Goal: Task Accomplishment & Management: Manage account settings

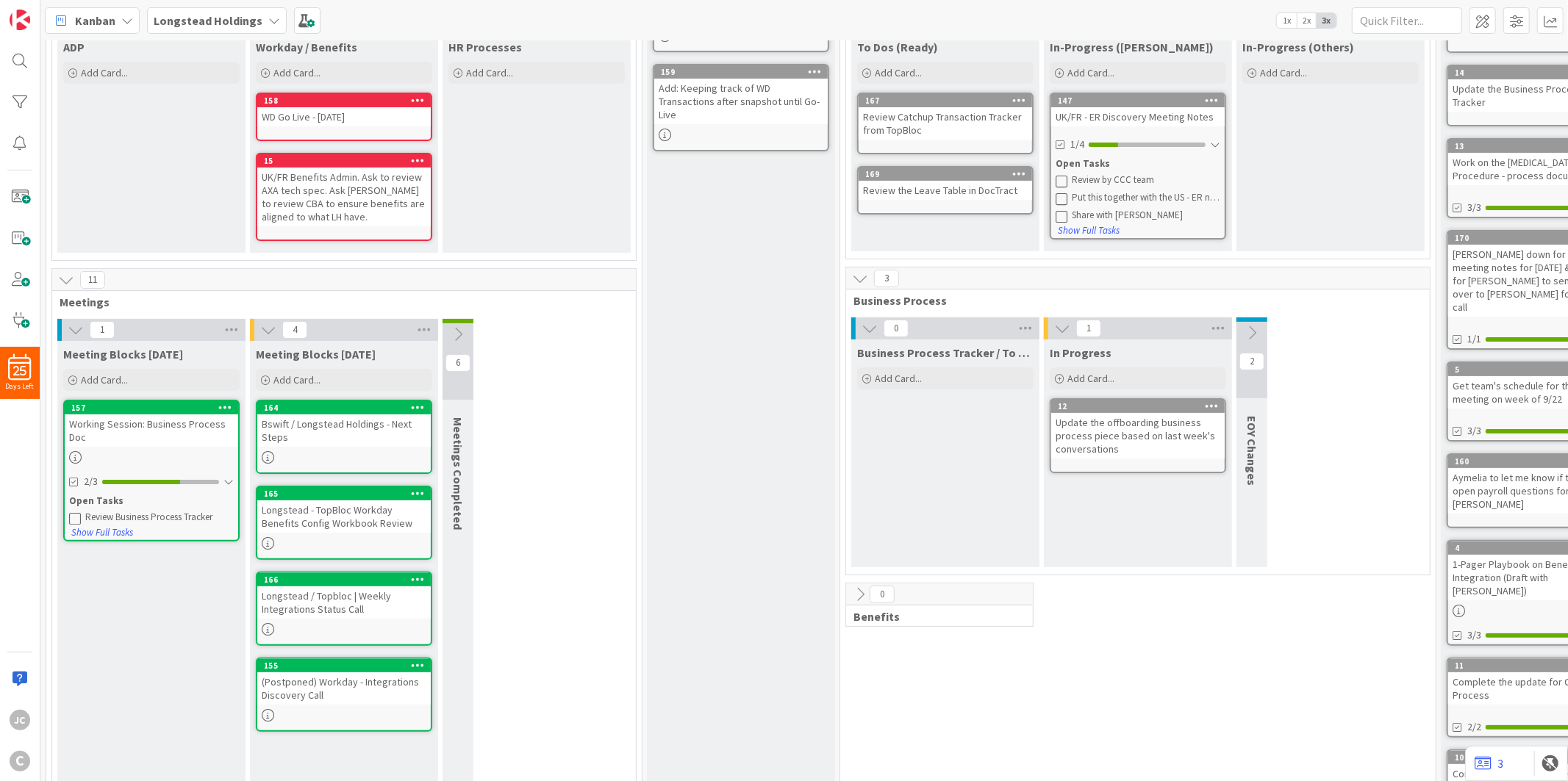
scroll to position [245, 0]
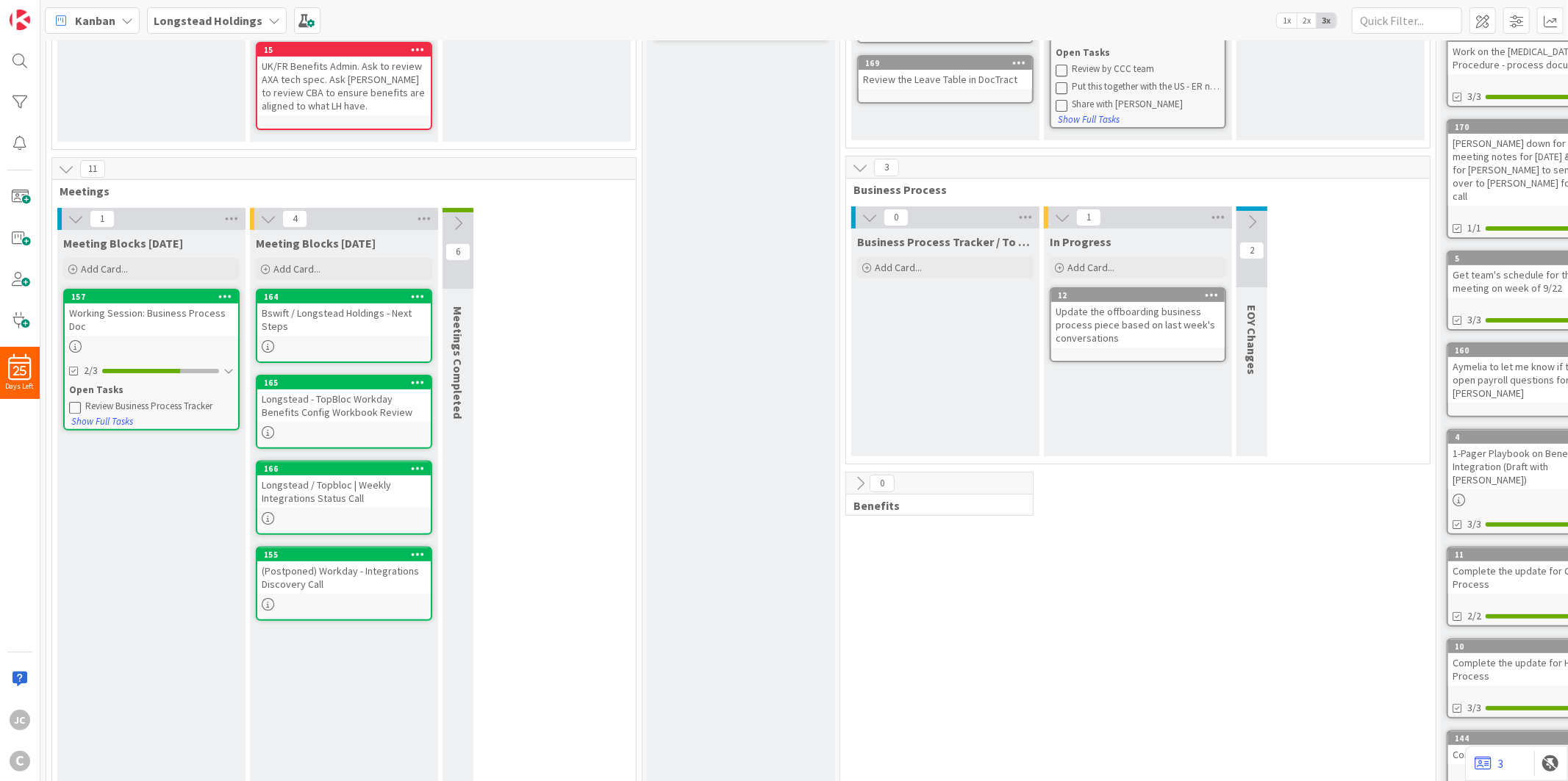
click at [733, 382] on div "RAID Log Add Card... 171 Add: sFTP setup on Longstead 159 Add: Keeping track of…" at bounding box center [741, 333] width 188 height 1023
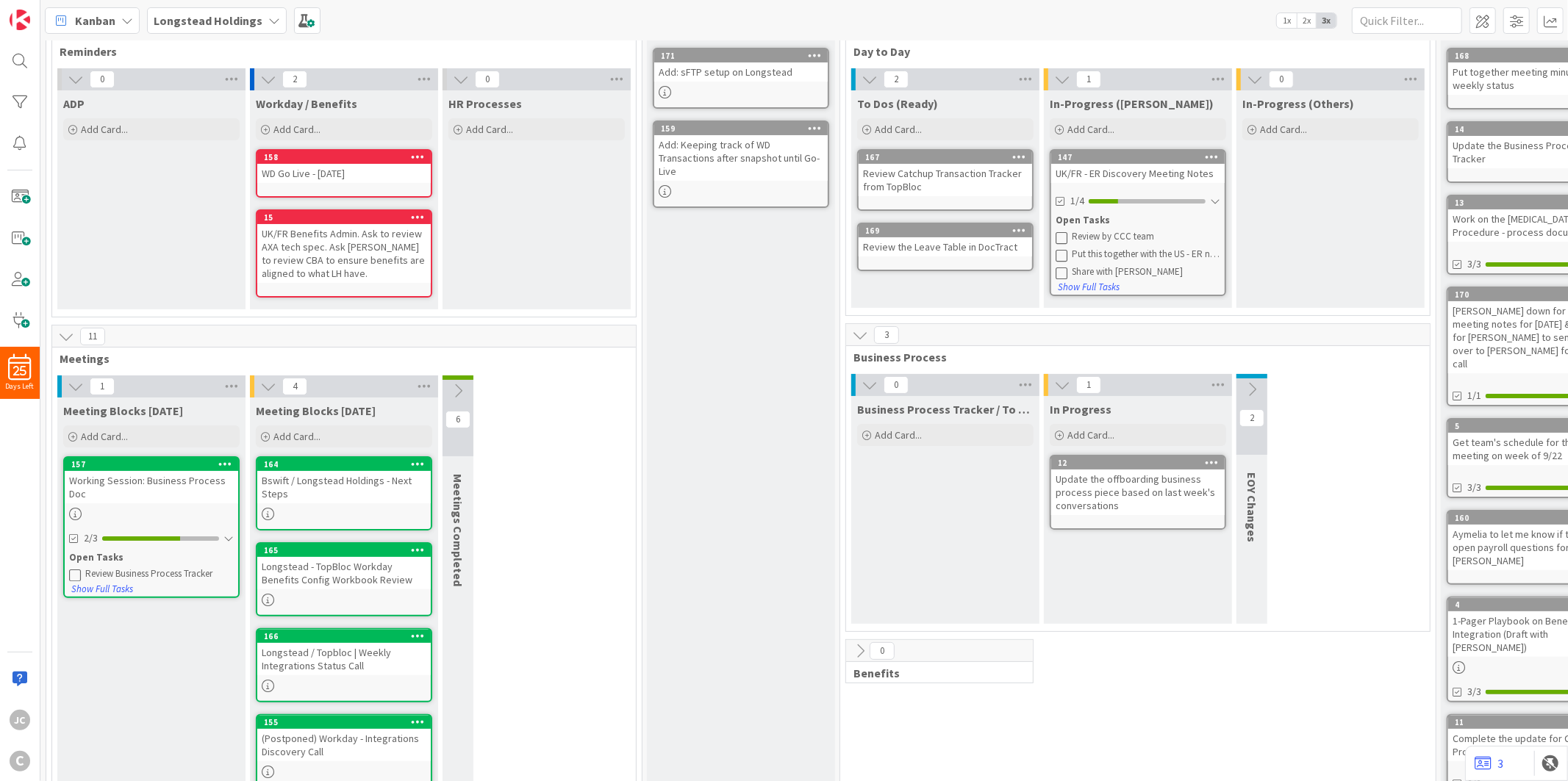
scroll to position [0, 0]
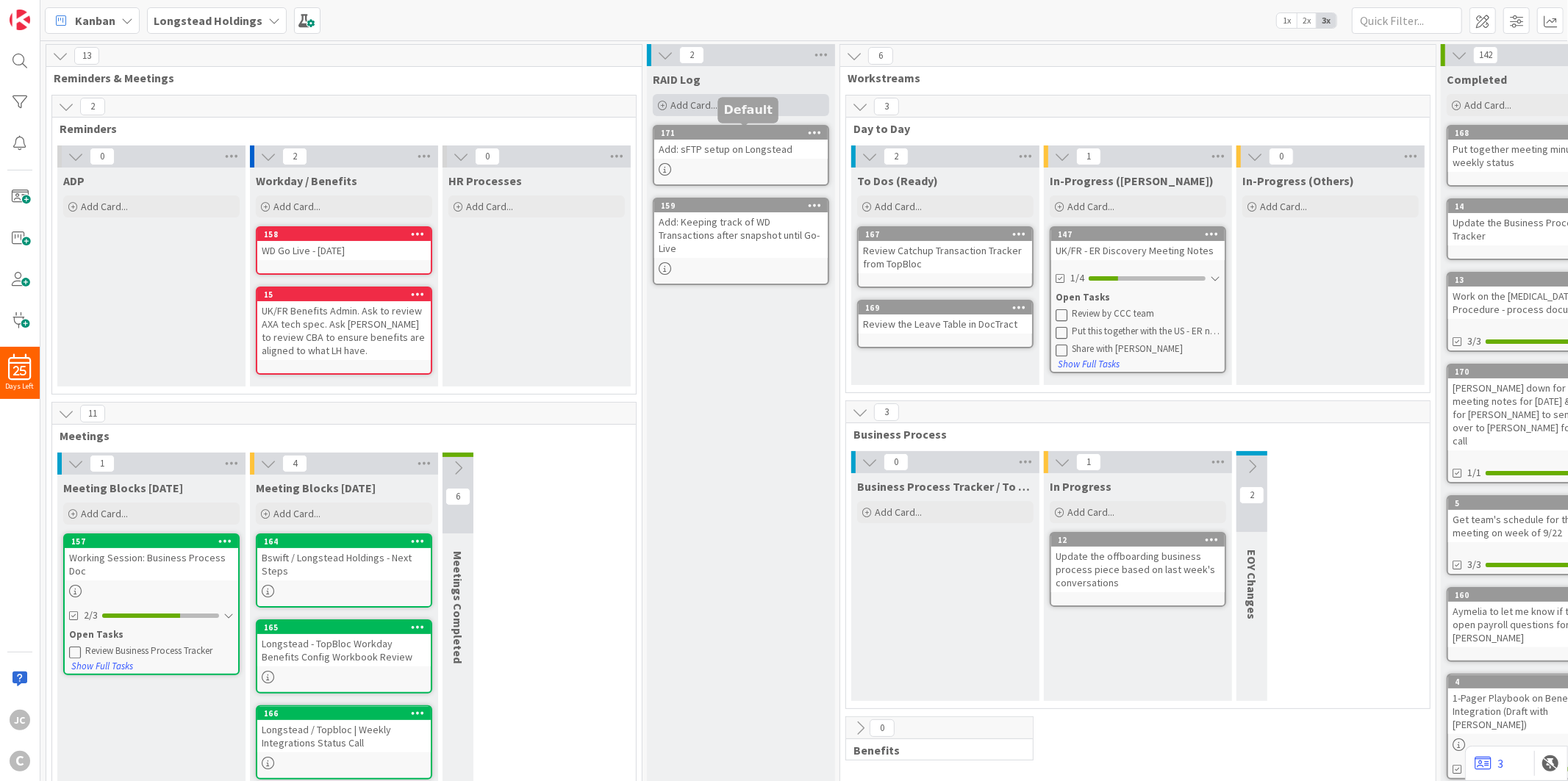
click at [695, 99] on span "Add Card..." at bounding box center [694, 105] width 47 height 14
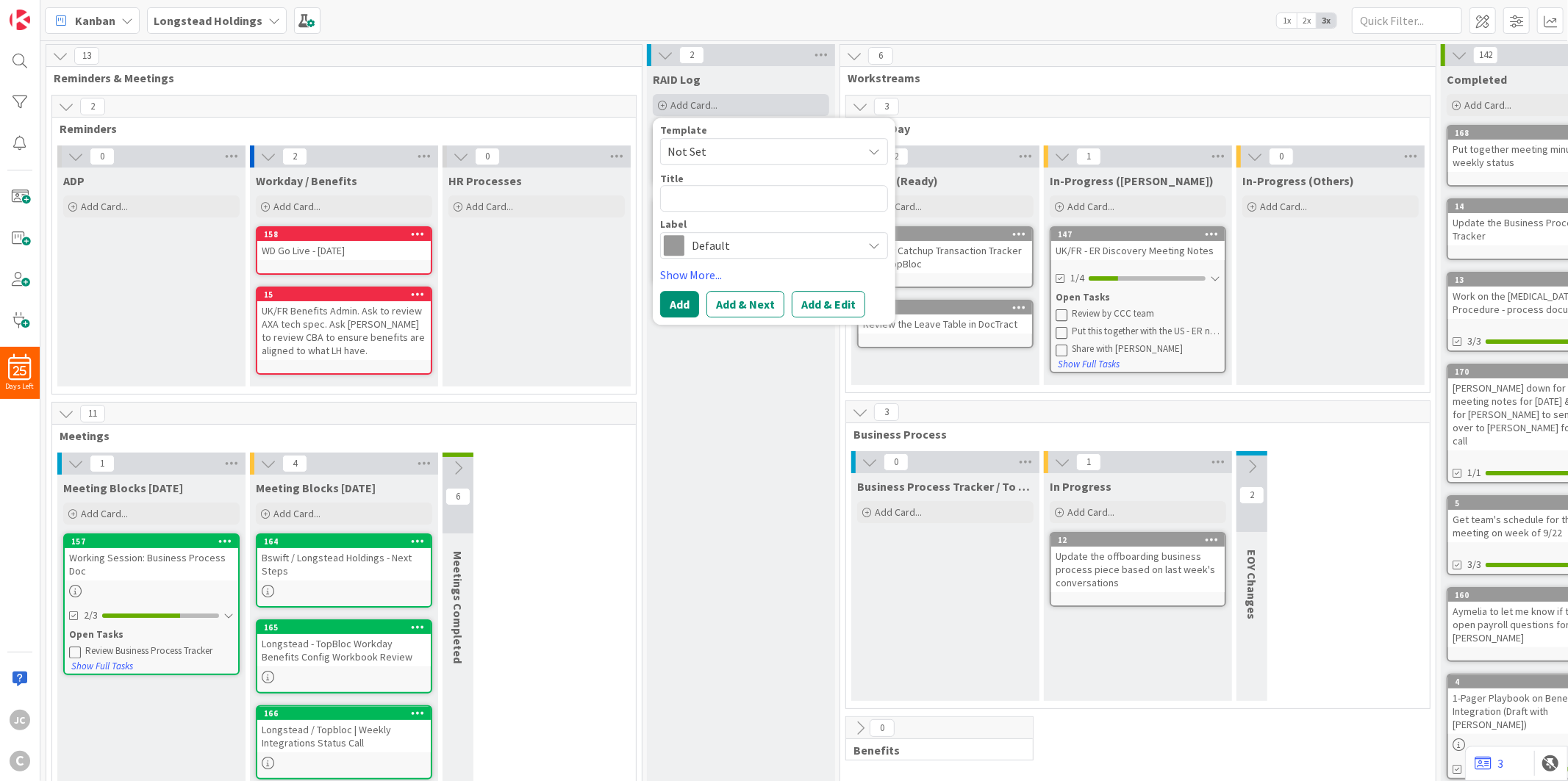
type textarea "x"
type textarea "D"
type textarea "x"
type textarea "Di"
type textarea "x"
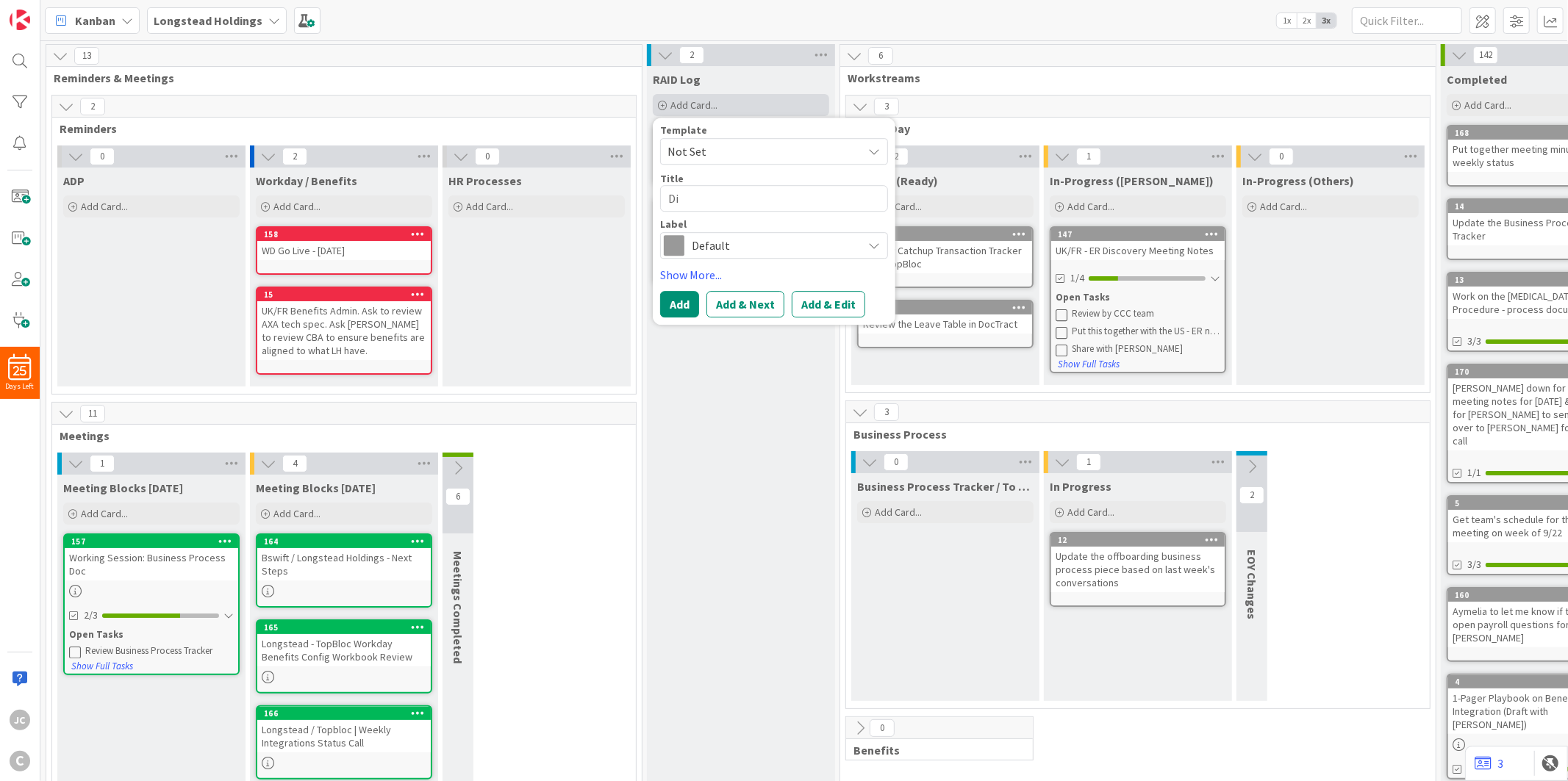
type textarea "Dic"
type textarea "x"
type textarea "Dicu"
type textarea "x"
type textarea "Dic"
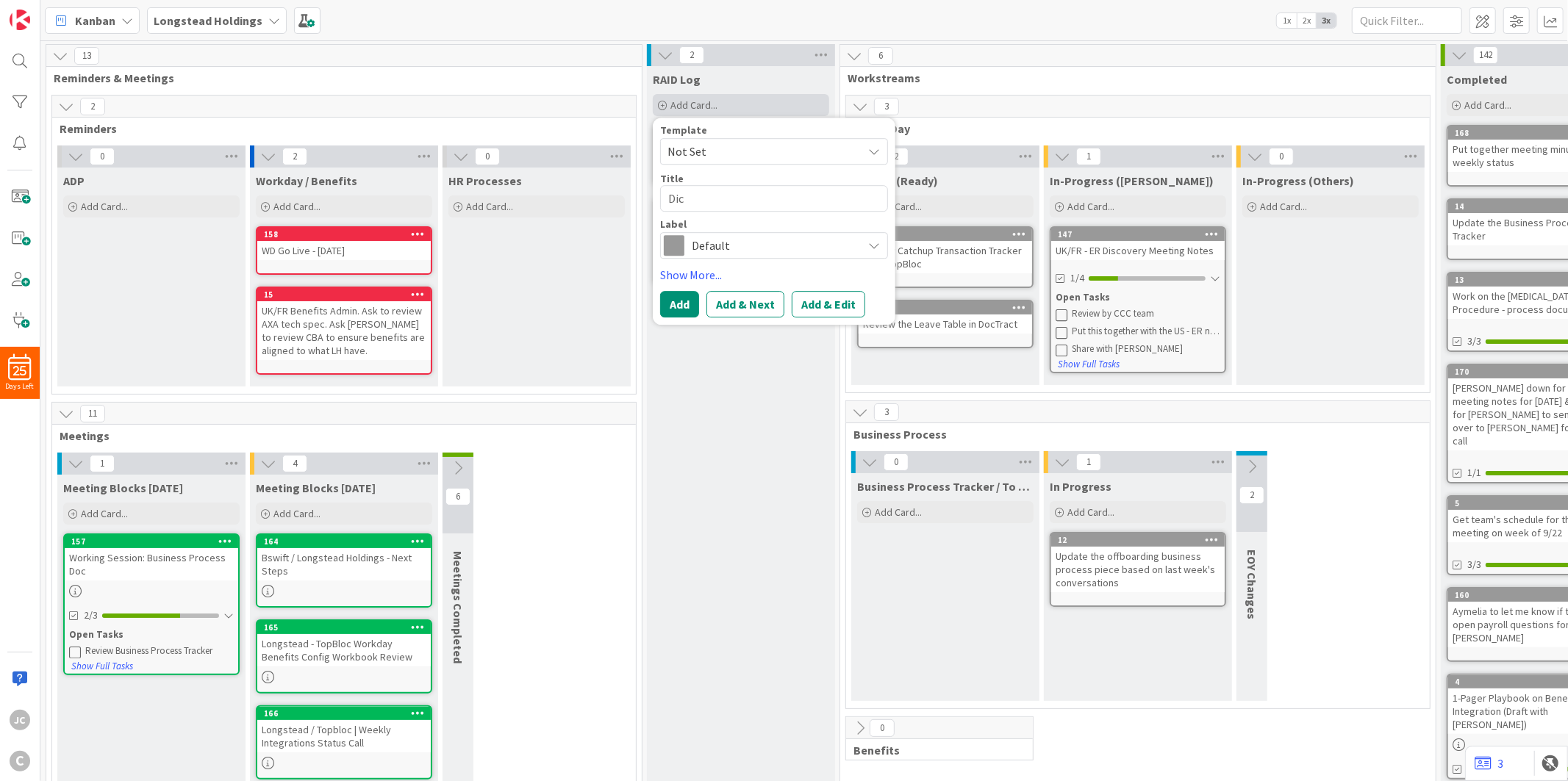
type textarea "x"
type textarea "Di"
type textarea "x"
type textarea "D"
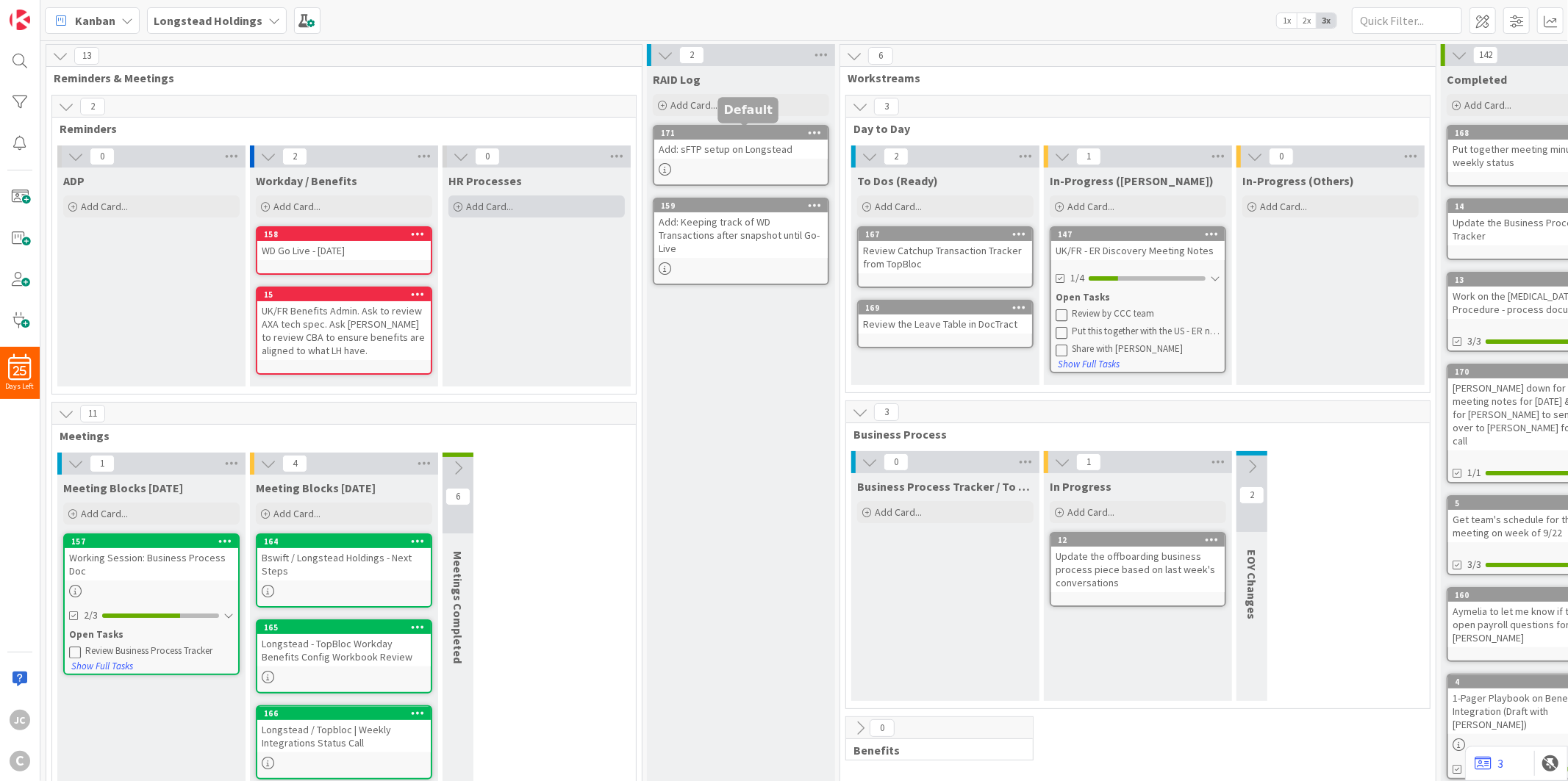
click at [532, 211] on div "Add Card..." at bounding box center [536, 207] width 176 height 22
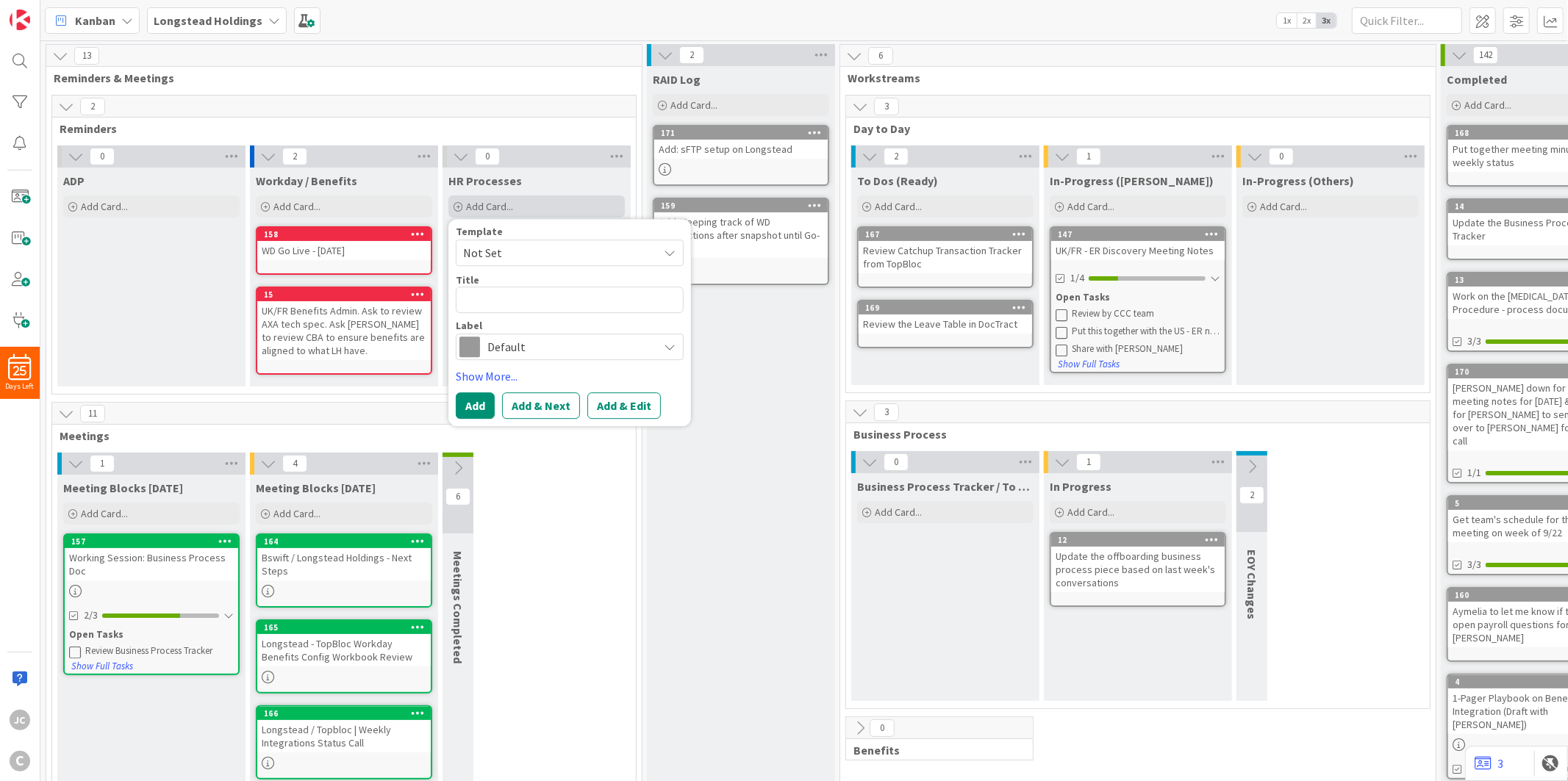
type textarea "x"
type textarea "D"
type textarea "x"
type textarea "Dis"
type textarea "x"
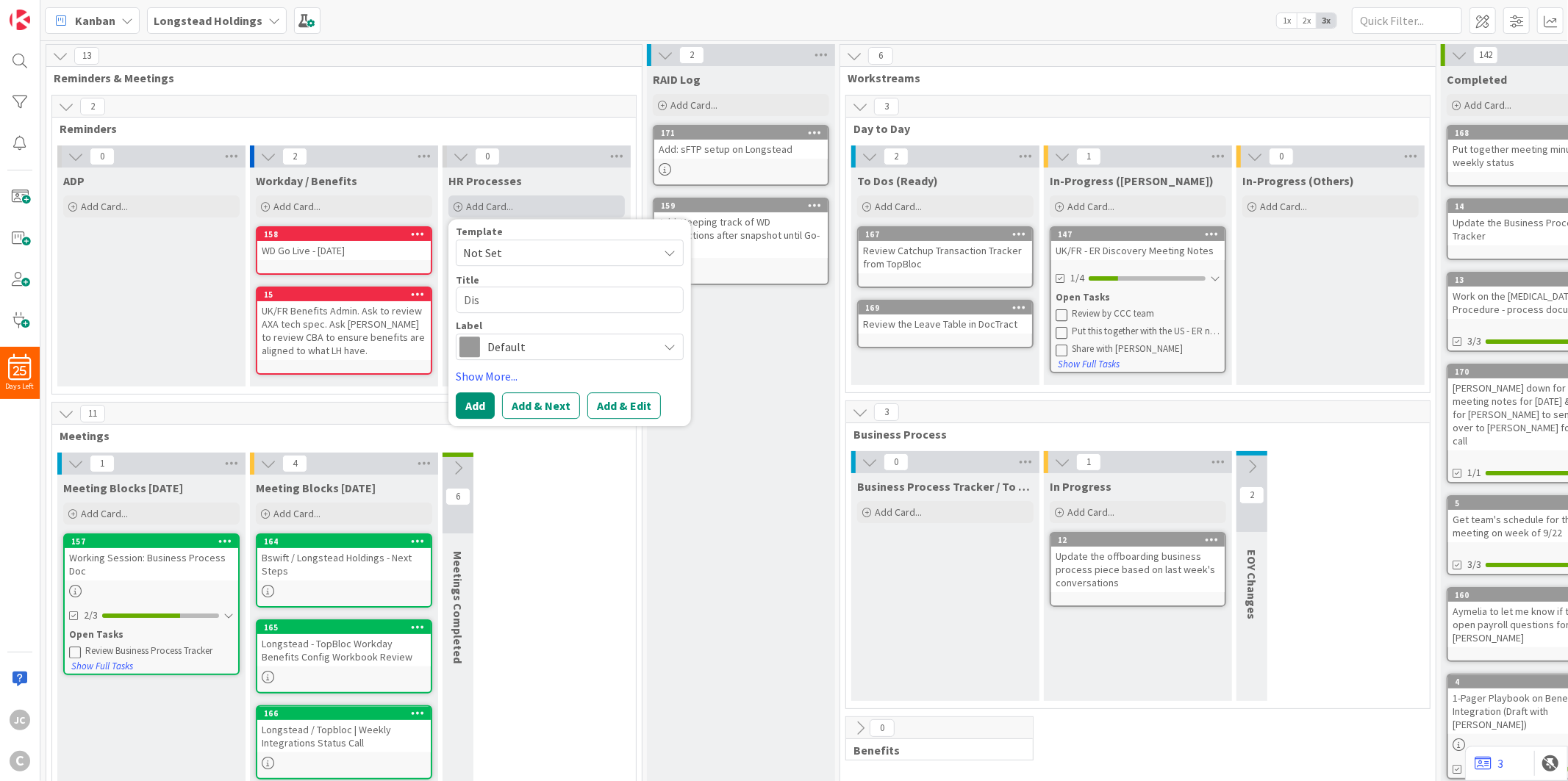
type textarea "Disc"
type textarea "x"
type textarea "Discu"
type textarea "x"
type textarea "Discus"
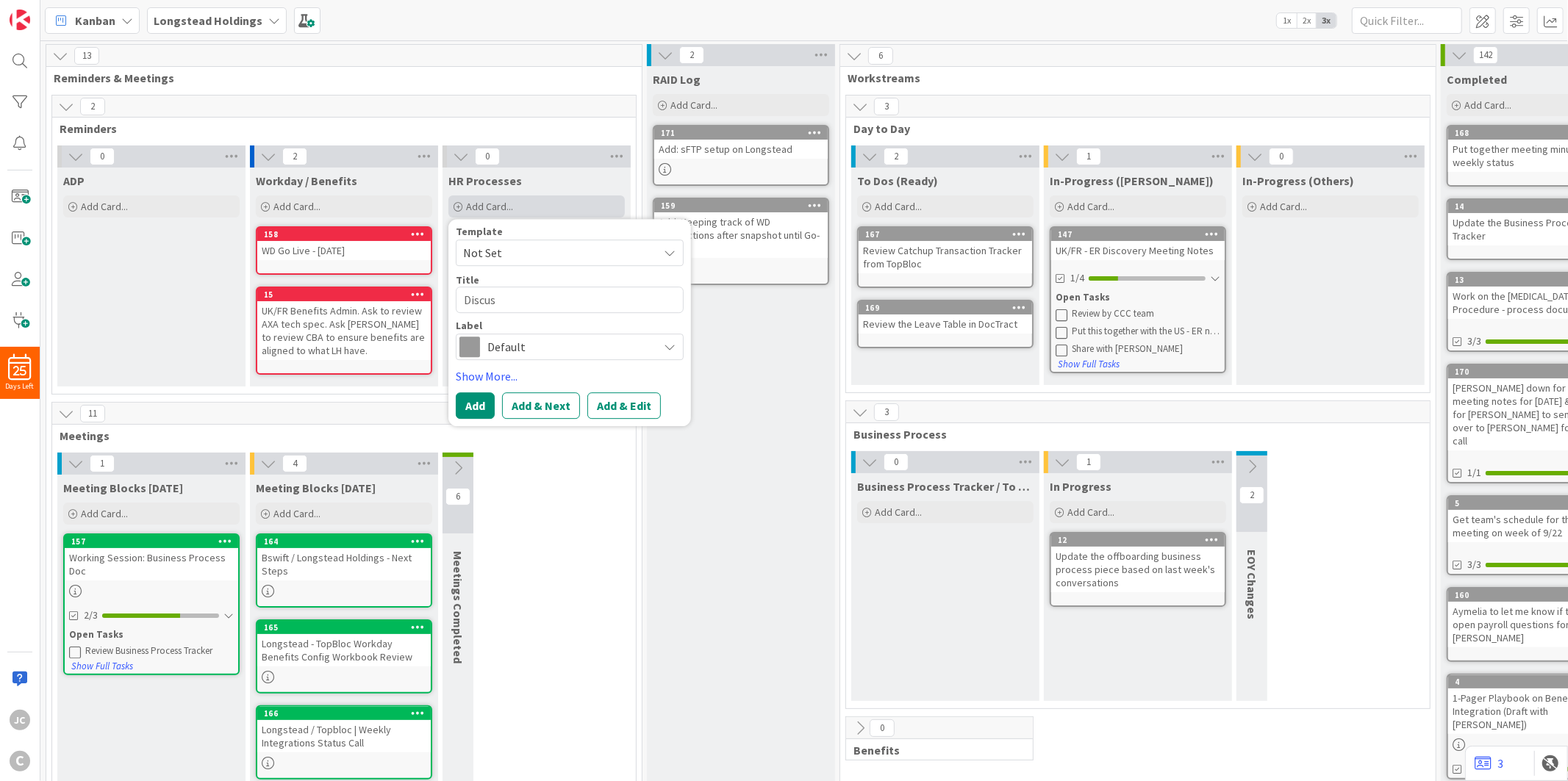
type textarea "x"
type textarea "Discuss"
type textarea "x"
type textarea "Discussi"
type textarea "x"
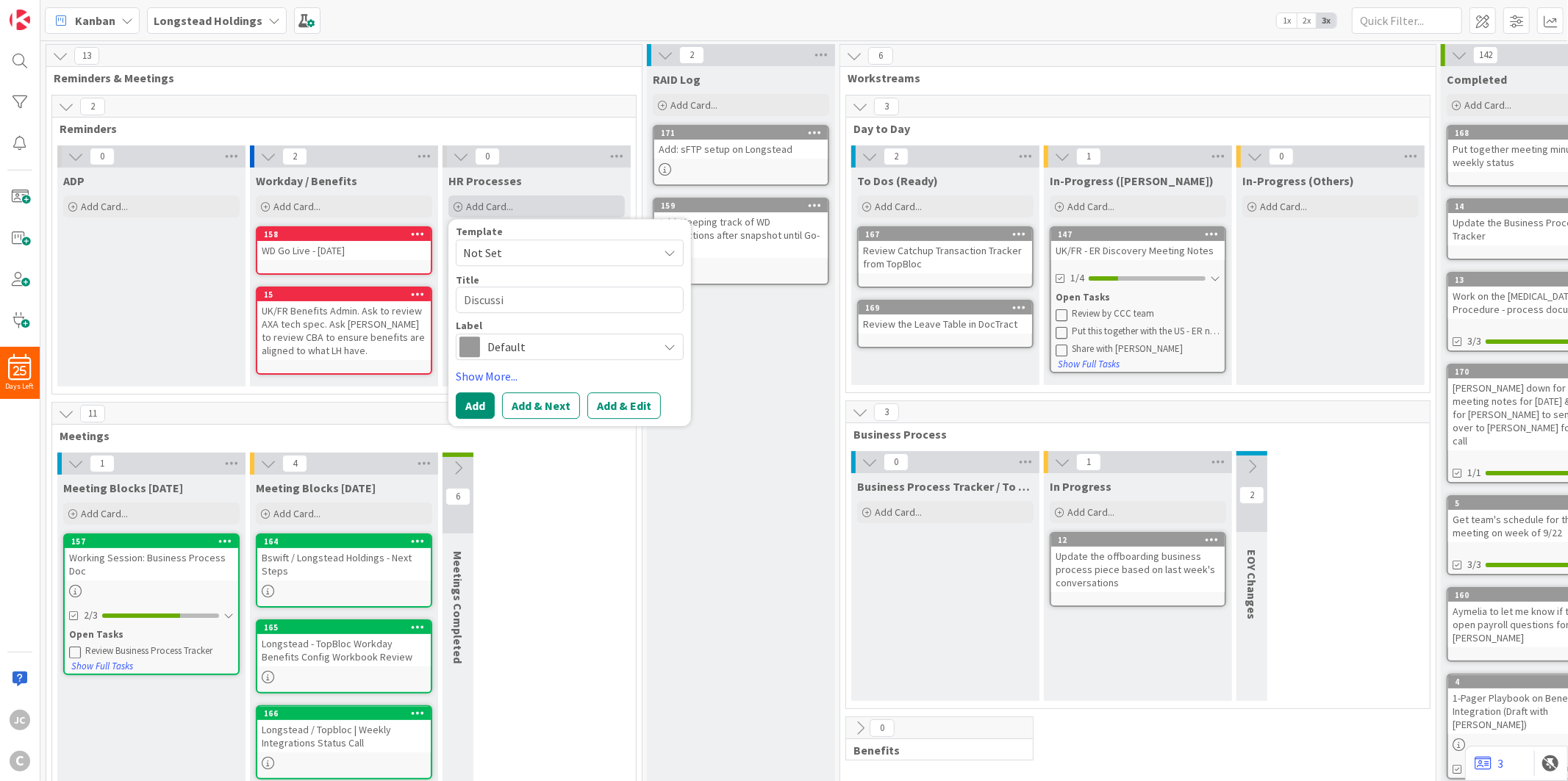
type textarea "Discussio"
type textarea "x"
type textarea "Discussion"
type textarea "x"
type textarea "Discussion"
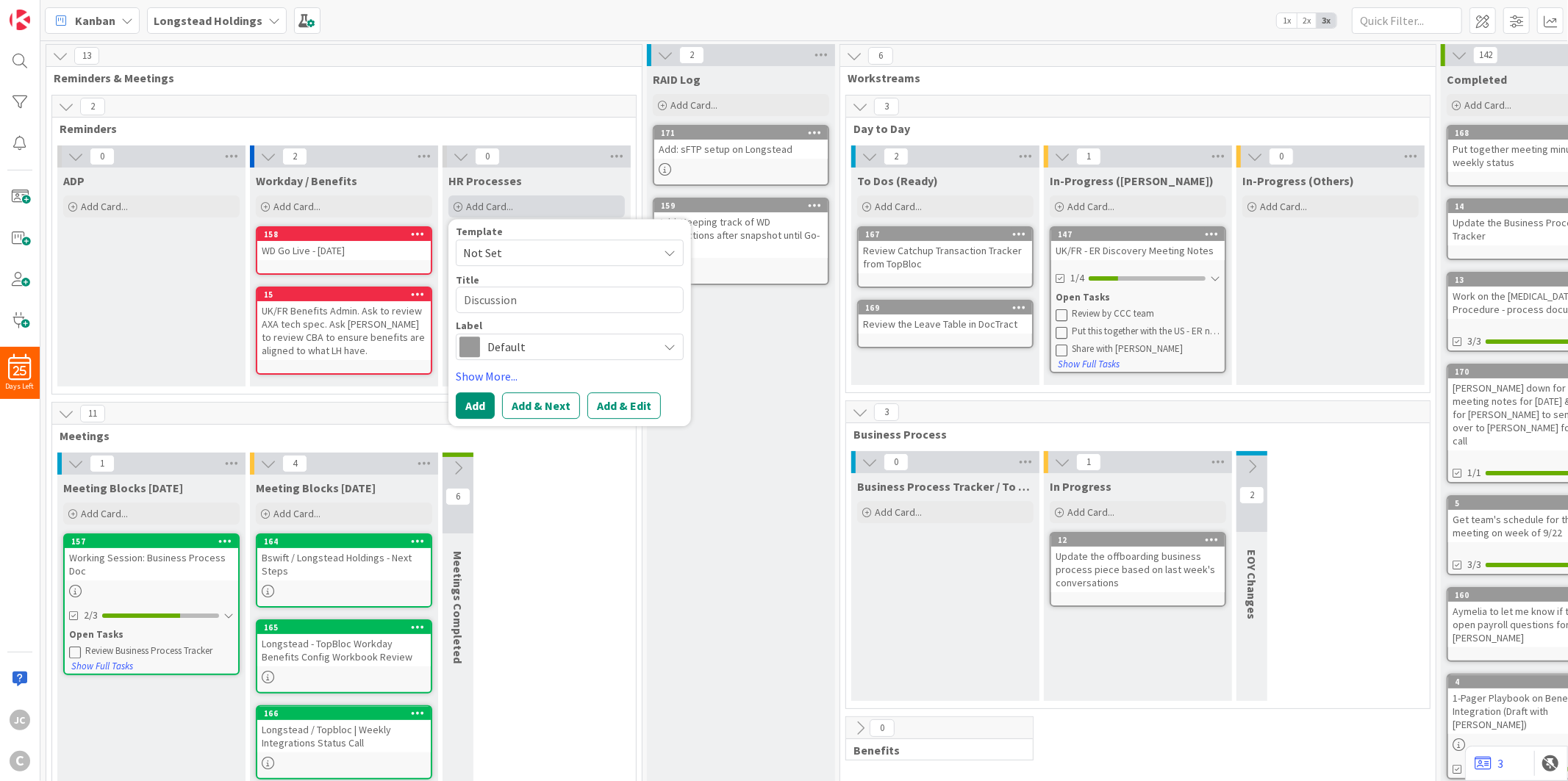
type textarea "x"
type textarea "Discussion w"
type textarea "x"
type textarea "Discussion wi"
type textarea "x"
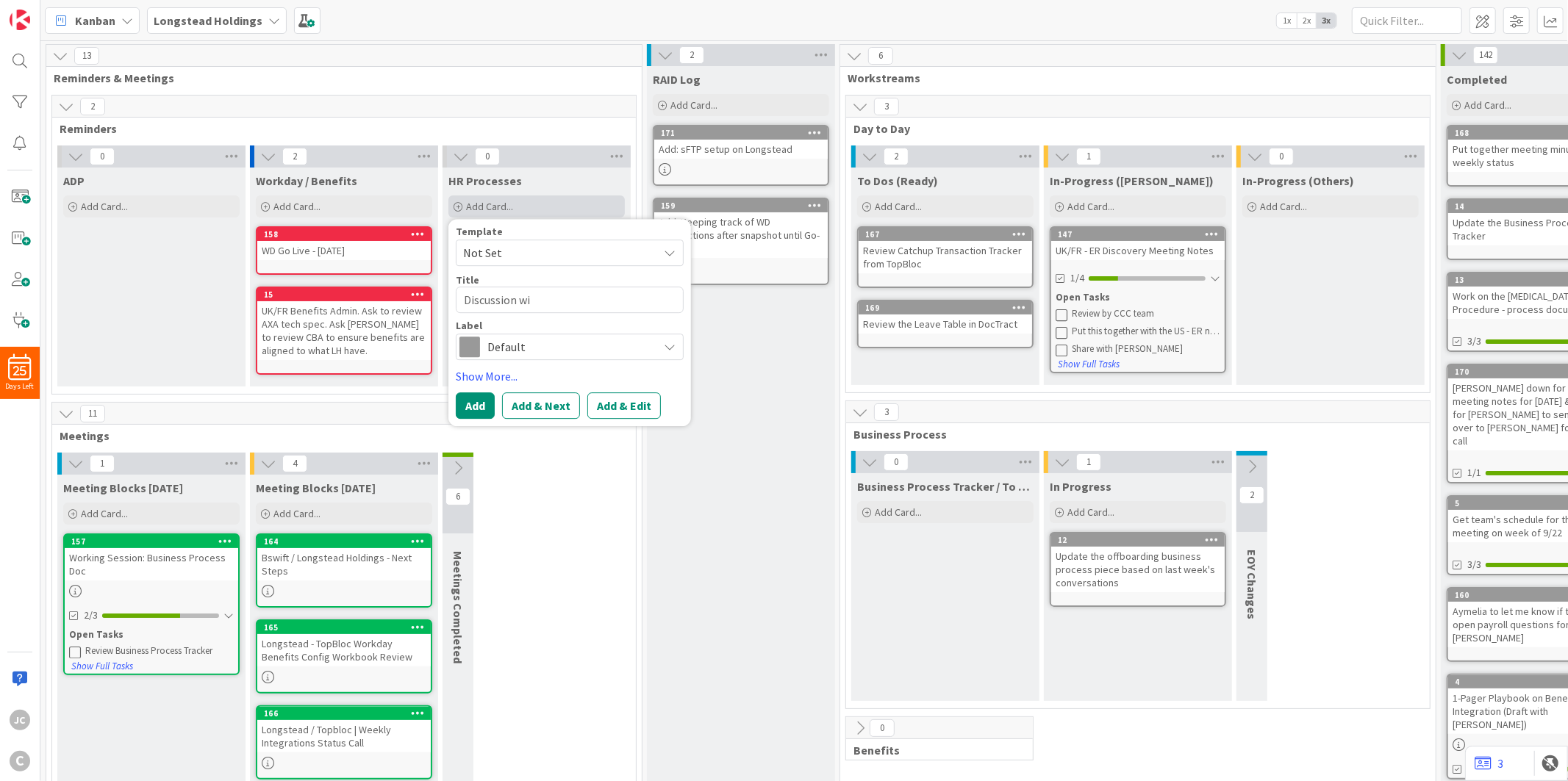
type textarea "Discussion wit"
type textarea "x"
type textarea "Discussion with"
type textarea "x"
type textarea "Discussion with"
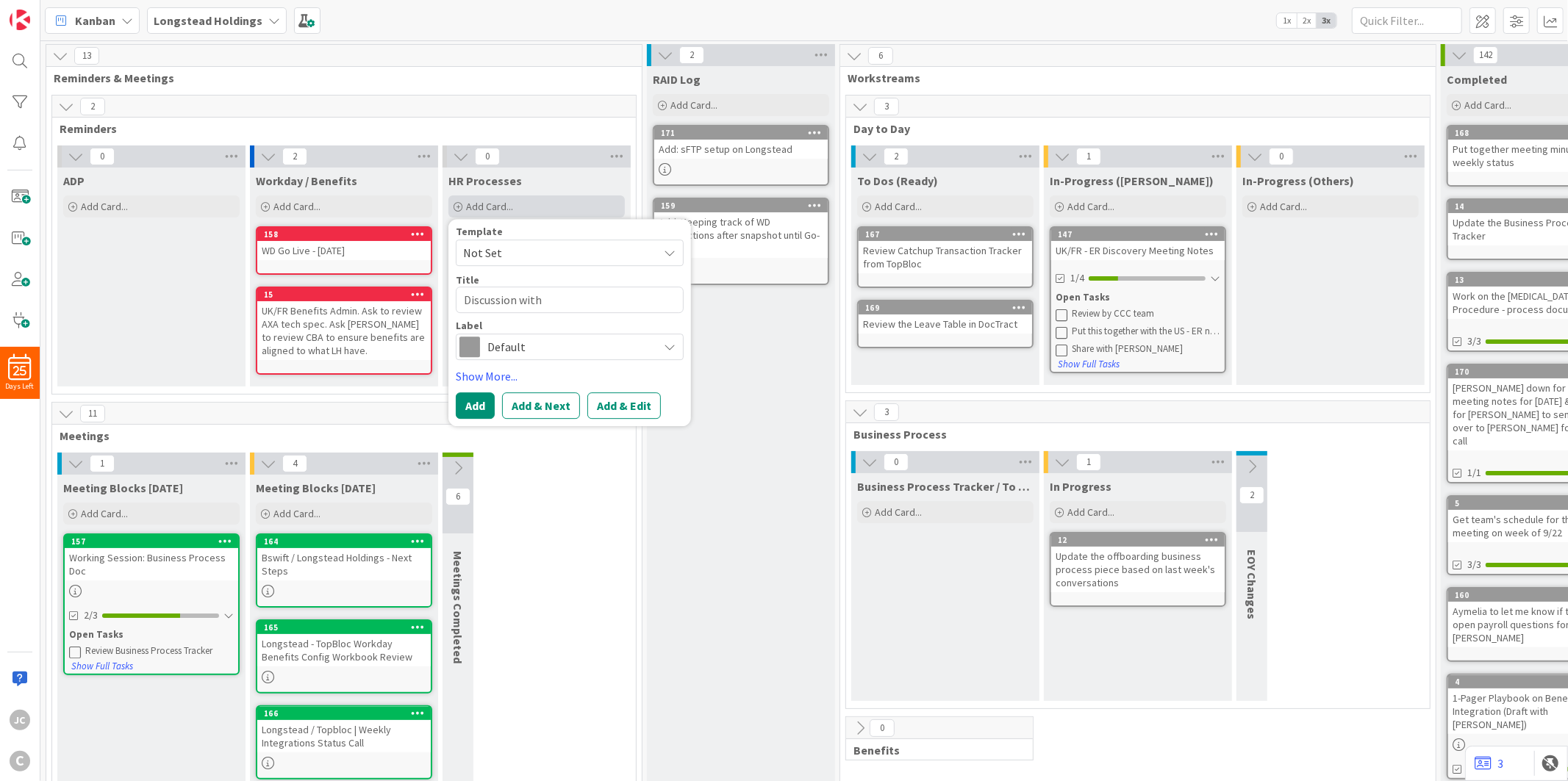
type textarea "x"
type textarea "Discussion with"
type textarea "x"
type textarea "D"
type textarea "x"
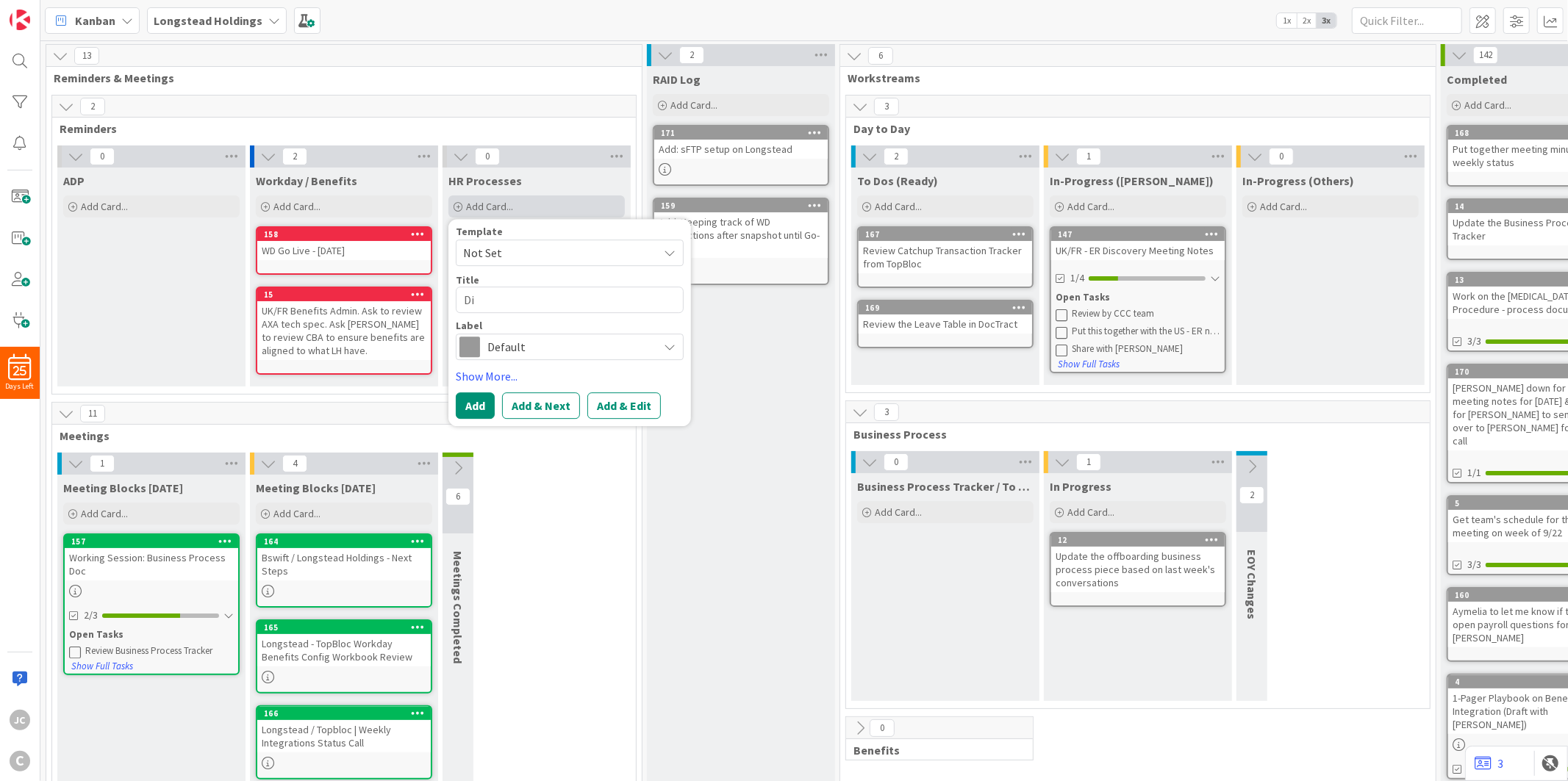
type textarea "Dis"
type textarea "x"
type textarea "Disa"
type textarea "x"
type textarea "Disac"
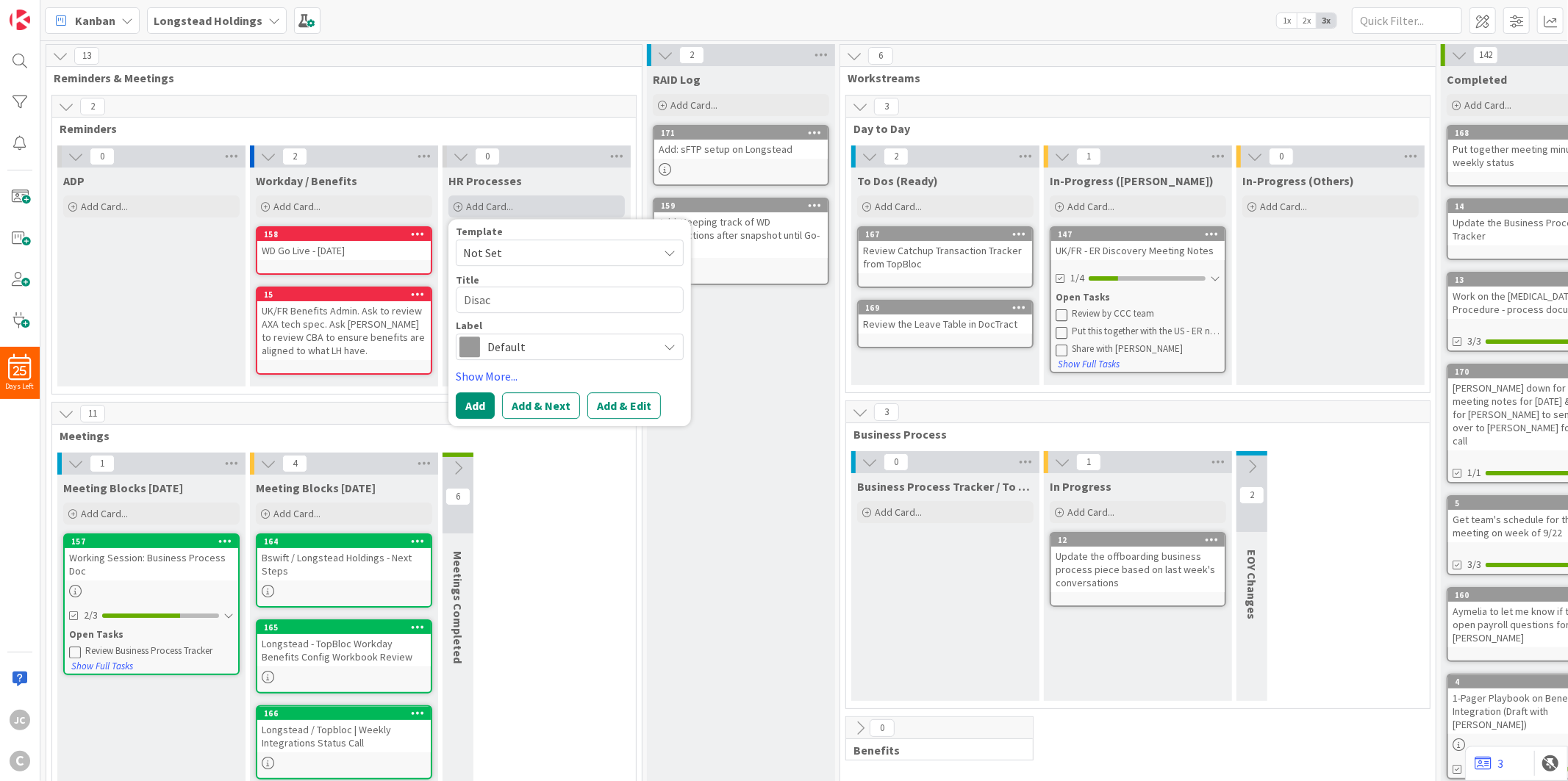
type textarea "x"
type textarea "Disacu"
type textarea "x"
type textarea "Disacus"
type textarea "x"
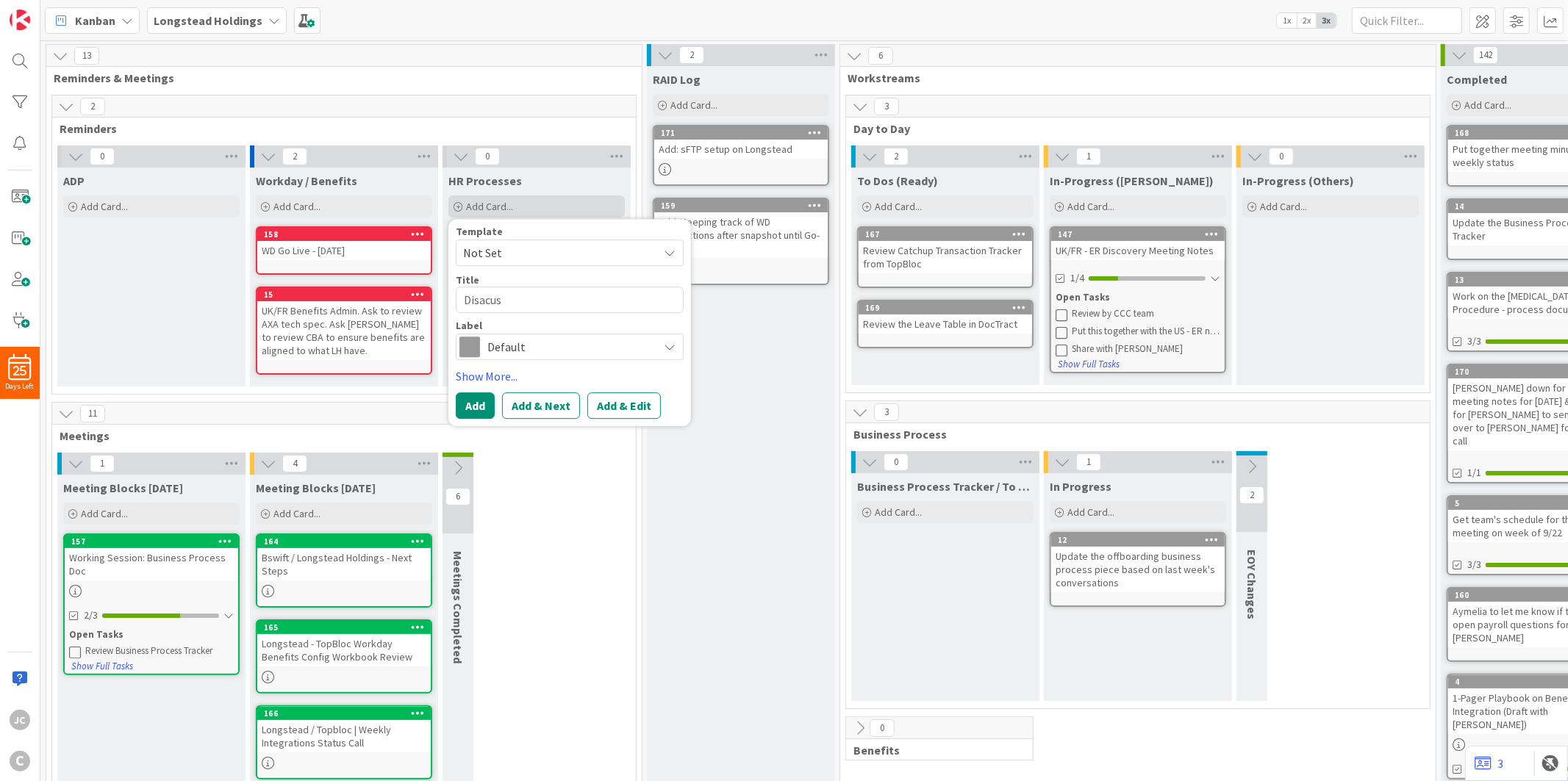
type textarea "Disacu"
type textarea "x"
type textarea "Disac"
type textarea "x"
type textarea "Disa"
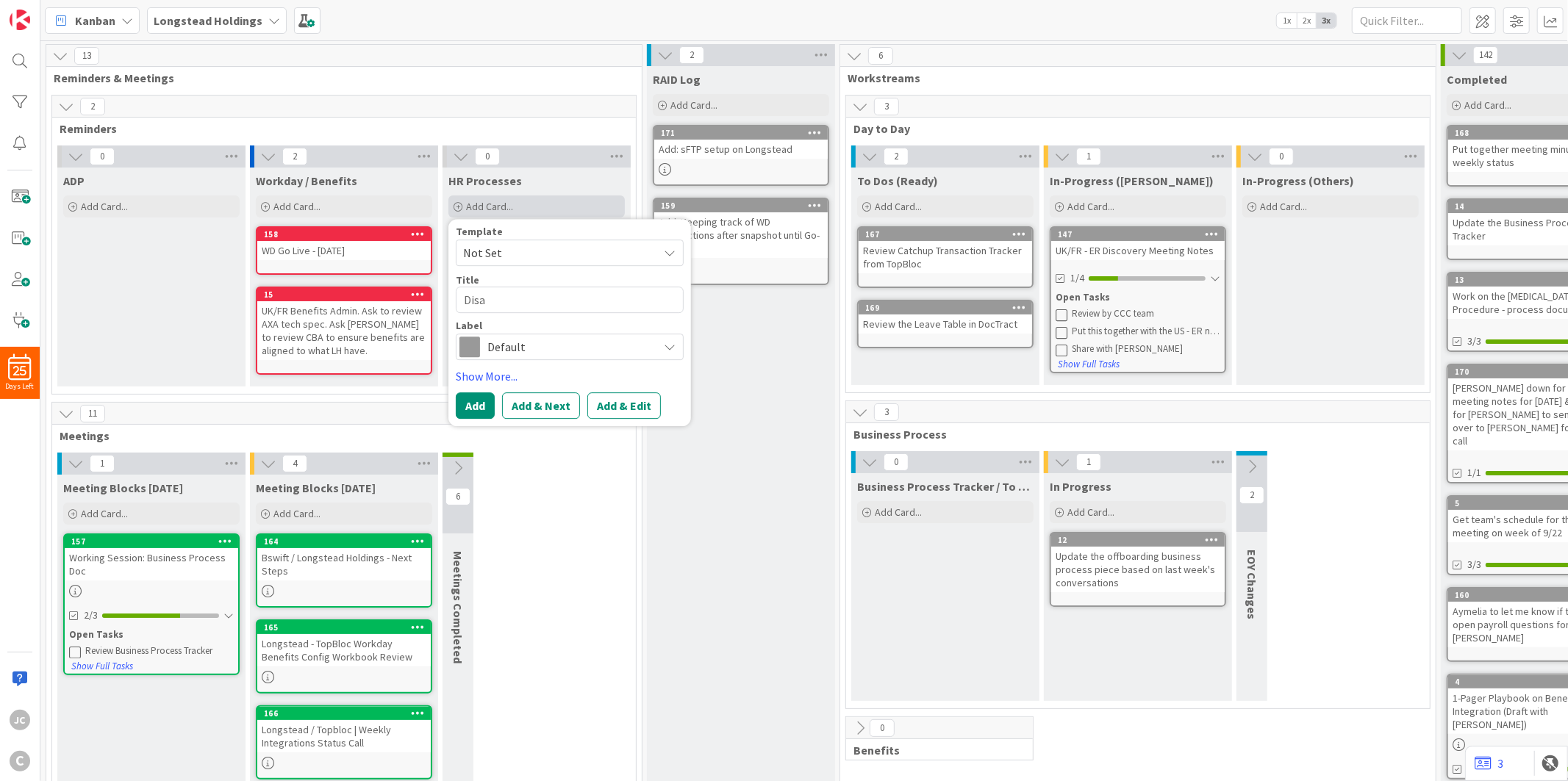
type textarea "x"
type textarea "Dis"
type textarea "x"
type textarea "Disc"
type textarea "x"
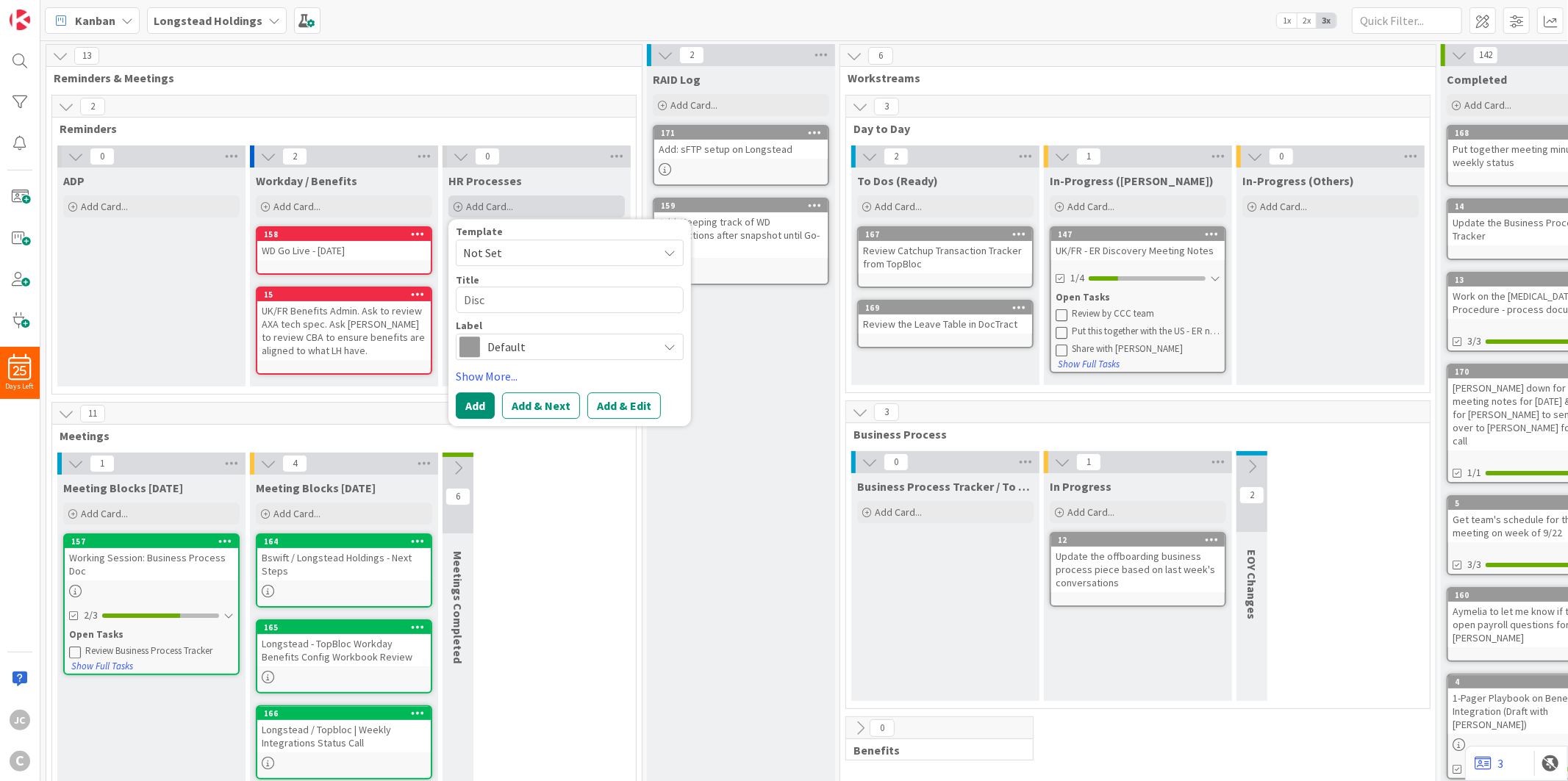
type textarea "Discu"
type textarea "x"
type textarea "Discus"
type textarea "x"
type textarea "Discuss"
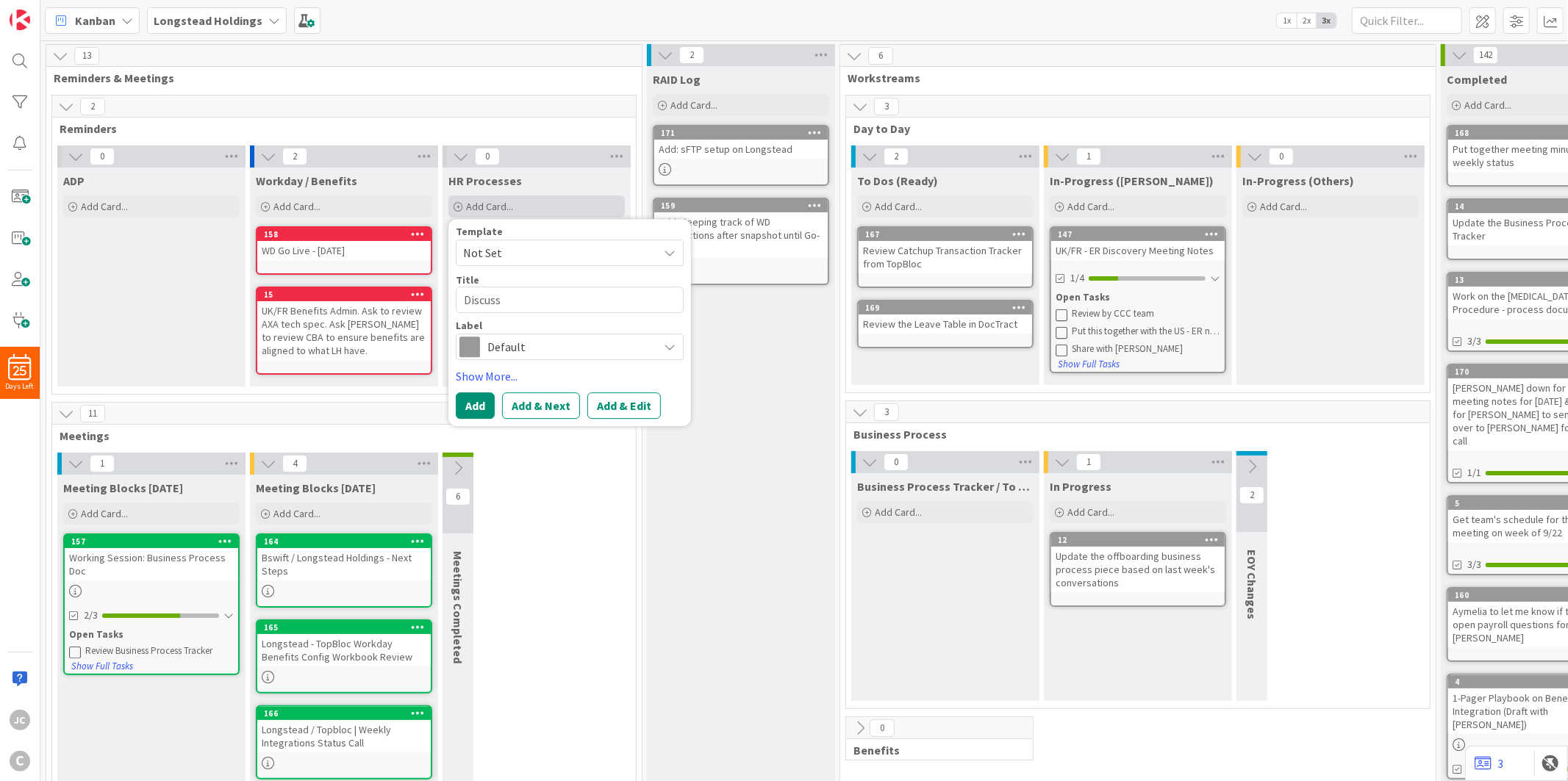
type textarea "x"
type textarea "Discussi"
type textarea "x"
type textarea "Discussio"
type textarea "x"
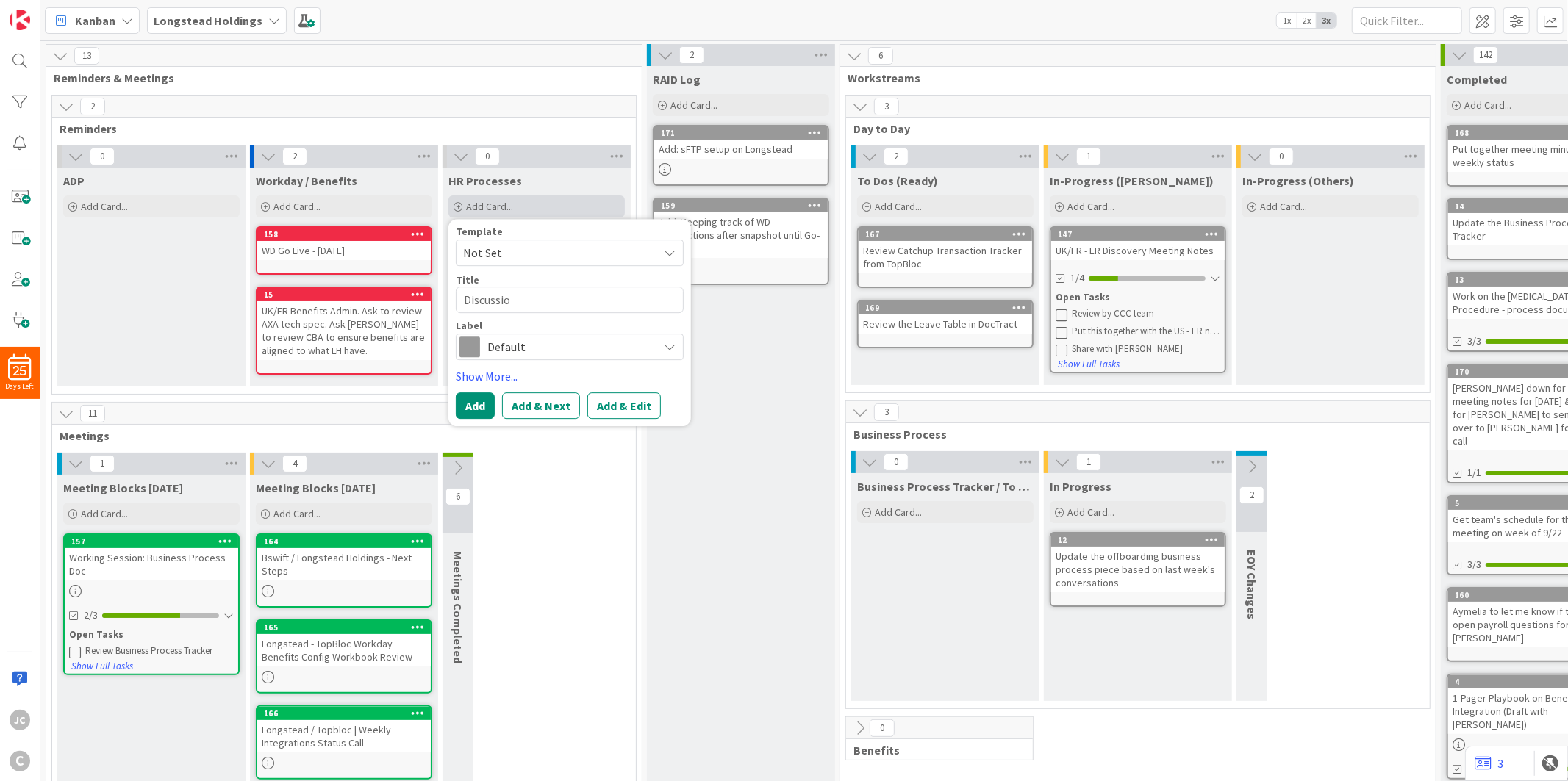
type textarea "Discussion"
type textarea "x"
type textarea "Discussion"
type textarea "x"
type textarea "Discussion w"
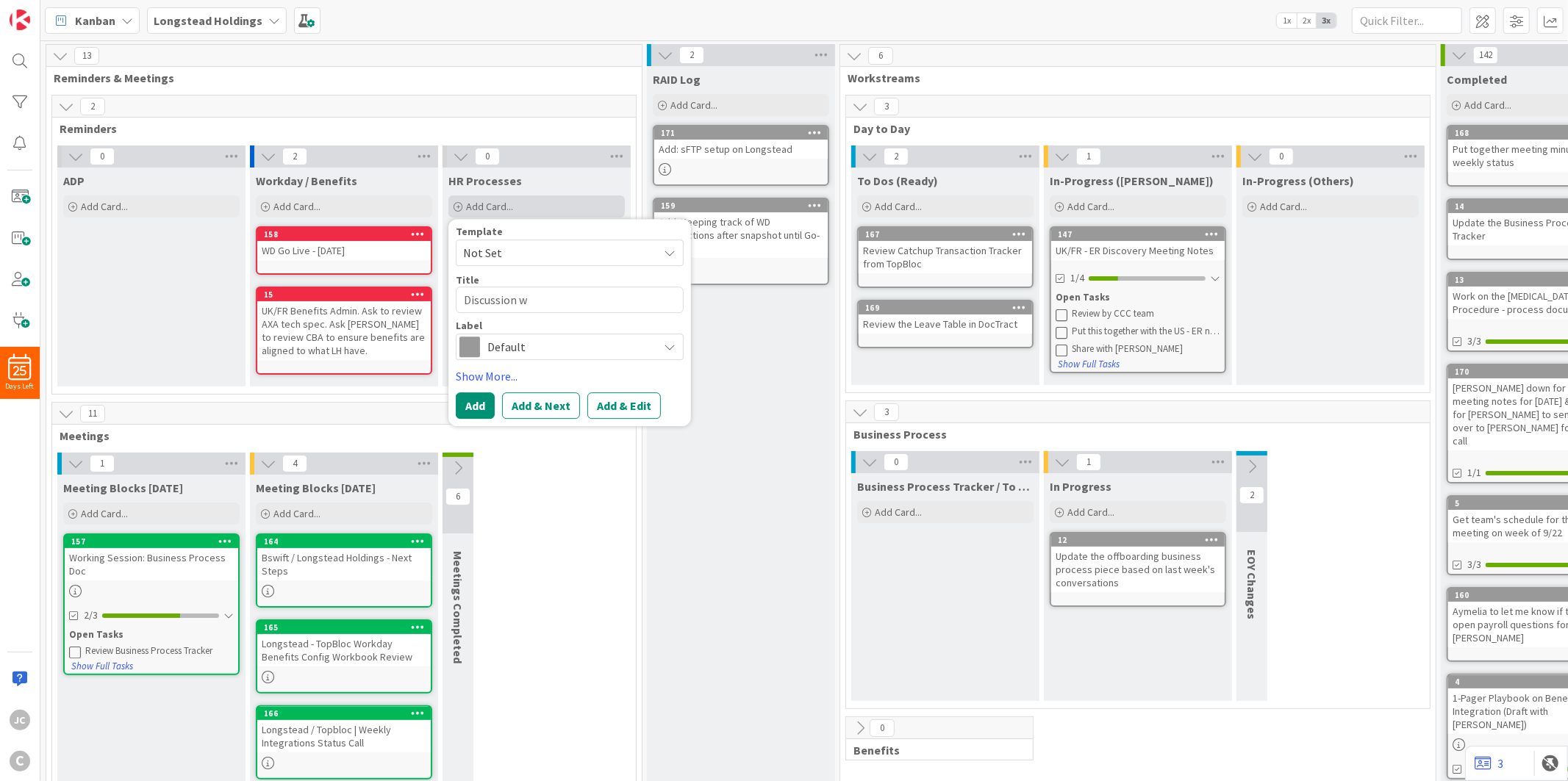
type textarea "x"
type textarea "Discussion wi"
type textarea "x"
type textarea "Discussion wit"
type textarea "x"
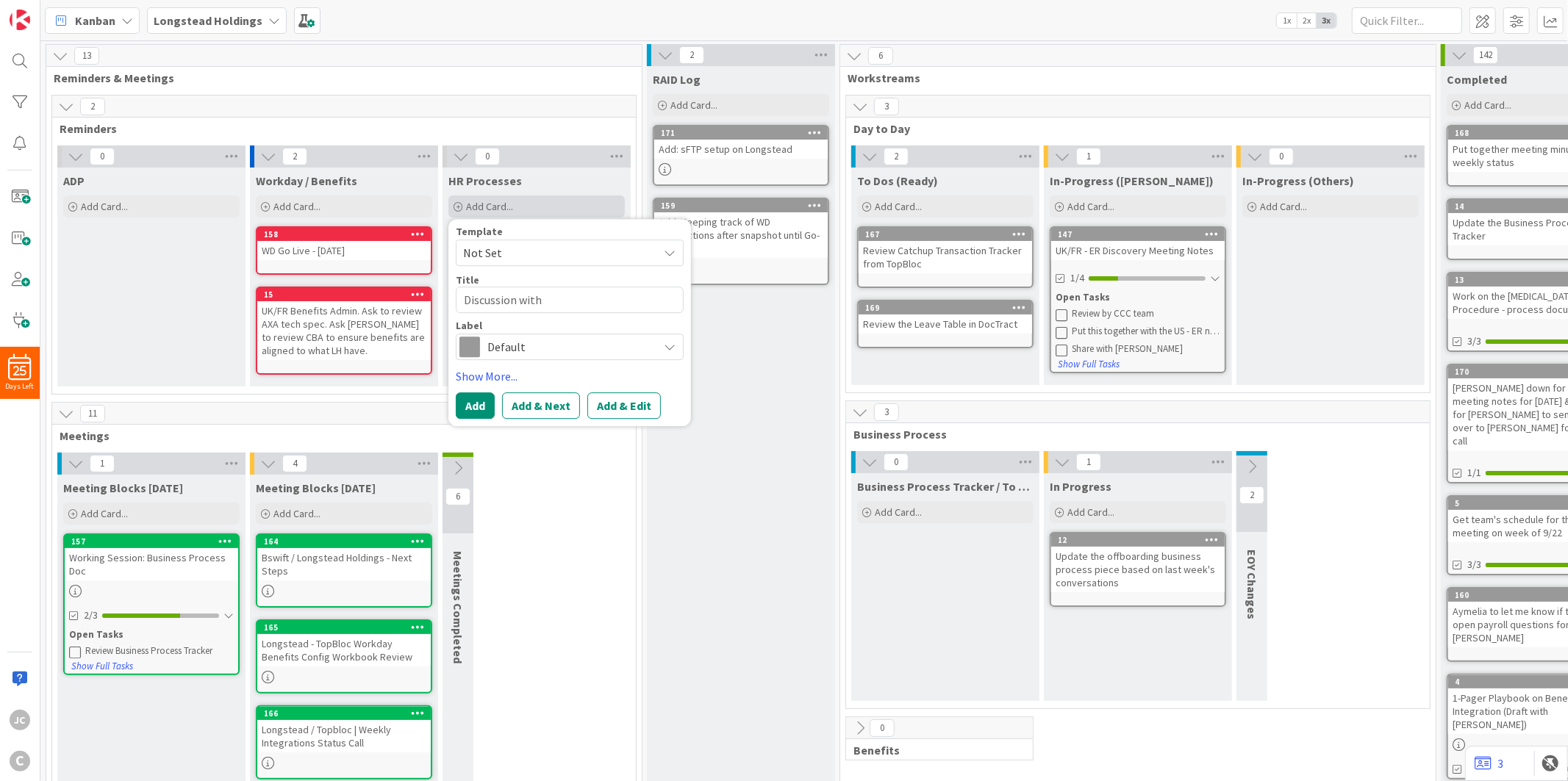
type textarea "Discussion with"
type textarea "x"
type textarea "Discussion with S"
type textarea "x"
type textarea "Discussion with Se"
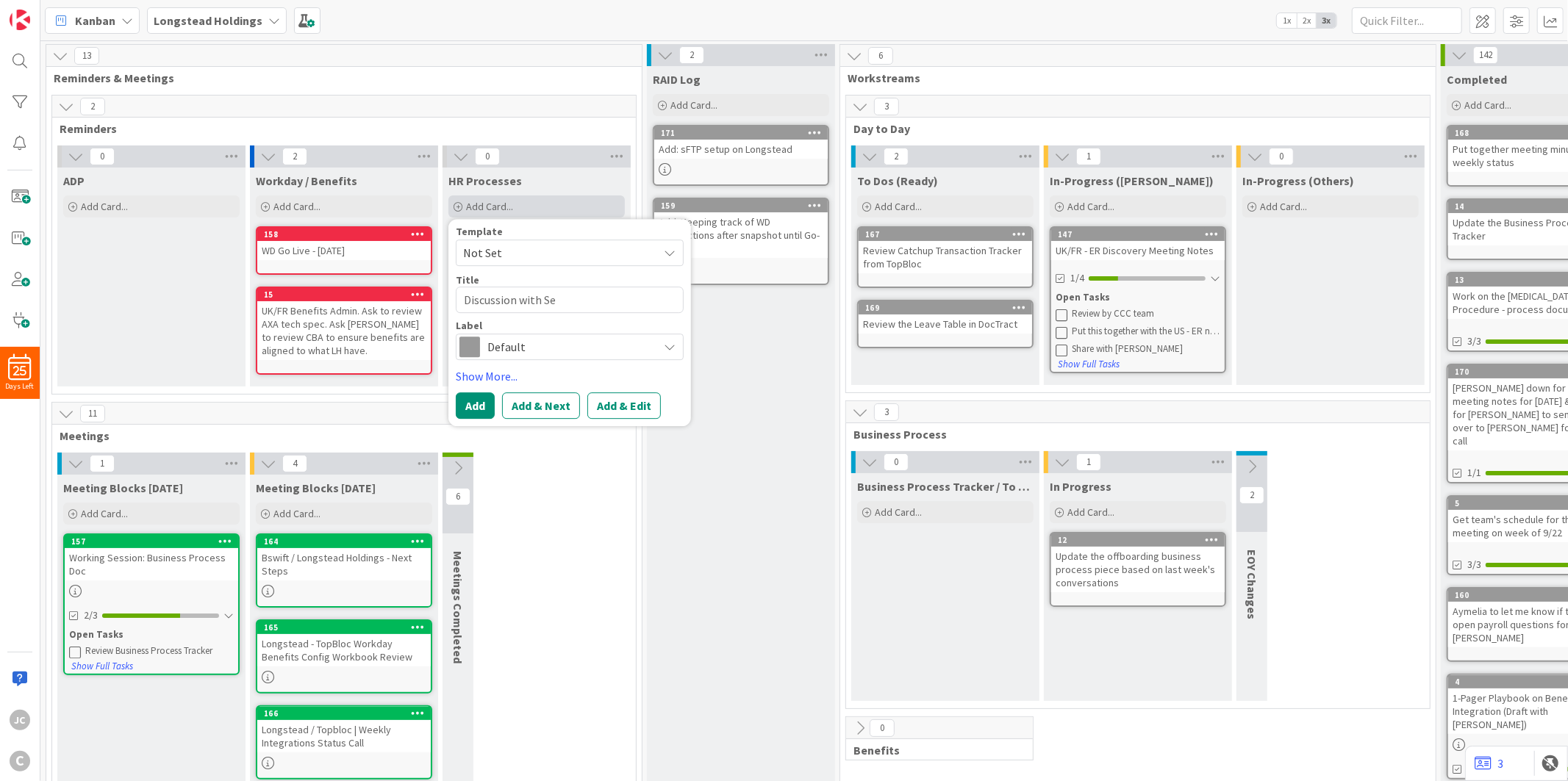
type textarea "x"
type textarea "Discussion with Sea"
type textarea "x"
type textarea "Discussion with [PERSON_NAME]"
type textarea "x"
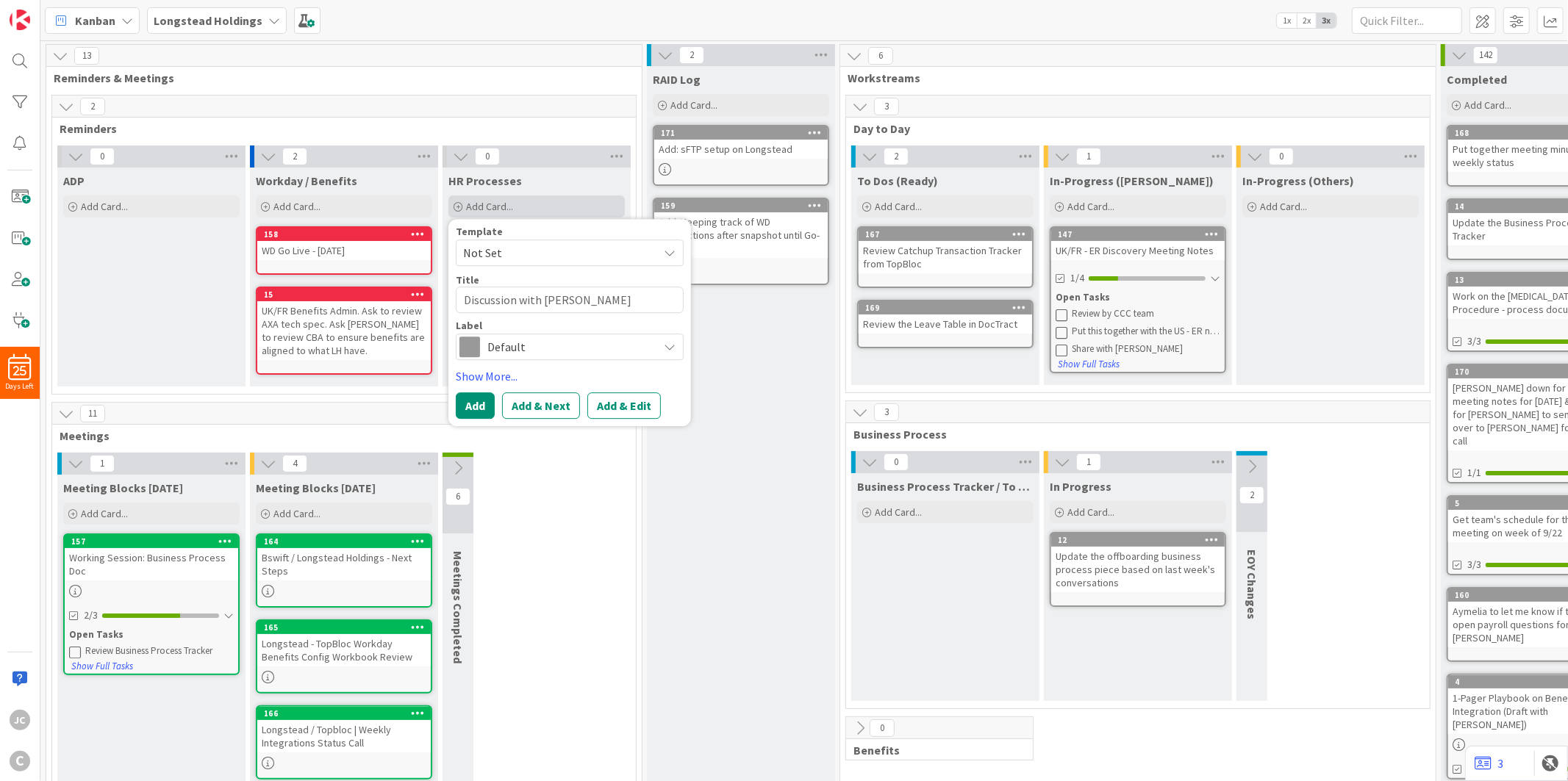
type textarea "Discussion with [PERSON_NAME] &"
type textarea "x"
type textarea "Discussion with [PERSON_NAME] &*"
type textarea "x"
type textarea "Discussion with [PERSON_NAME] &*"
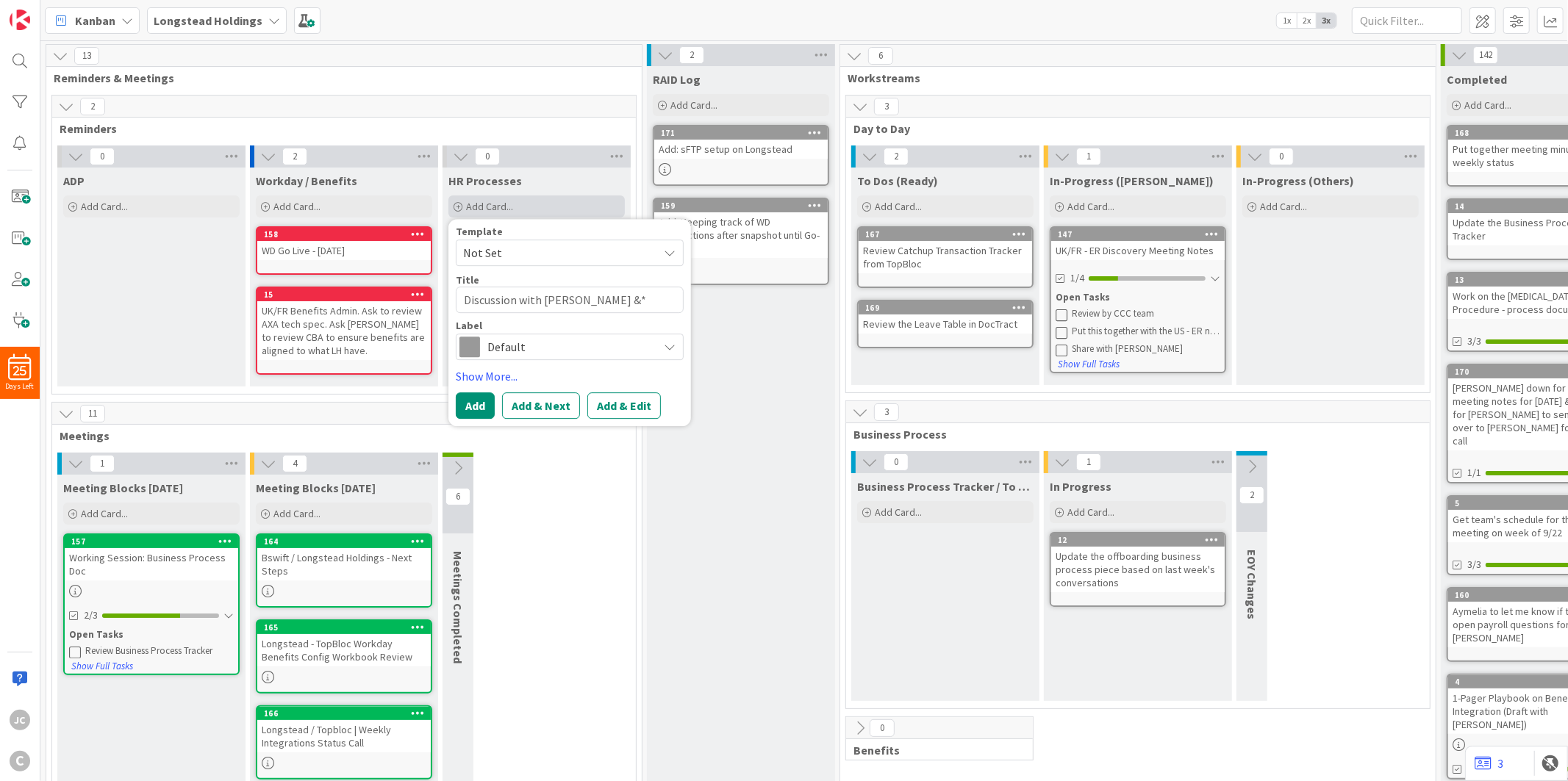
type textarea "x"
type textarea "Discussion with [PERSON_NAME] &*"
type textarea "x"
type textarea "Discussion with [PERSON_NAME] &"
type textarea "x"
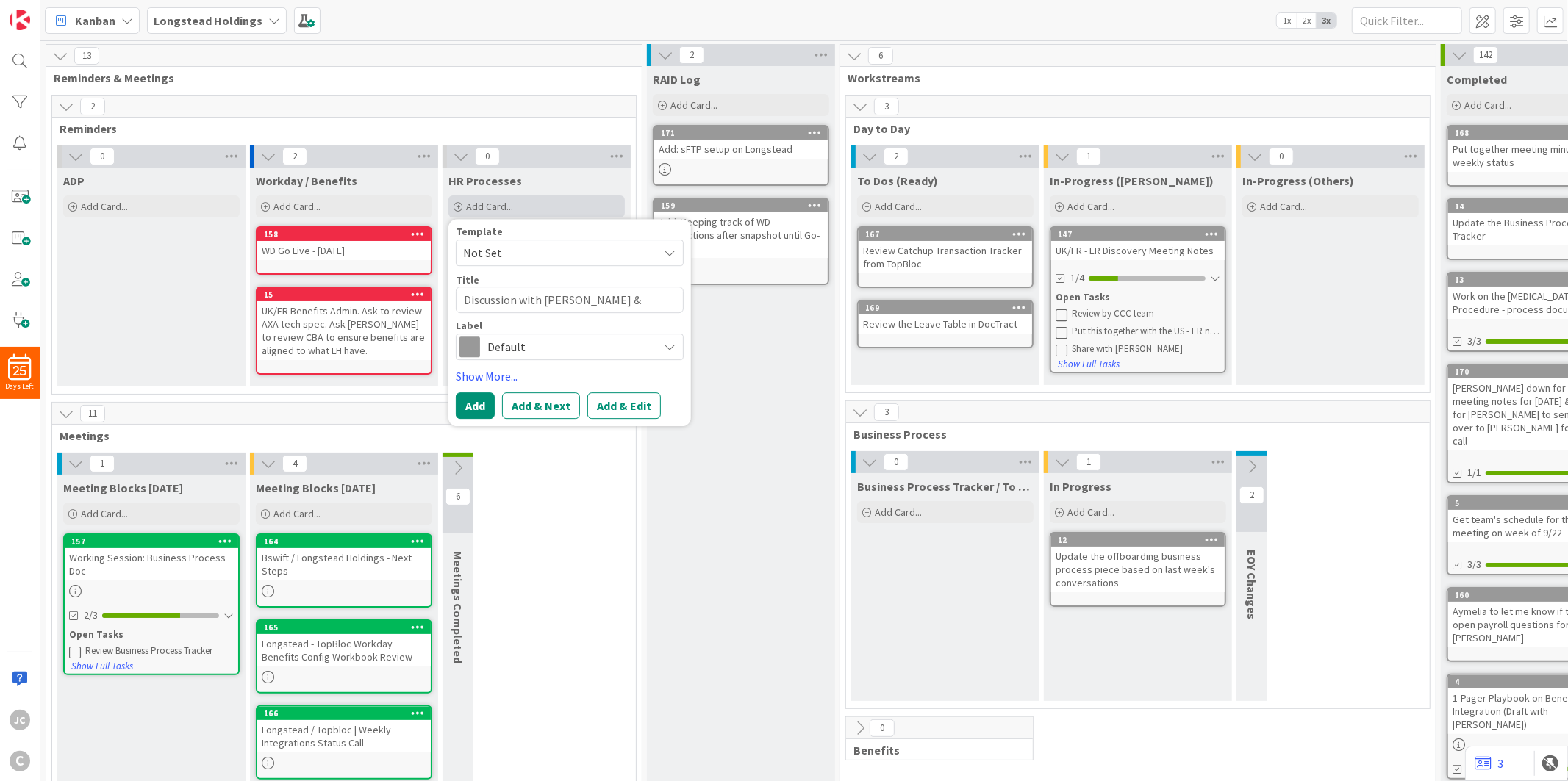
type textarea "Discussion with [PERSON_NAME] &"
type textarea "x"
type textarea "Discussion with [PERSON_NAME] & J"
type textarea "x"
type textarea "Discussion with [PERSON_NAME] & [PERSON_NAME]"
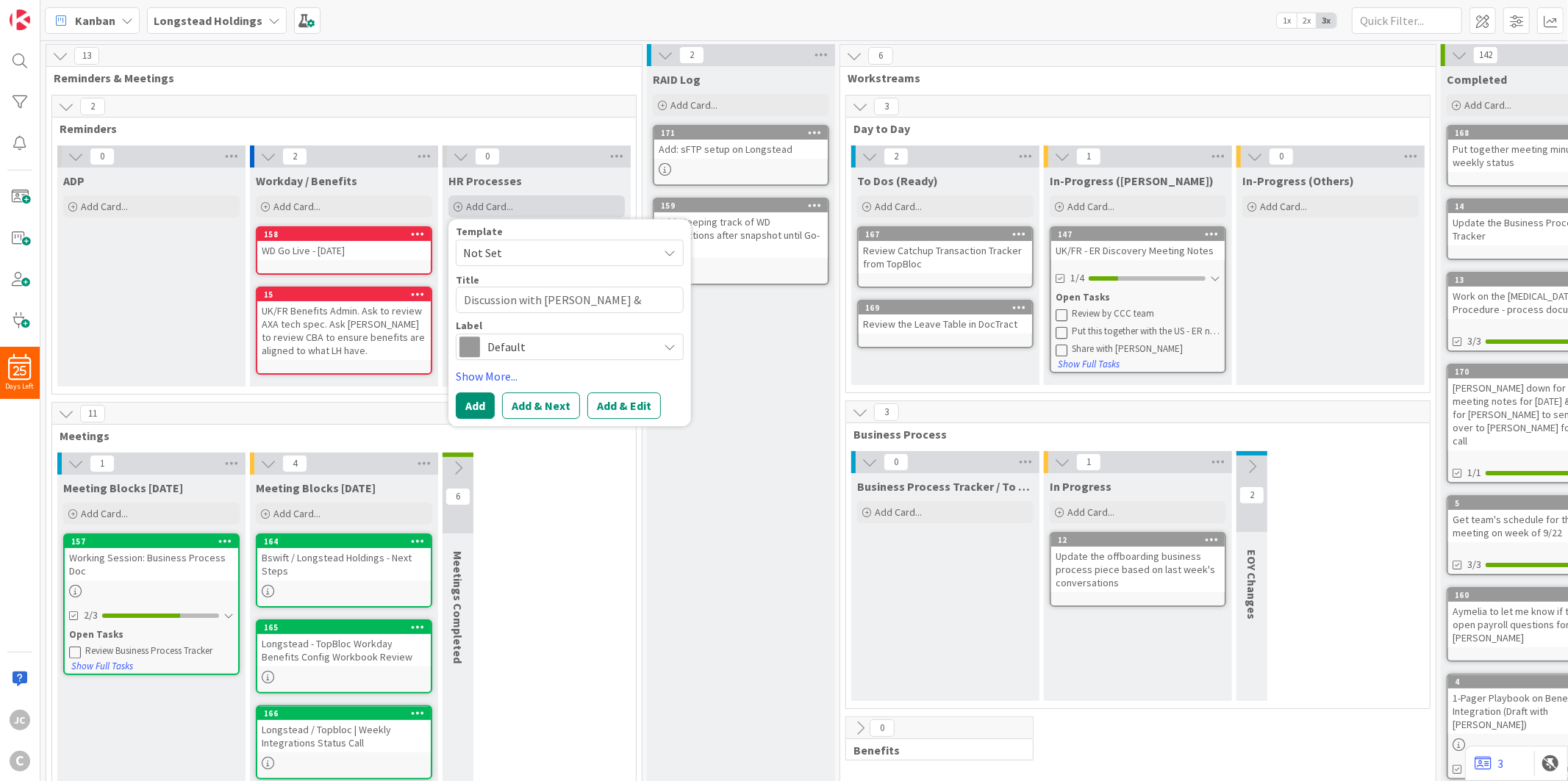
type textarea "x"
type textarea "Discussion with [PERSON_NAME] & [PERSON_NAME]"
type textarea "x"
type textarea "Discussion with [PERSON_NAME] & [PERSON_NAME]"
type textarea "x"
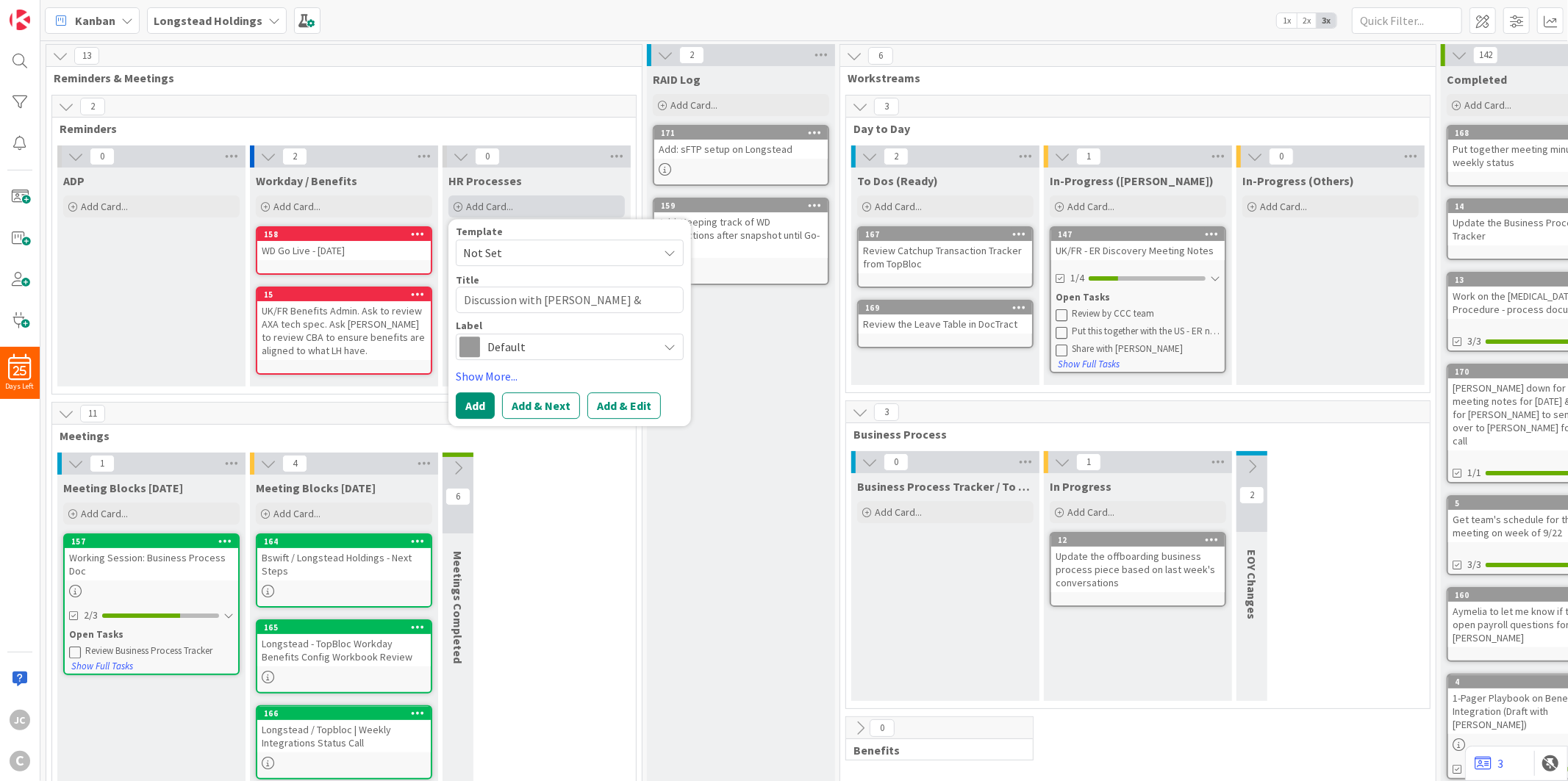
type textarea "Discussion with [PERSON_NAME] & [PERSON_NAME]"
type textarea "x"
type textarea "Discussion with [PERSON_NAME] & [PERSON_NAME] on"
type textarea "x"
type textarea "Discussion with [PERSON_NAME] & [PERSON_NAME] on"
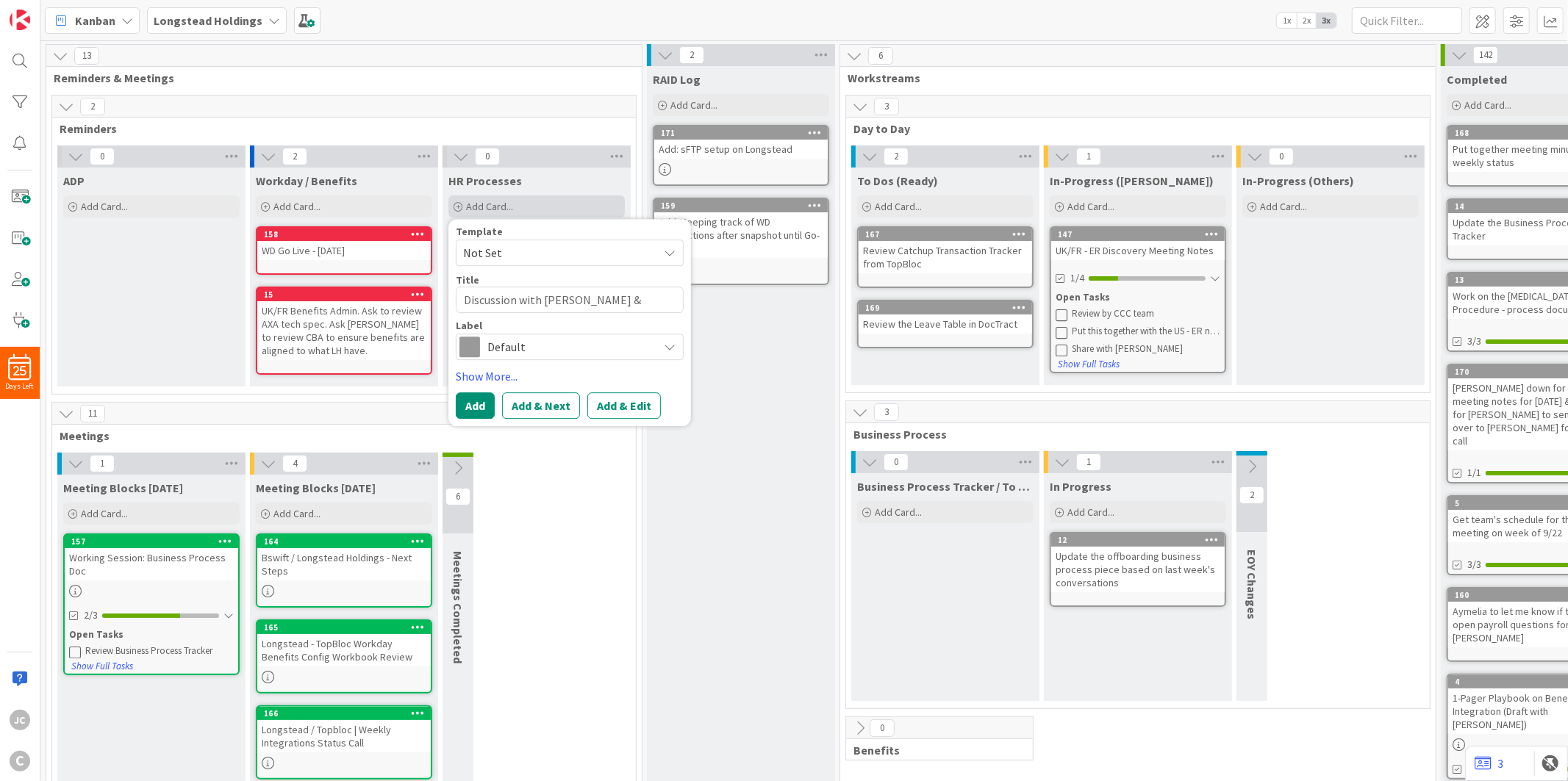
type textarea "x"
type textarea "Discussion with [PERSON_NAME] & [PERSON_NAME] on 4"
type textarea "x"
type textarea "Discussion with [PERSON_NAME] & [PERSON_NAME] on 4."
type textarea "x"
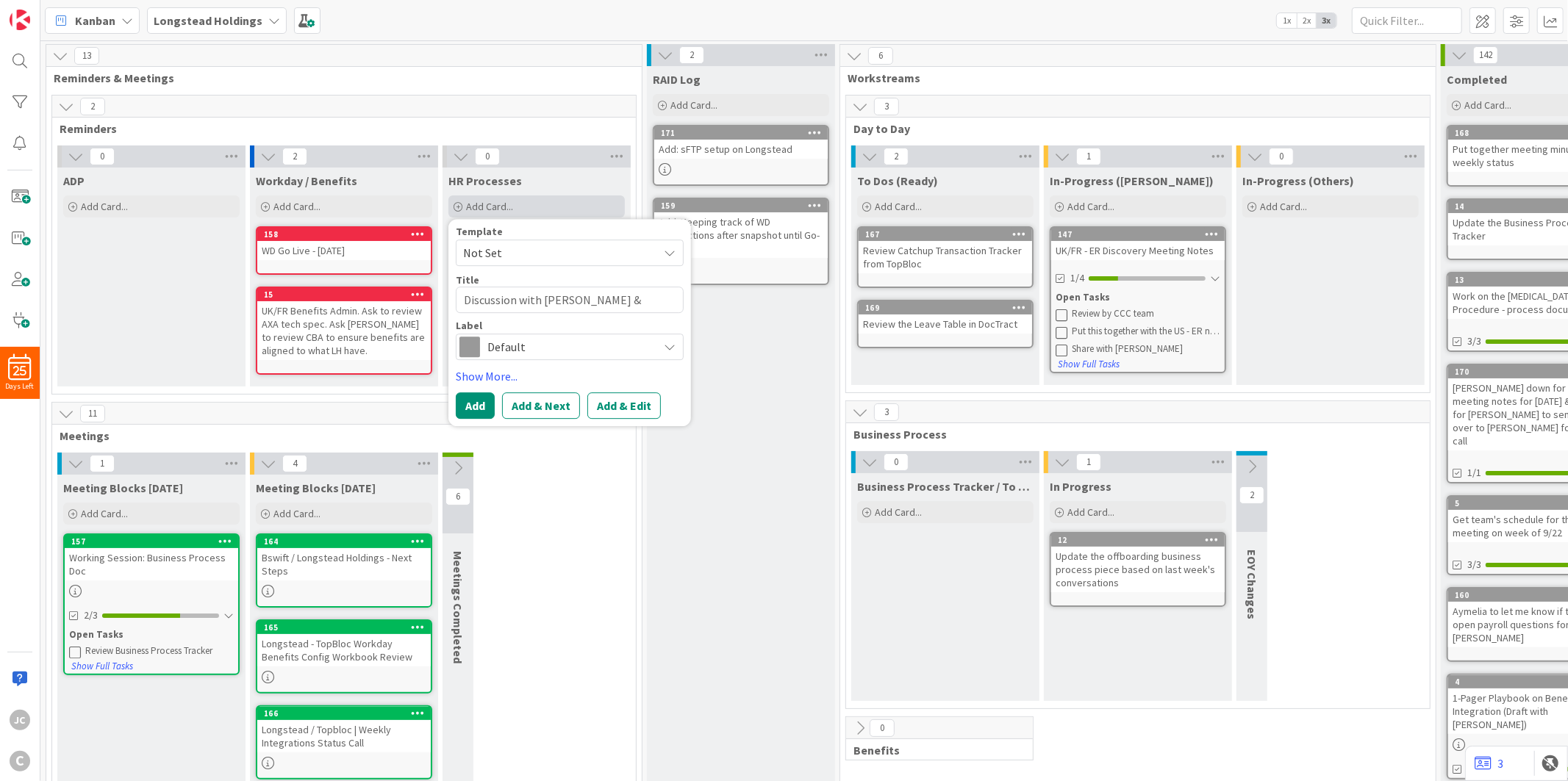
type textarea "Discussion with [PERSON_NAME] & [PERSON_NAME] on 4.1"
type textarea "x"
type textarea "Discussion with [PERSON_NAME] & [PERSON_NAME] on 4.1."
type textarea "x"
type textarea "Discussion with [PERSON_NAME] & [PERSON_NAME] on 4.1.1"
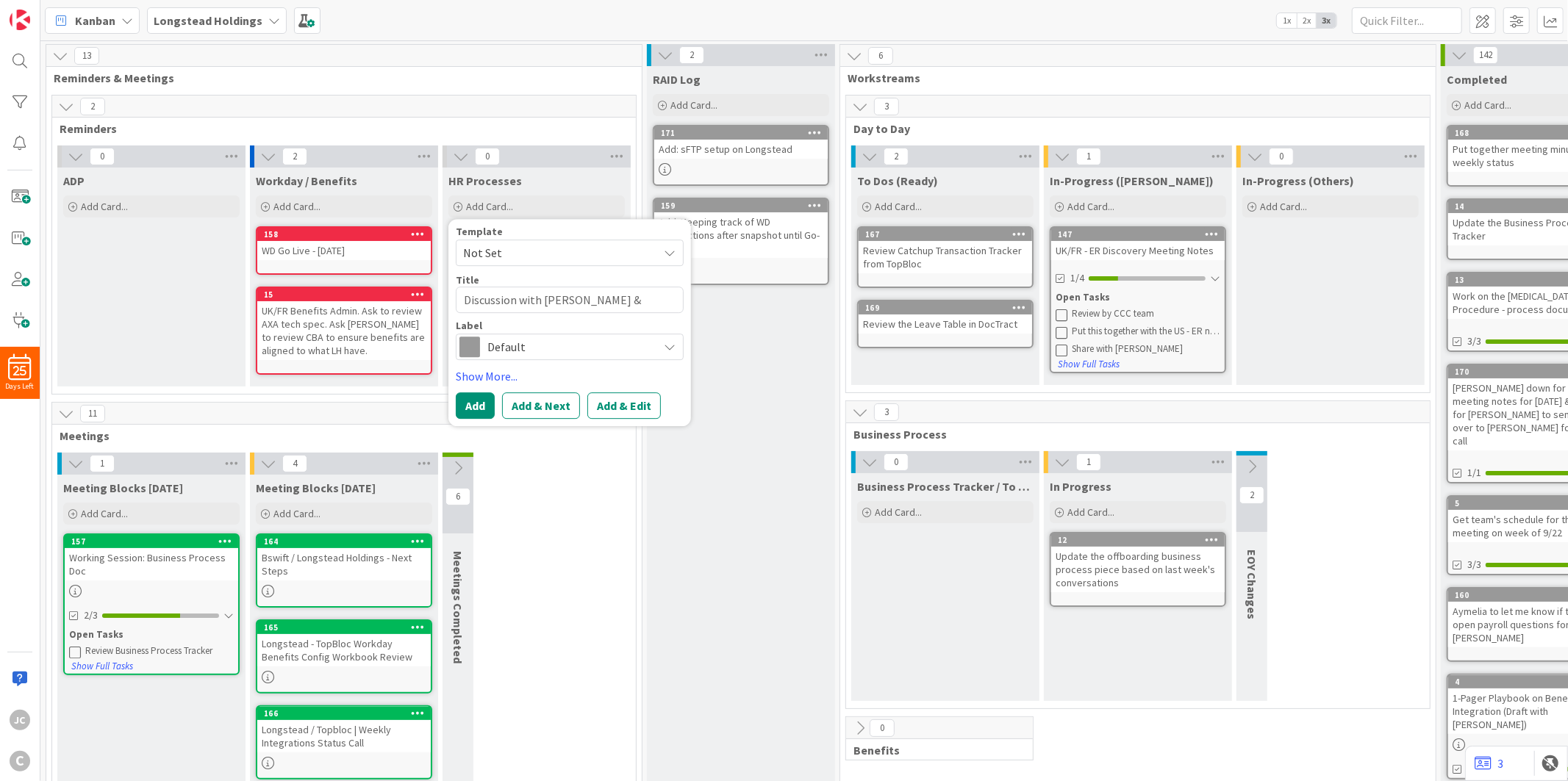
click at [578, 230] on div "Template" at bounding box center [570, 231] width 228 height 10
click at [648, 297] on textarea "Discussion with [PERSON_NAME] & [PERSON_NAME] on 4.1.1" at bounding box center [570, 300] width 228 height 26
click at [659, 300] on textarea "Discussion with [PERSON_NAME] & [PERSON_NAME] on 4.1.1" at bounding box center [570, 300] width 228 height 26
type textarea "x"
type textarea "Discussion with [PERSON_NAME] & [PERSON_NAME] on 4.1."
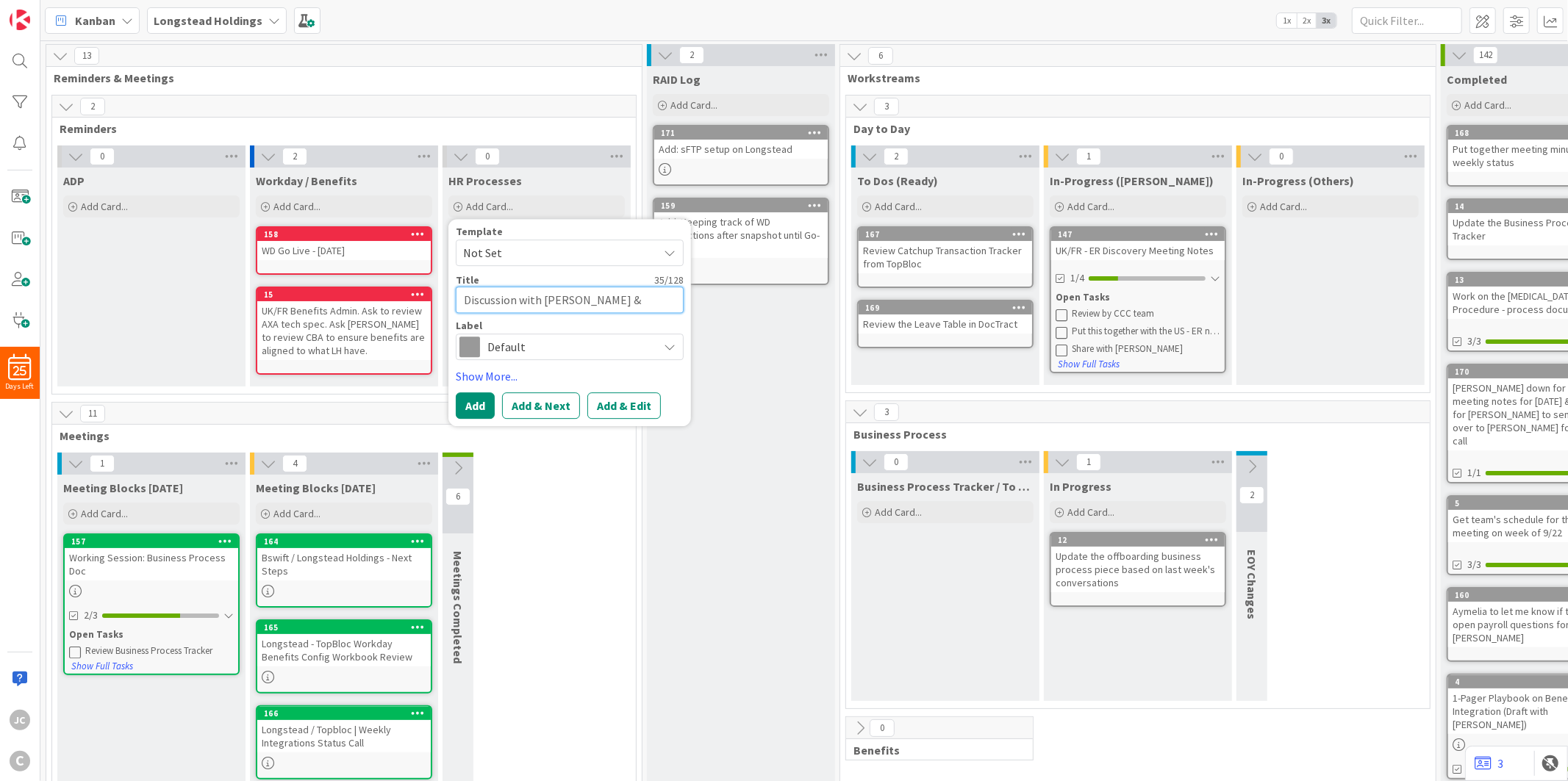
type textarea "x"
type textarea "Discussion with [PERSON_NAME] & [PERSON_NAME] on 4.1"
type textarea "x"
type textarea "Discussion with [PERSON_NAME] & [PERSON_NAME] on 4."
type textarea "x"
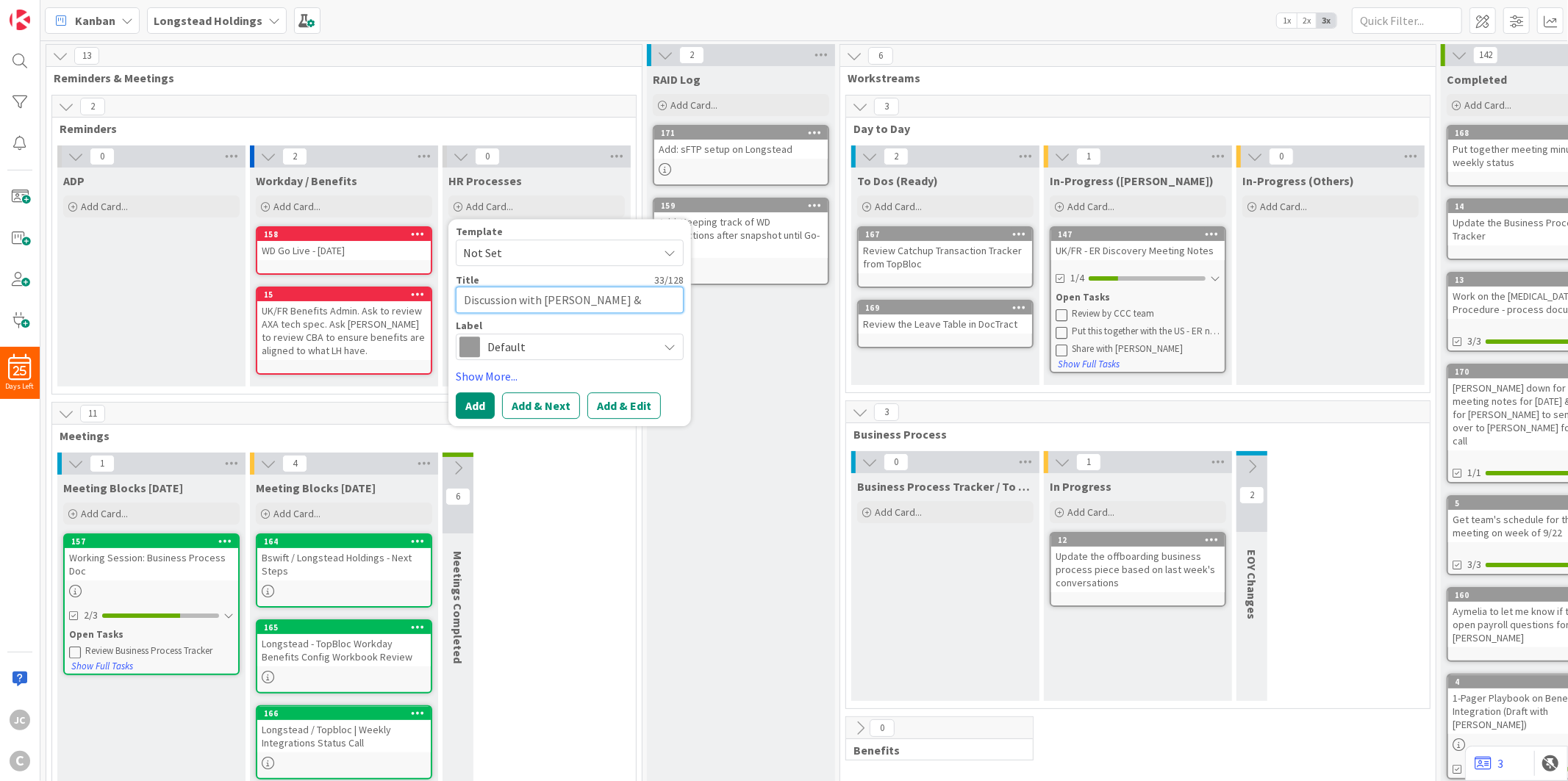
type textarea "Discussion with [PERSON_NAME] & [PERSON_NAME] on 4"
type textarea "x"
type textarea "Discussion with [PERSON_NAME] & [PERSON_NAME] on"
type textarea "x"
type textarea "Discussion with [PERSON_NAME] & [PERSON_NAME] on E"
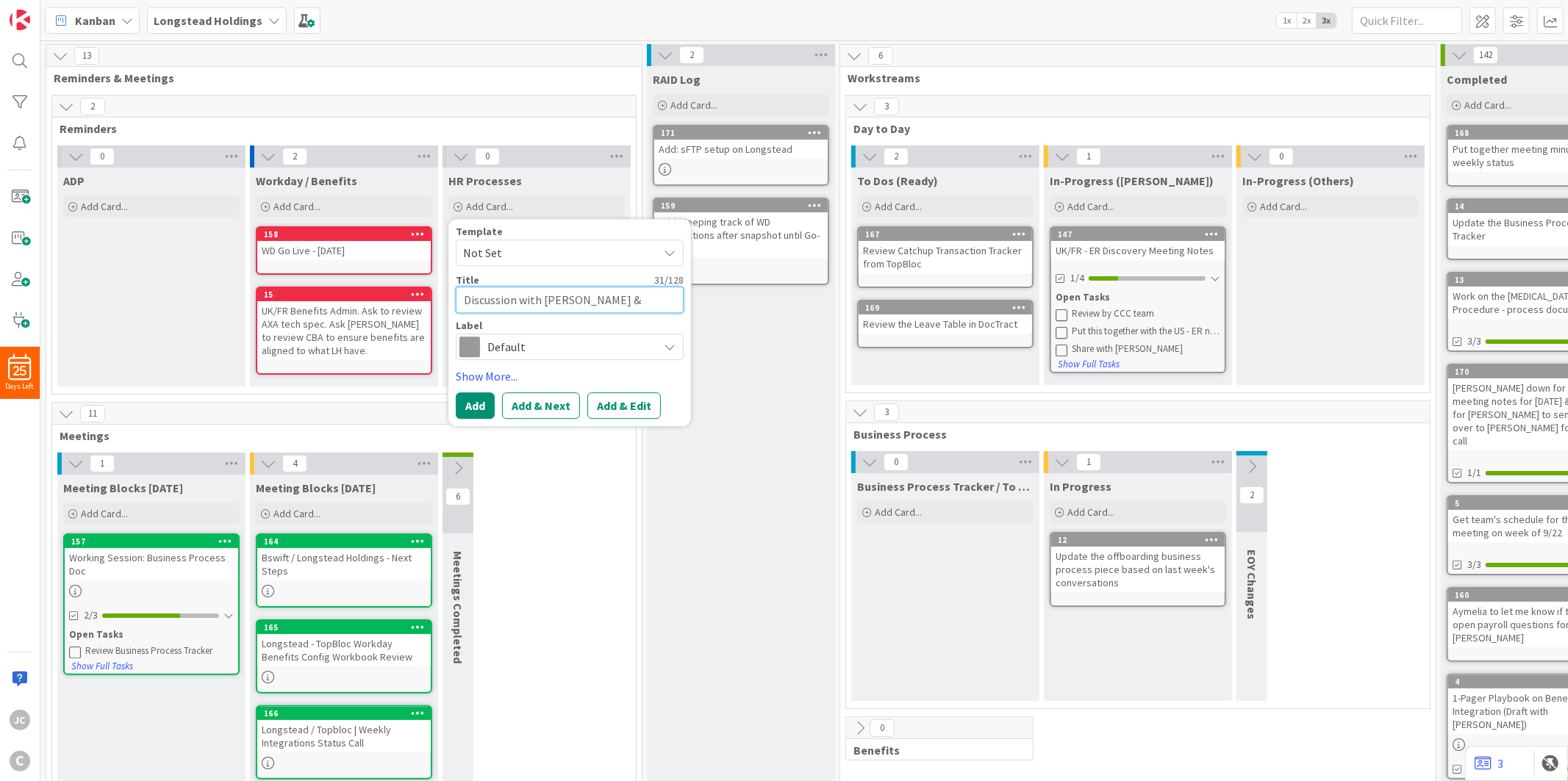
type textarea "x"
type textarea "Discussion with [PERSON_NAME] & [PERSON_NAME] on ER"
type textarea "x"
type textarea "Discussion with [PERSON_NAME] & [PERSON_NAME] on ER"
type textarea "x"
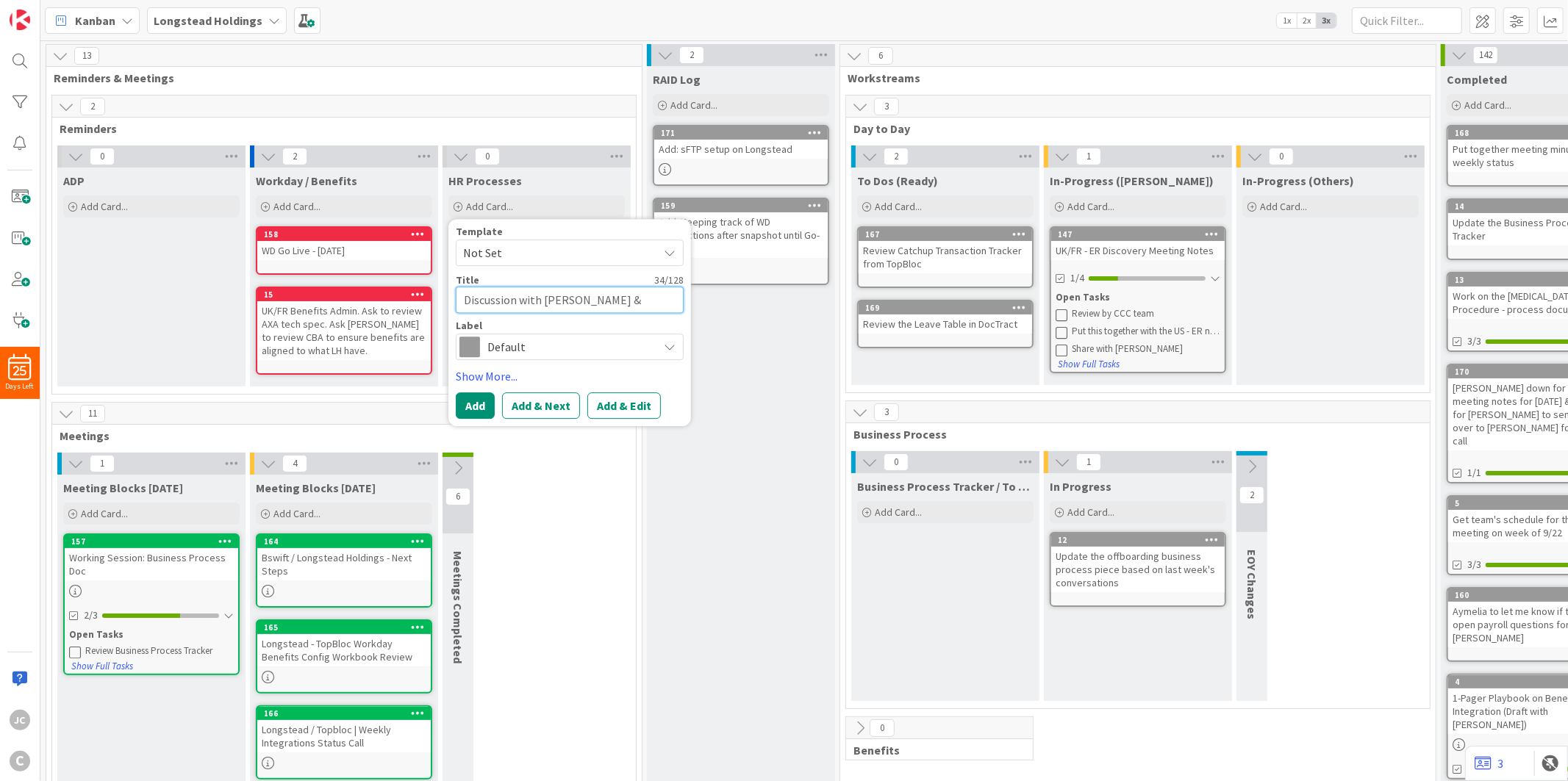
type textarea "Discussion with [PERSON_NAME] & [PERSON_NAME] on ER I"
type textarea "x"
type textarea "Discussion with [PERSON_NAME] & [PERSON_NAME] on ER It"
type textarea "x"
type textarea "Discussion with [PERSON_NAME] & [PERSON_NAME] on ER Ite"
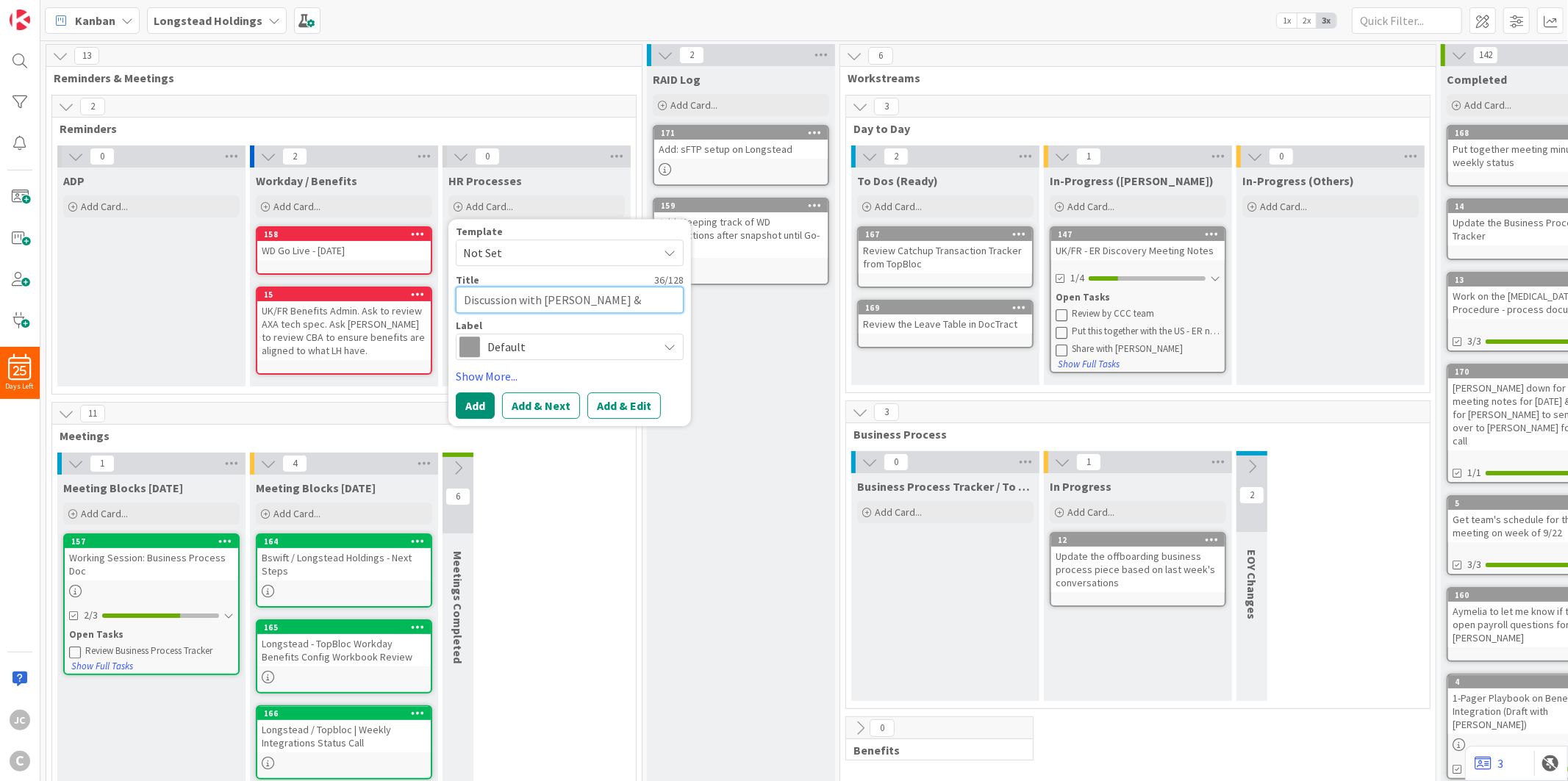
type textarea "x"
type textarea "Discussion with [PERSON_NAME] & [PERSON_NAME] on ER Item"
type textarea "x"
type textarea "Discussion with [PERSON_NAME] & [PERSON_NAME] on ER Items"
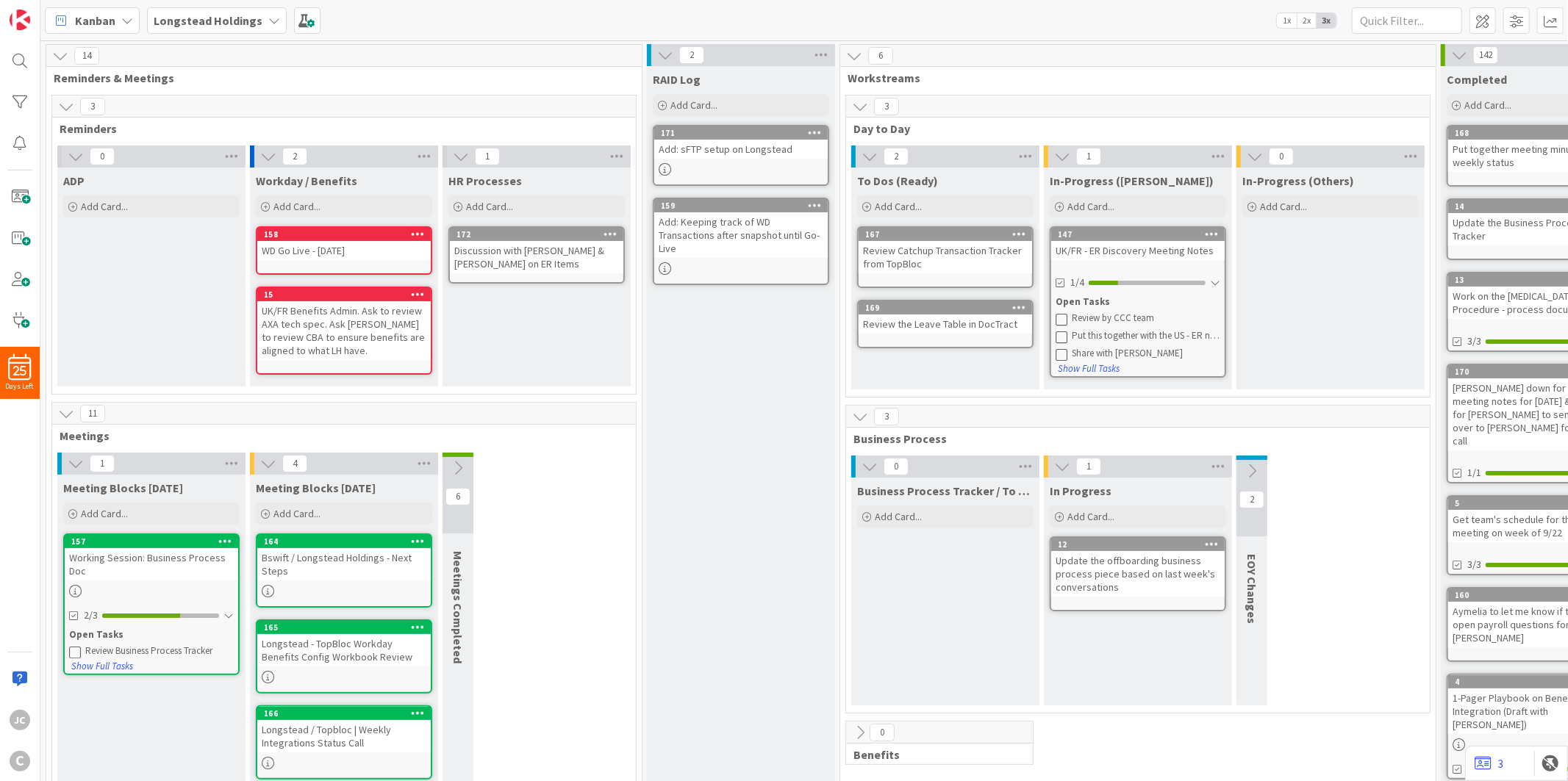
click at [546, 309] on div "HR Processes Add Card... Template Not Set Title 0 / 128 Label Default Show More…" at bounding box center [536, 277] width 188 height 219
click at [537, 266] on div "Discussion with [PERSON_NAME] & [PERSON_NAME] on ER Items" at bounding box center [536, 257] width 173 height 33
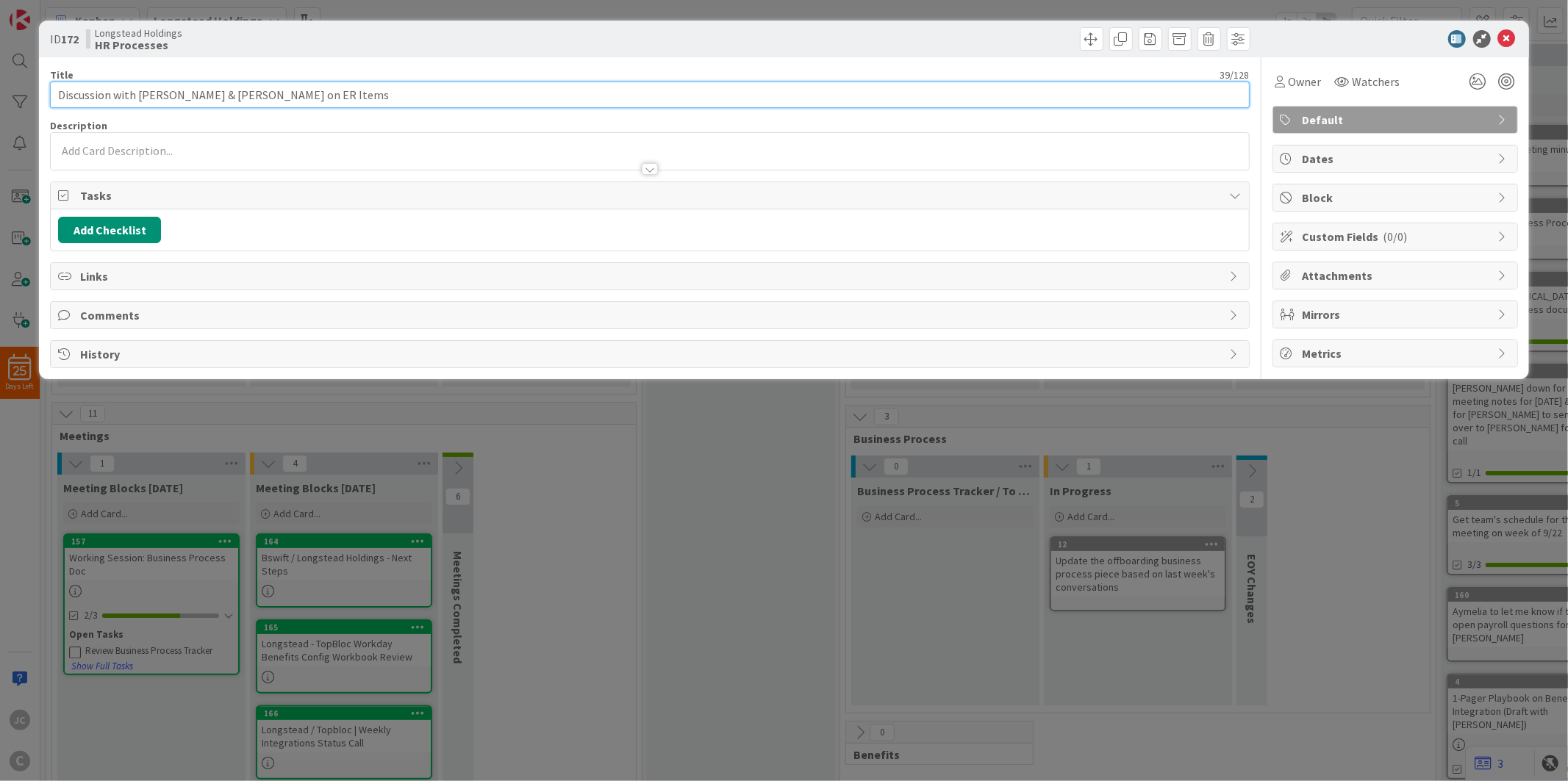
click at [332, 92] on input "Discussion with [PERSON_NAME] & [PERSON_NAME] on ER Items" at bounding box center [649, 95] width 1199 height 26
type input "Discussion with [PERSON_NAME] & [PERSON_NAME] on ER Items on what policy and ne…"
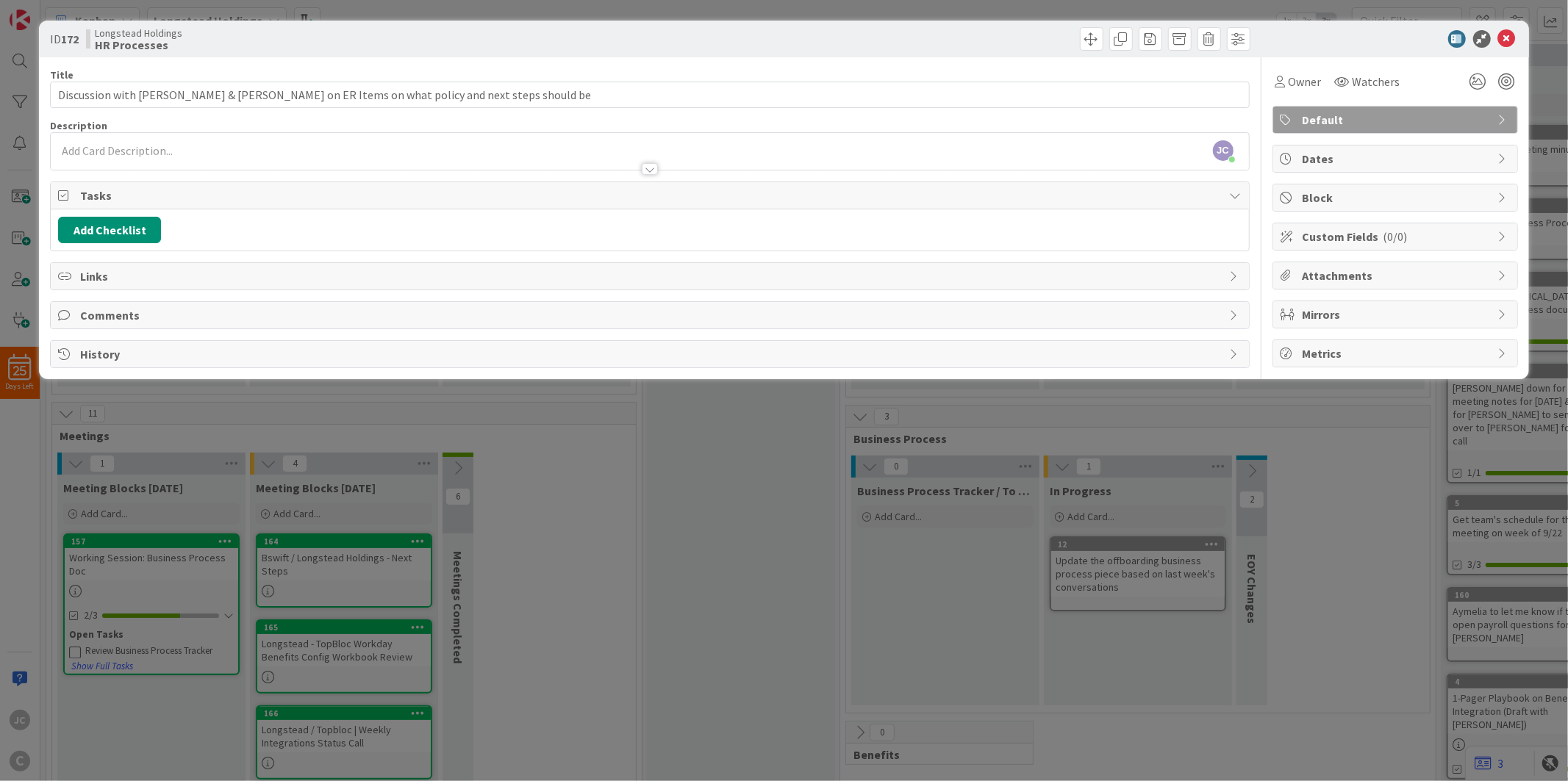
click at [696, 637] on div "ID 172 Longstead Holdings HR Processes Title 79 / 128 Discussion with [PERSON_N…" at bounding box center [784, 390] width 1568 height 781
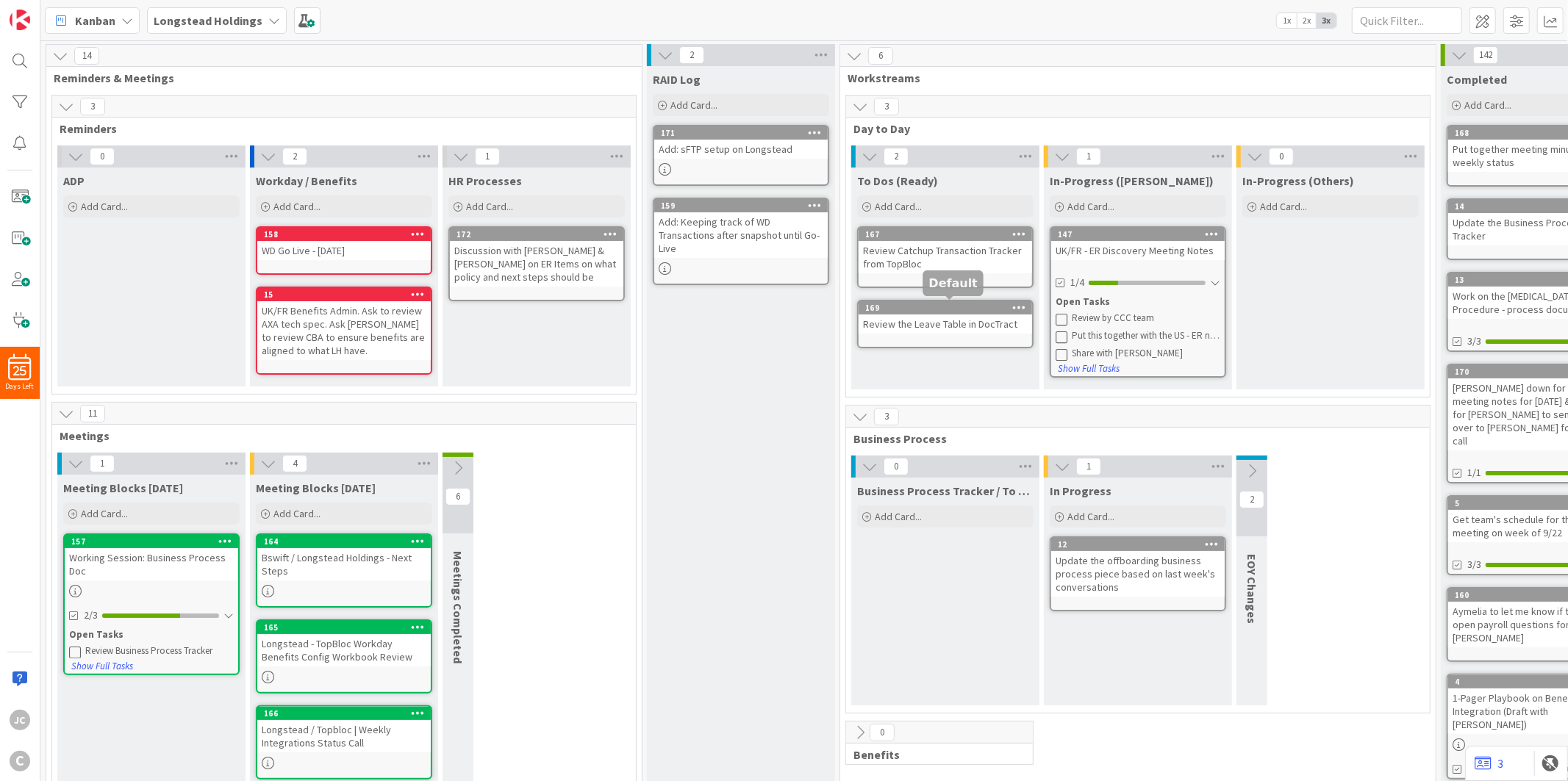
click at [799, 284] on div "RAID Log Add Card... Template Not Set Title 0 / 128 Label Default Show More... …" at bounding box center [741, 578] width 188 height 1023
click at [563, 336] on div "HR Processes Add Card... Template Not Set Title 0 / 128 Label Default Show More…" at bounding box center [536, 277] width 188 height 219
click at [502, 209] on span "Add Card..." at bounding box center [489, 207] width 47 height 14
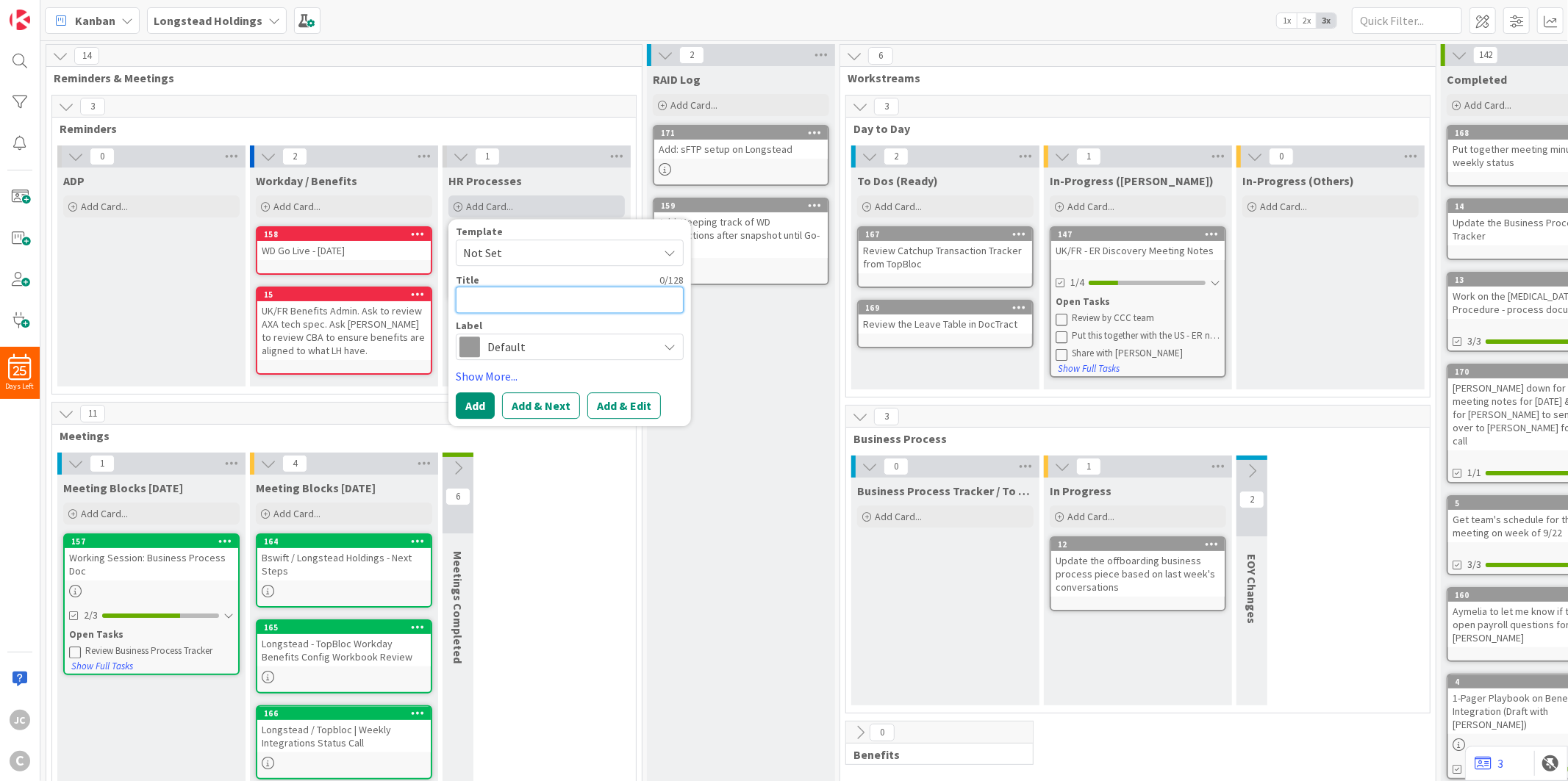
type textarea "x"
type textarea "A"
type textarea "x"
type textarea "Ad"
type textarea "x"
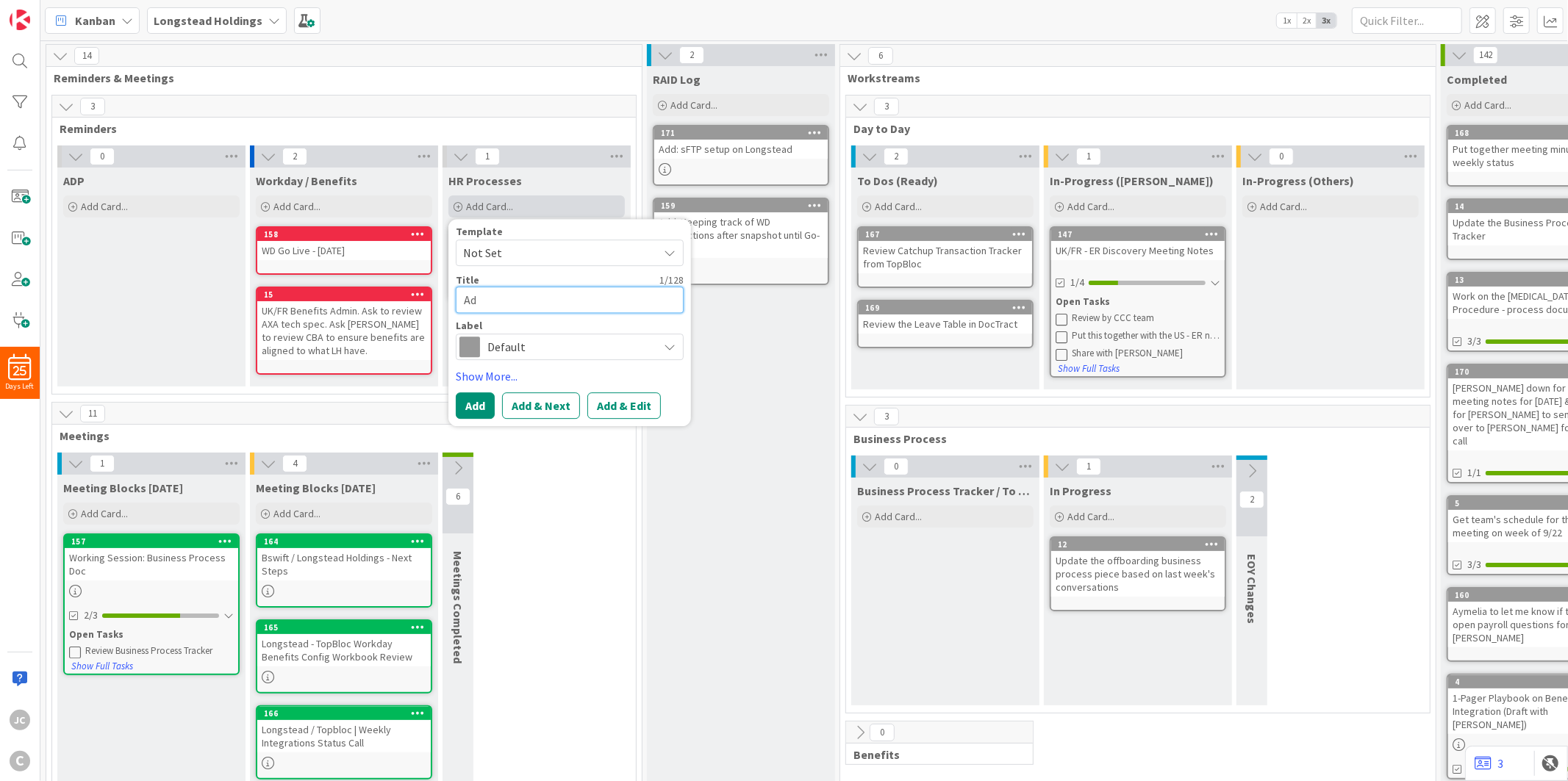
type textarea "Add"
type textarea "x"
type textarea "Add"
type textarea "x"
type textarea "Add t"
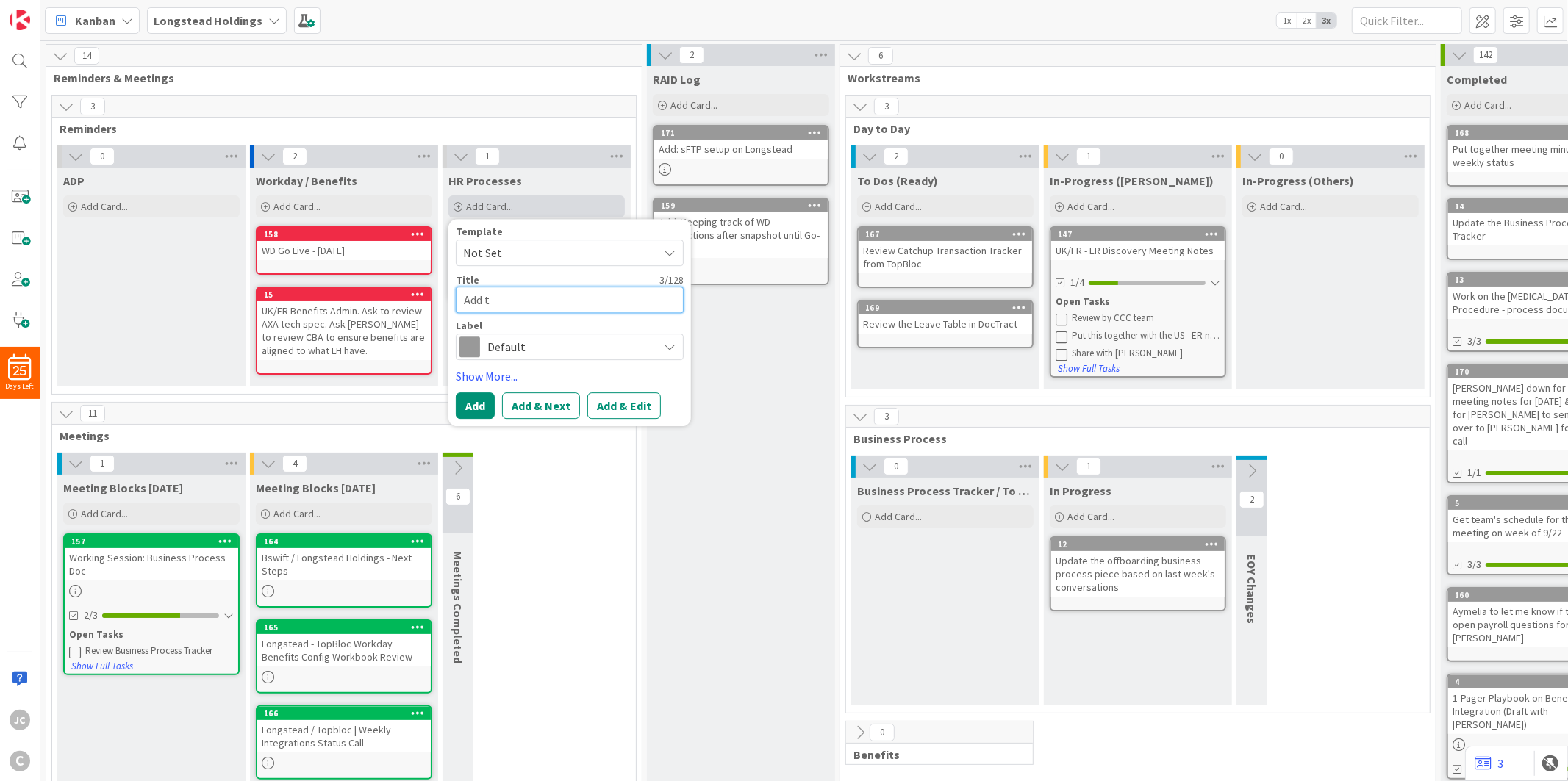
type textarea "x"
type textarea "Add th"
type textarea "x"
type textarea "Add the"
type textarea "x"
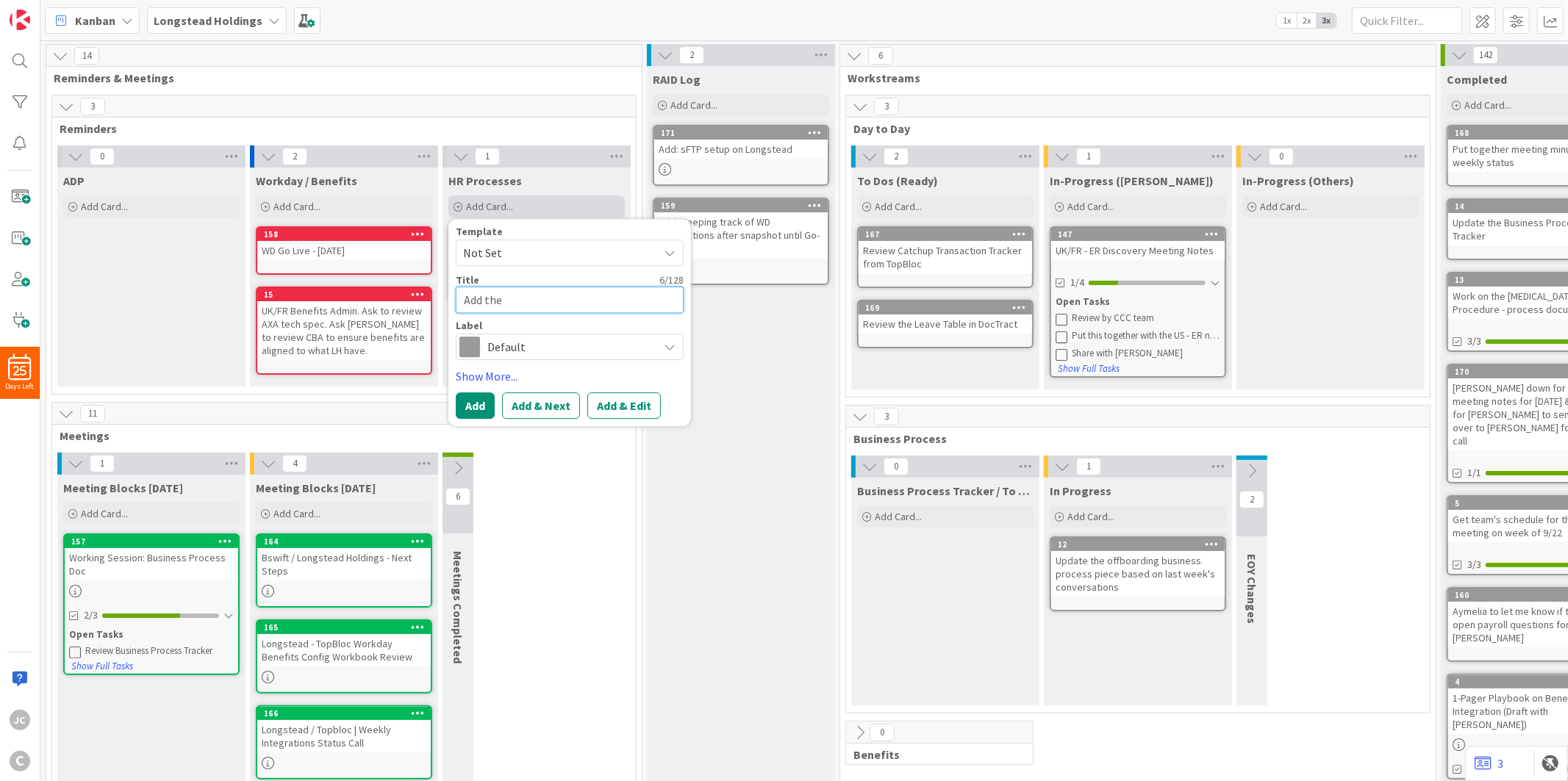
type textarea "Add the"
type textarea "x"
type textarea "Add the n"
type textarea "x"
type textarea "Add the ne"
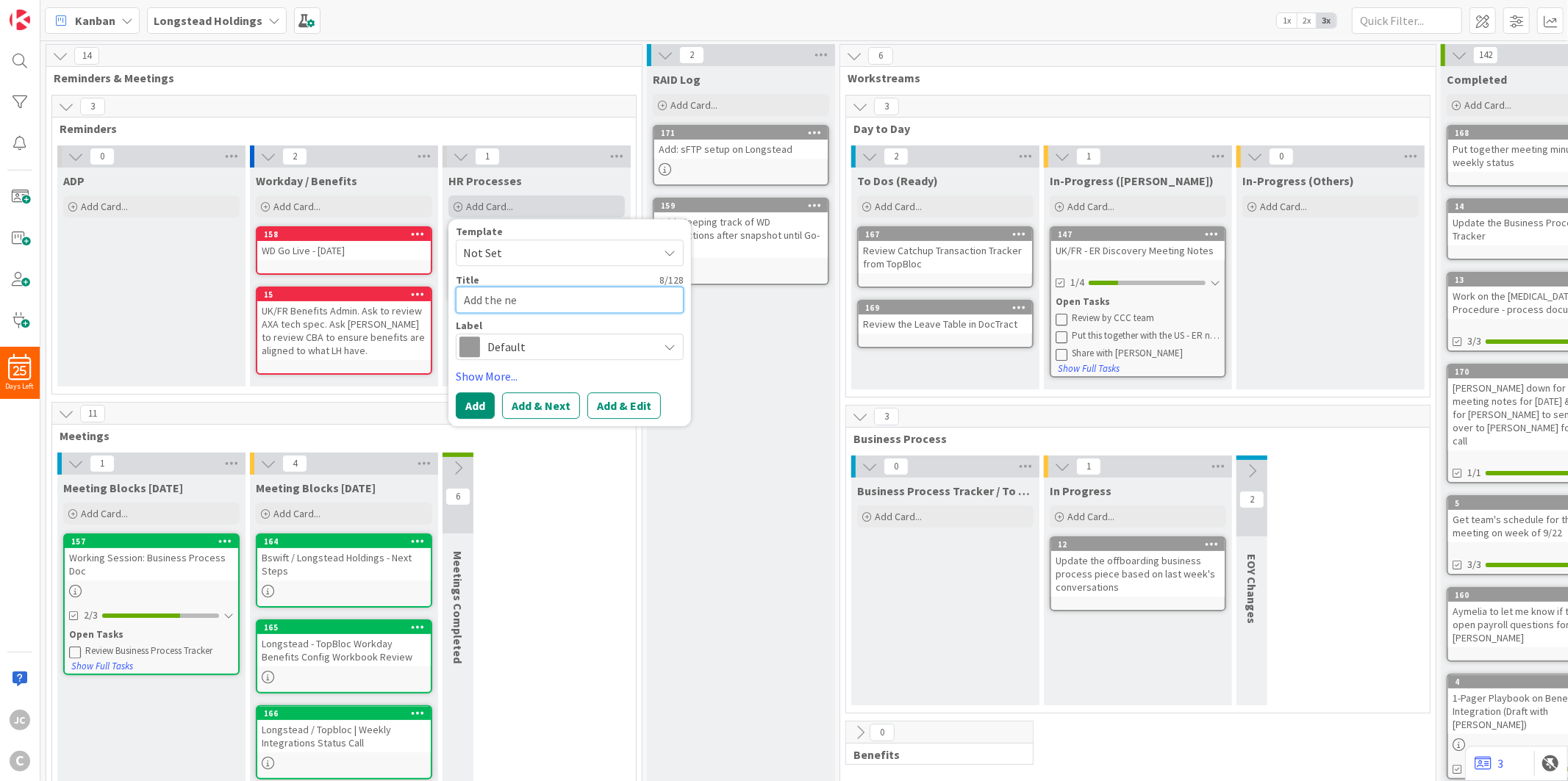
type textarea "x"
type textarea "Add the new"
type textarea "x"
type textarea "Add the new l"
type textarea "x"
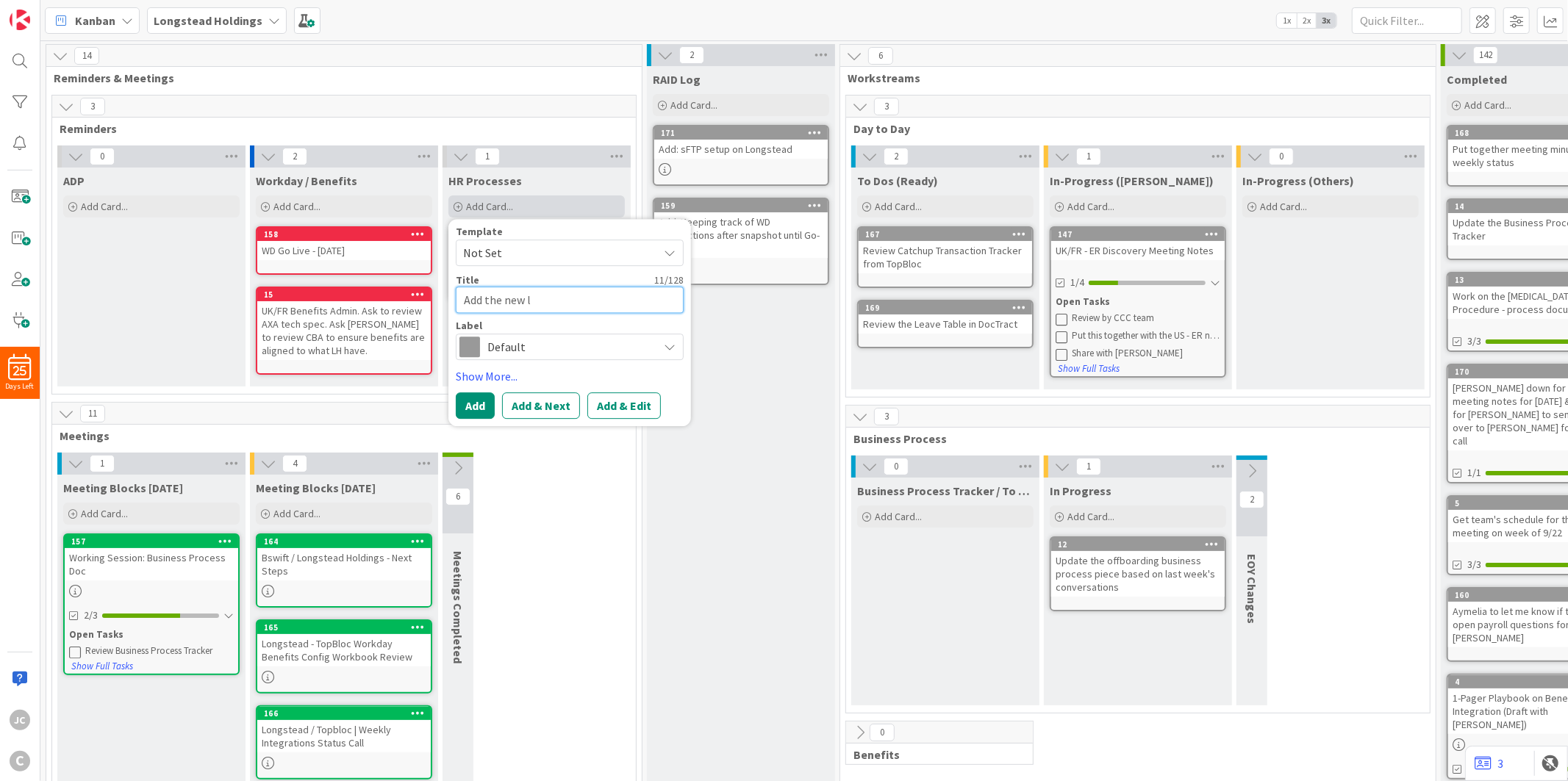
type textarea "Add the new li"
type textarea "x"
type textarea "Add the new line"
type textarea "x"
type textarea "Add the new line"
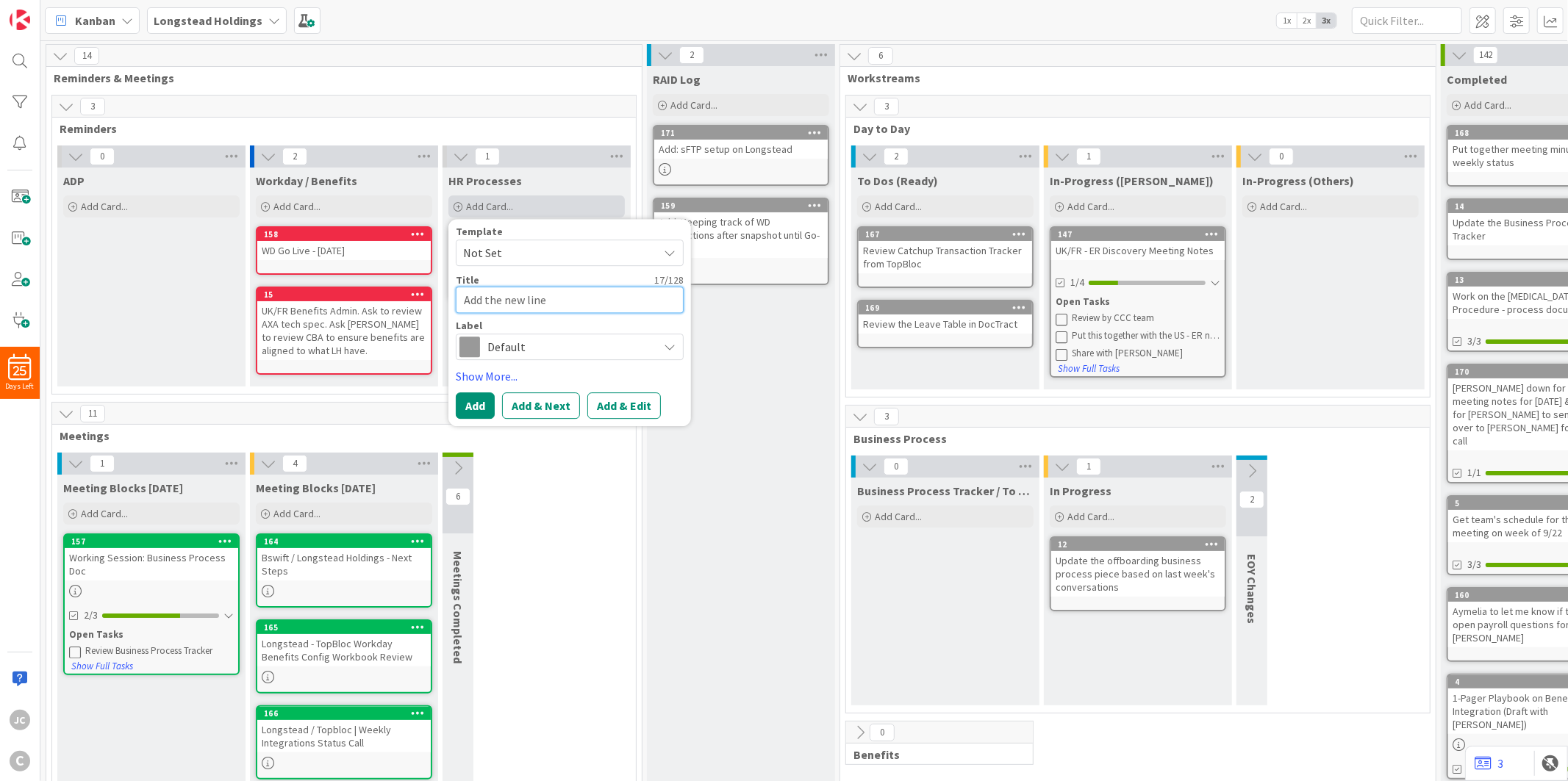
type textarea "x"
type textarea "Add the new line s"
type textarea "x"
type textarea "Add the new line sp"
type textarea "x"
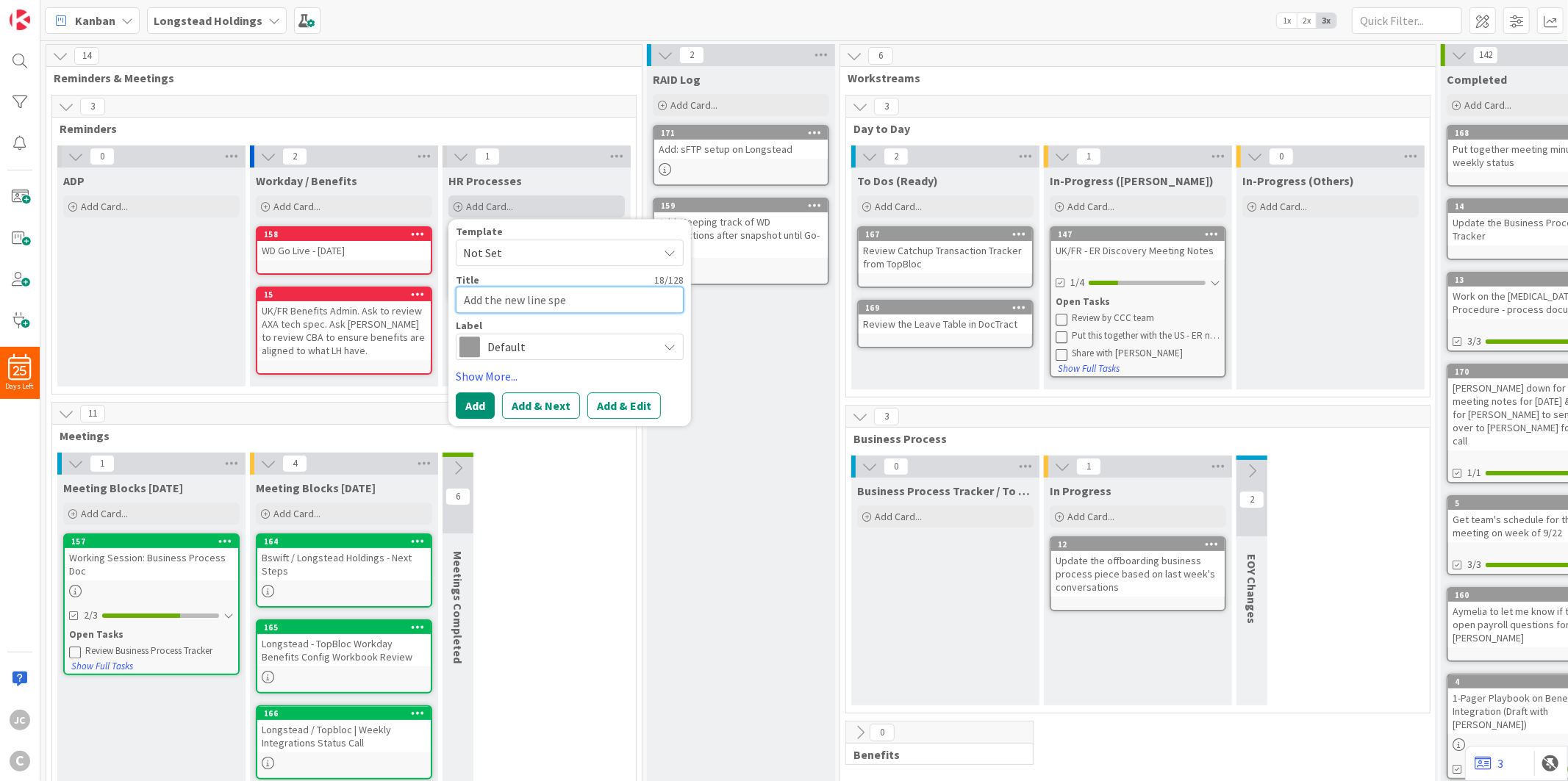
type textarea "Add the new line spec"
type textarea "x"
type textarea "Add the new line speci"
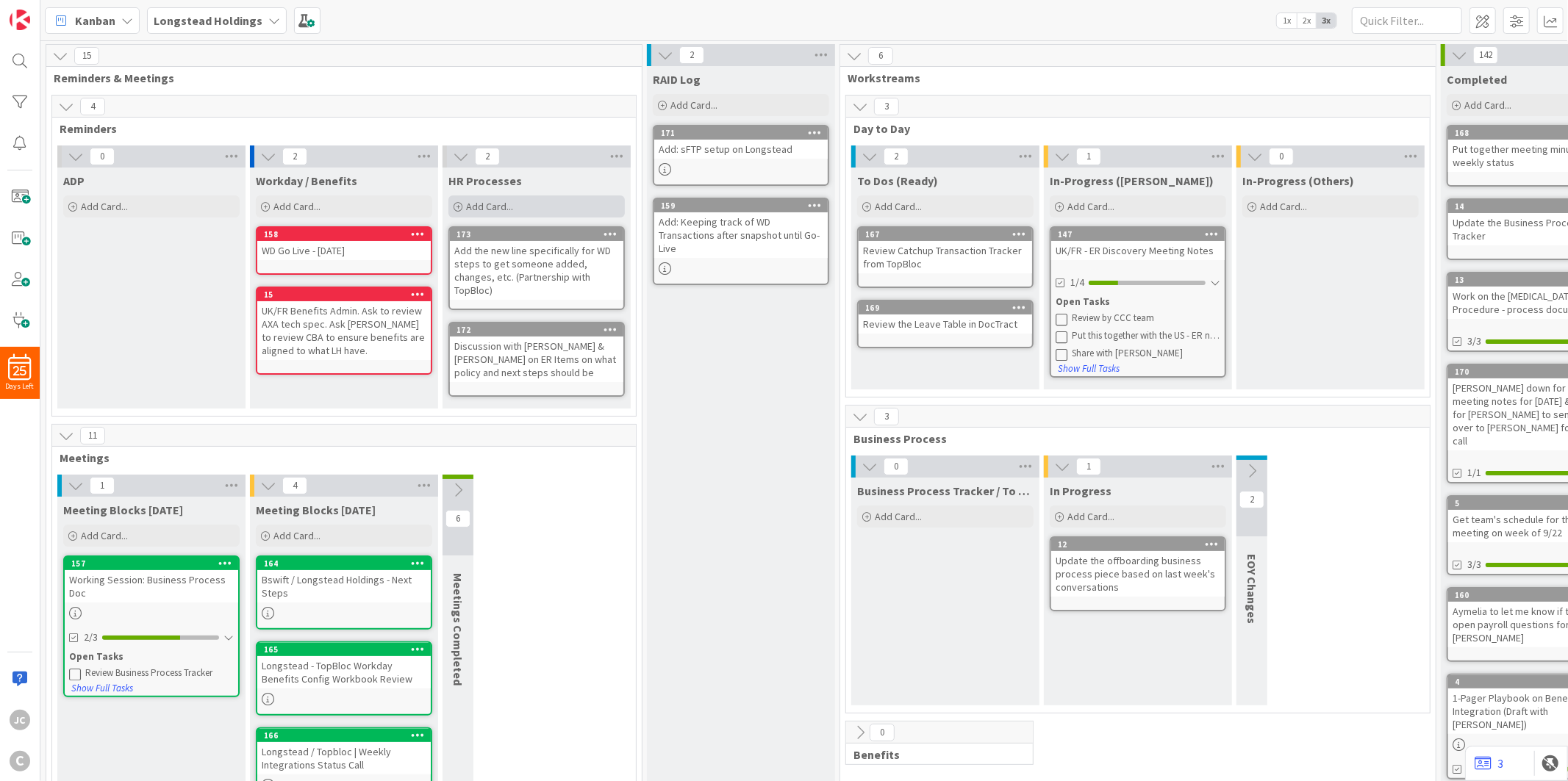
click at [525, 202] on div "Add Card..." at bounding box center [536, 207] width 176 height 22
click at [482, 259] on div "Add the new line specifically for WD steps to get someone added, changes, etc. …" at bounding box center [536, 270] width 173 height 59
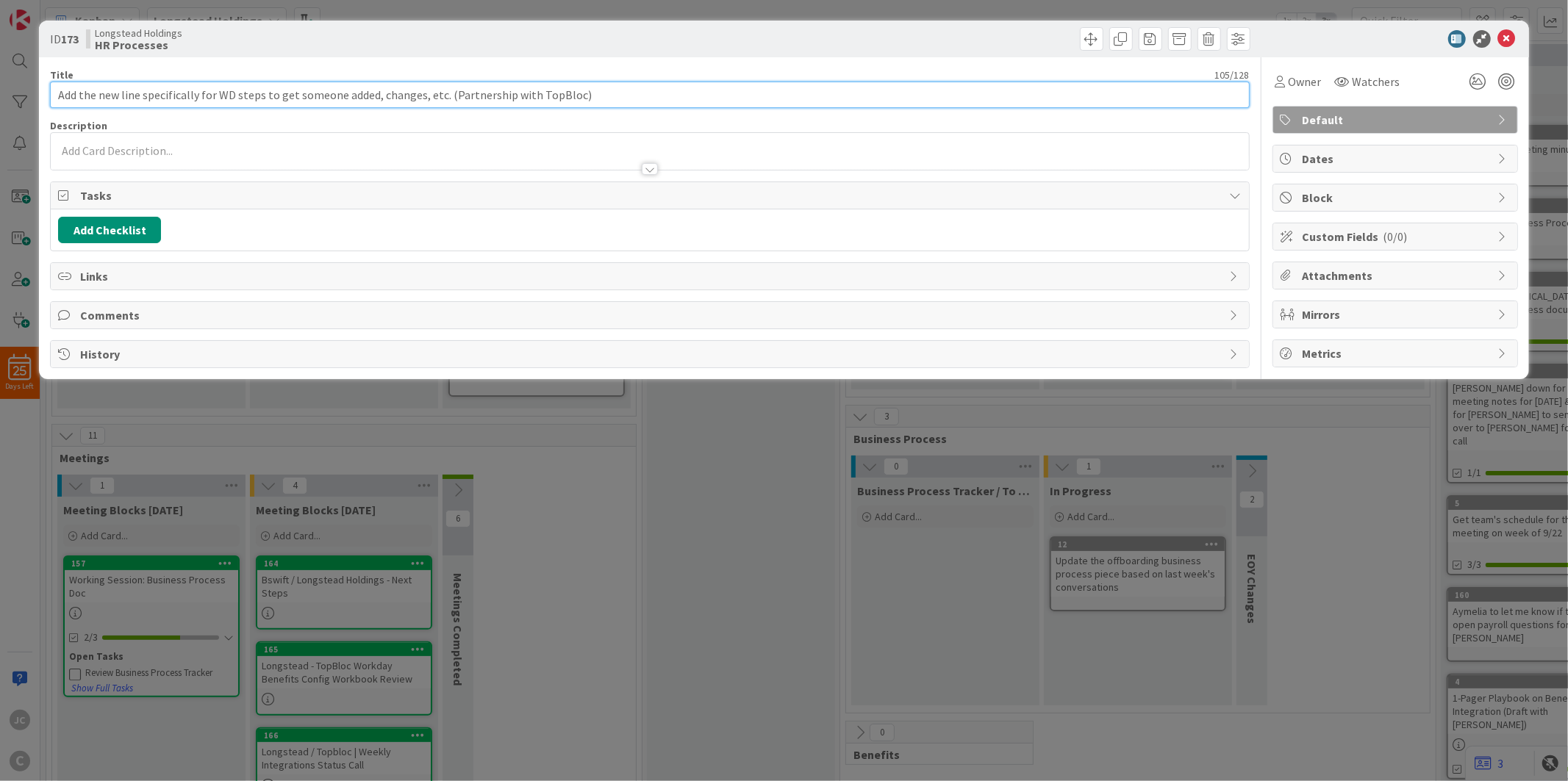
drag, startPoint x: 444, startPoint y: 94, endPoint x: 667, endPoint y: 100, distance: 223.1
click at [667, 100] on input "Add the new line specifically for WD steps to get someone added, changes, etc. …" at bounding box center [649, 95] width 1199 height 26
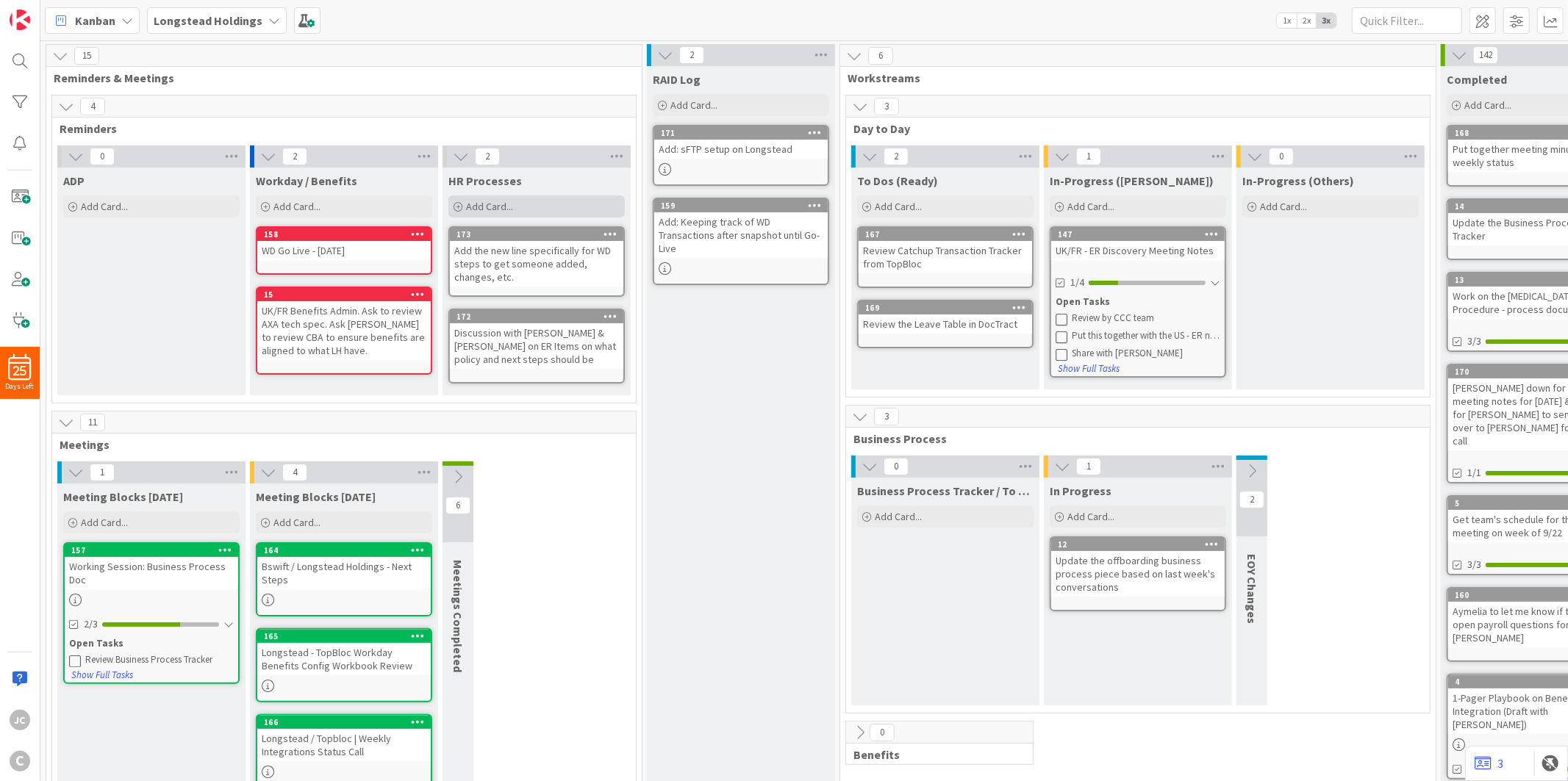
click at [518, 211] on div "Add Card..." at bounding box center [536, 207] width 176 height 22
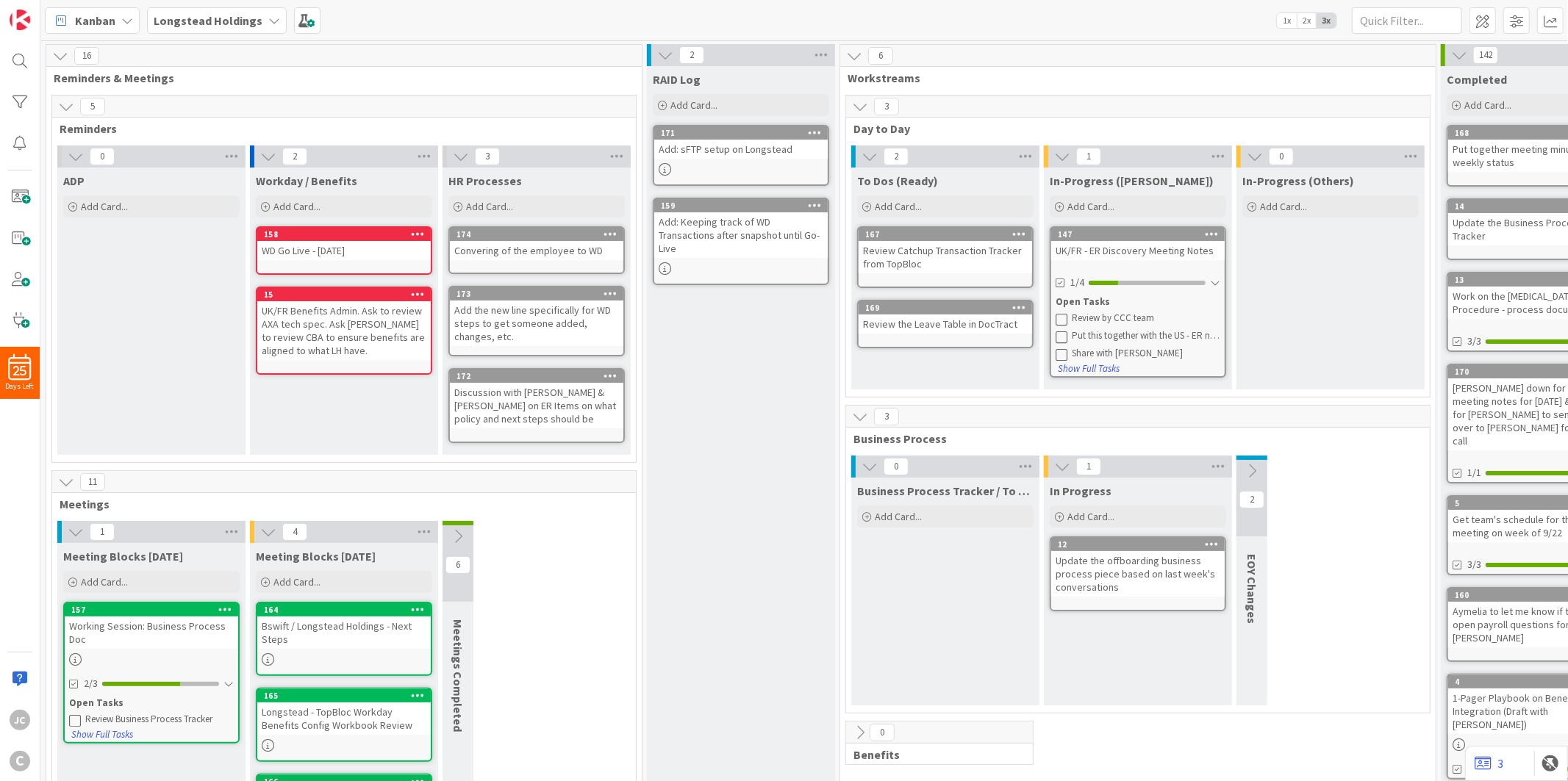
click at [666, 495] on div "RAID Log Add Card... Template Not Set Title 0 / 128 Label Default Show More... …" at bounding box center [741, 578] width 188 height 1023
click at [542, 206] on div "Add Card..." at bounding box center [536, 207] width 176 height 22
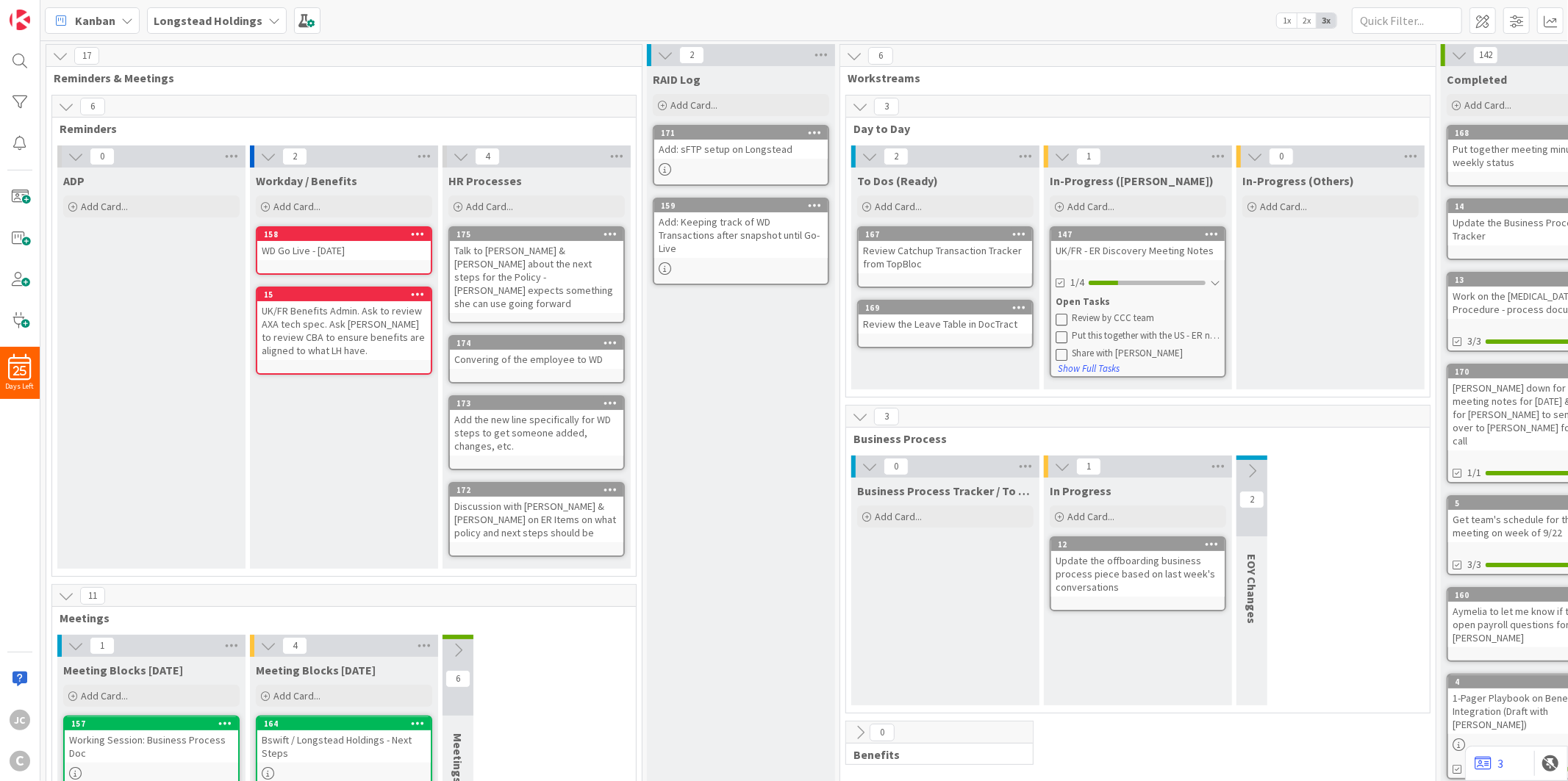
click at [613, 485] on icon at bounding box center [610, 489] width 14 height 10
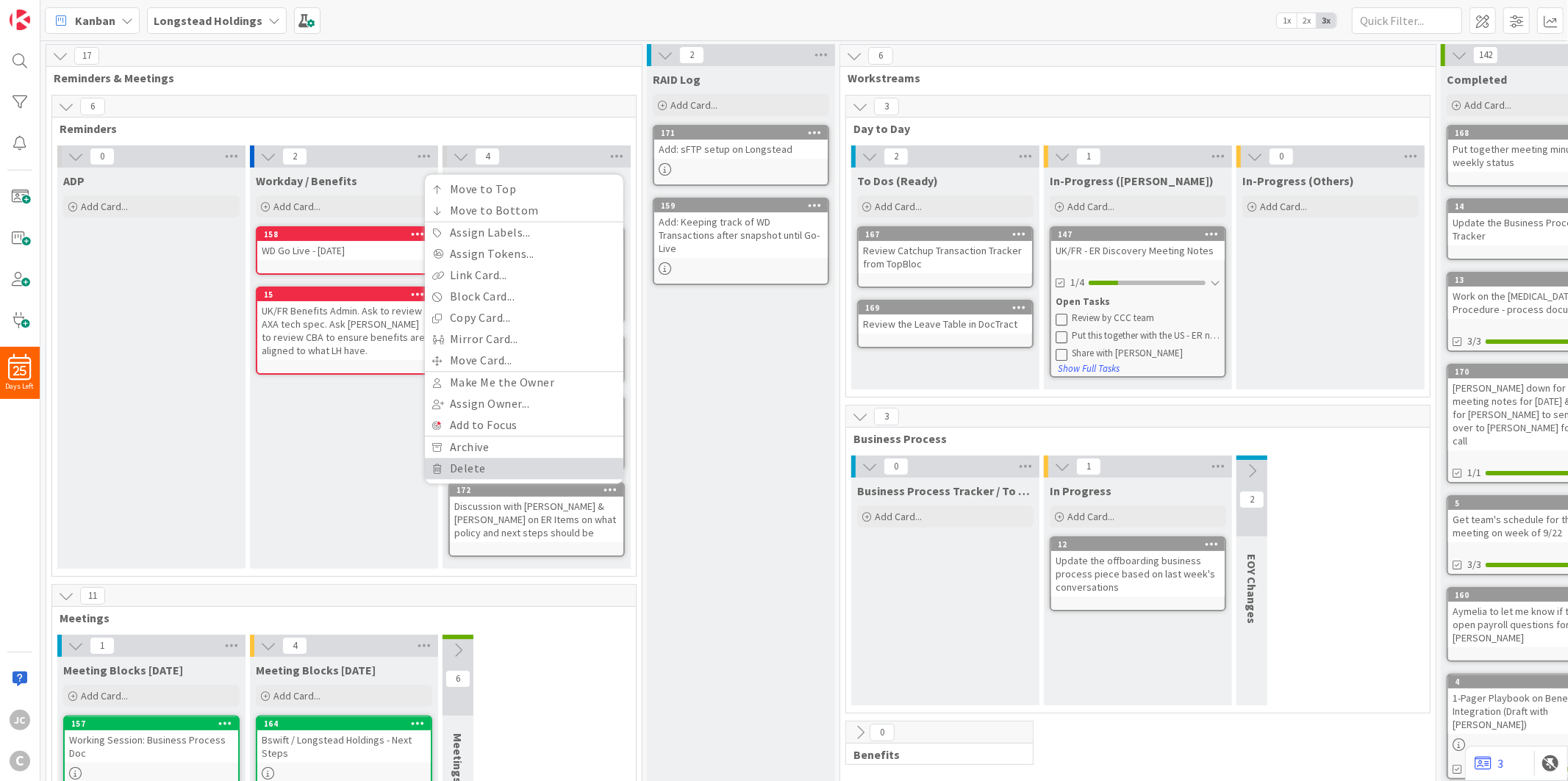
click at [516, 458] on link "Delete" at bounding box center [525, 468] width 199 height 21
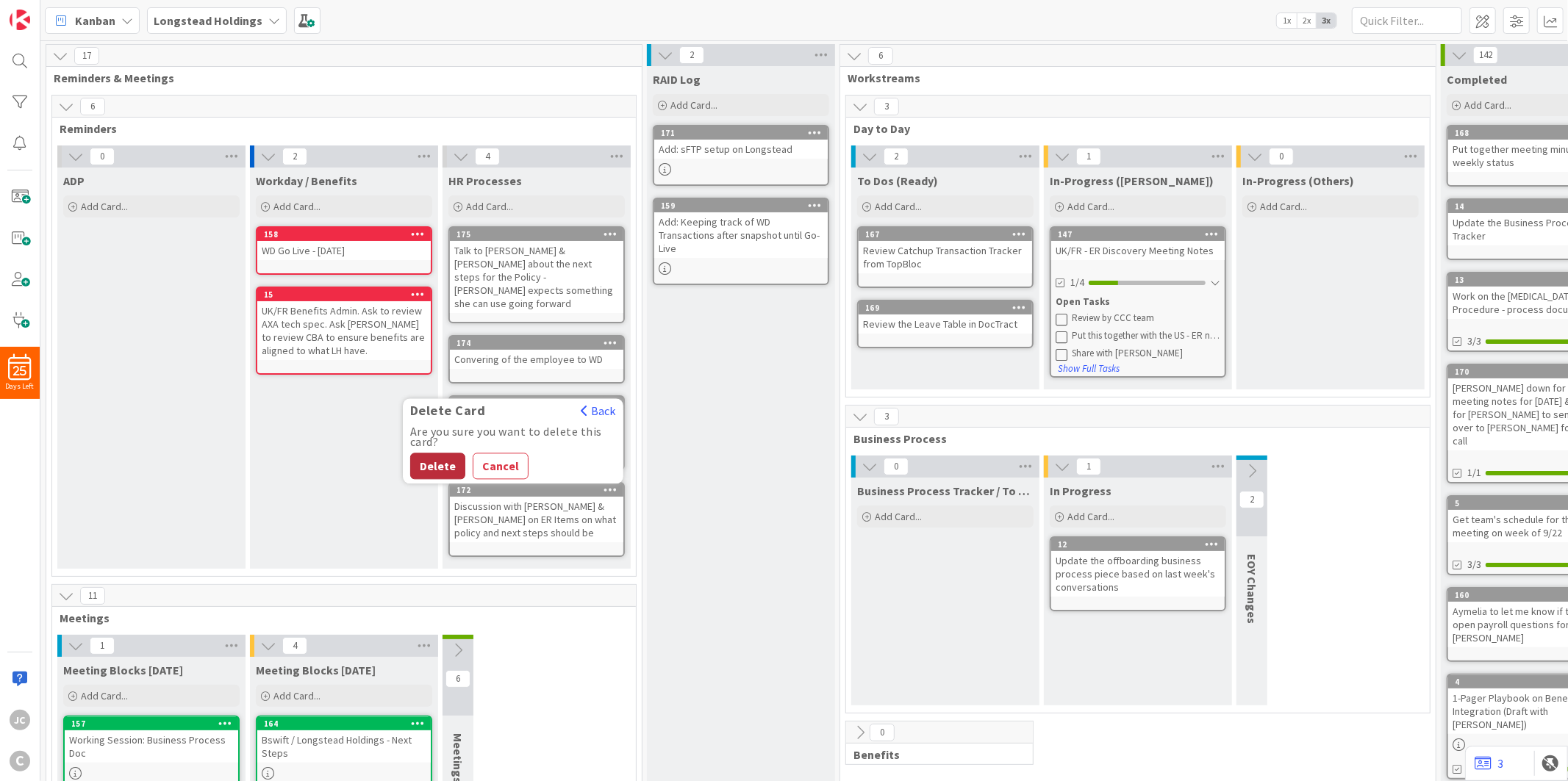
click at [443, 453] on button "Delete" at bounding box center [437, 466] width 55 height 26
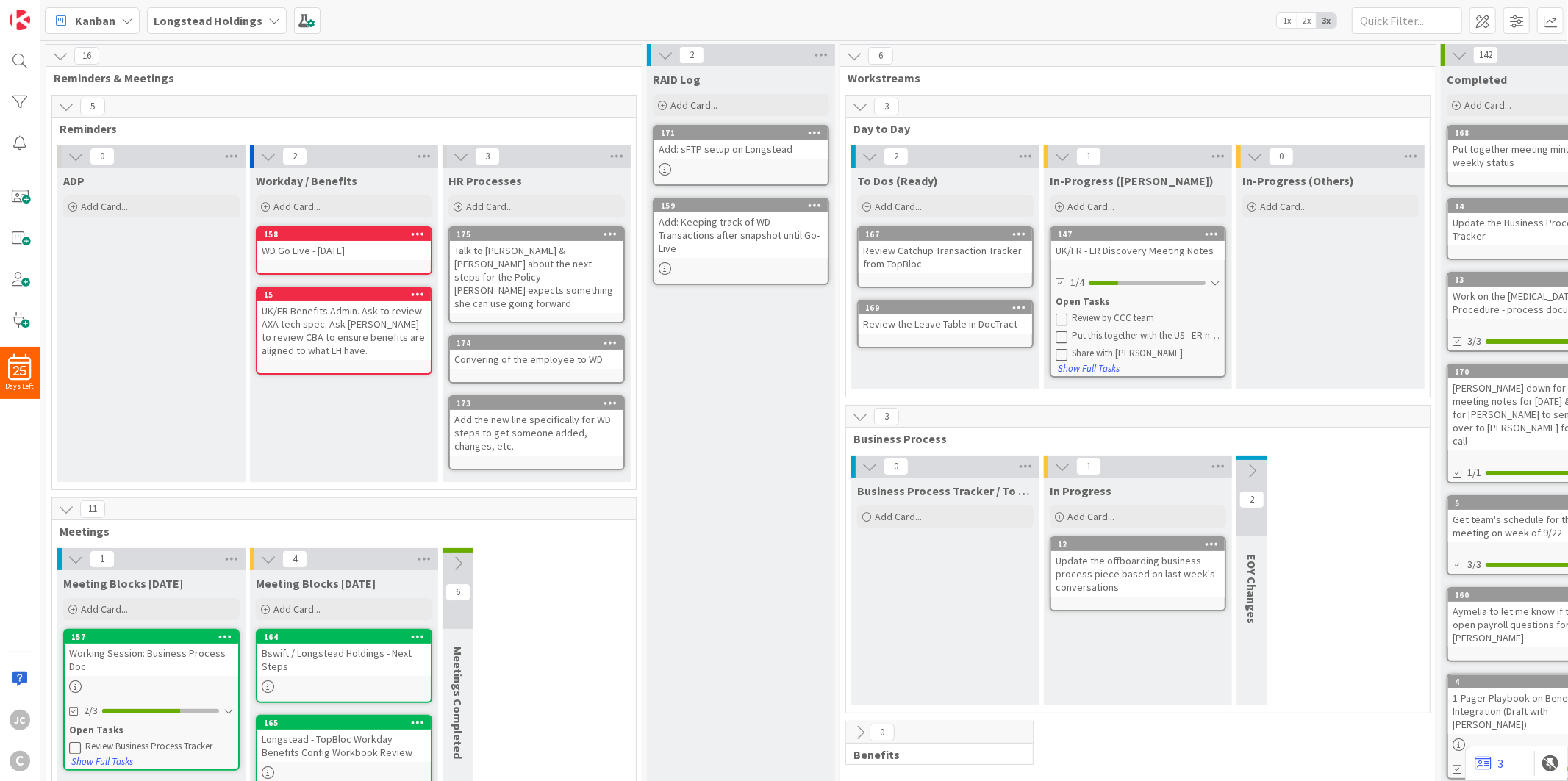
click at [554, 261] on div "Talk to [PERSON_NAME] & [PERSON_NAME] about the next steps for the Policy - [PE…" at bounding box center [536, 276] width 173 height 72
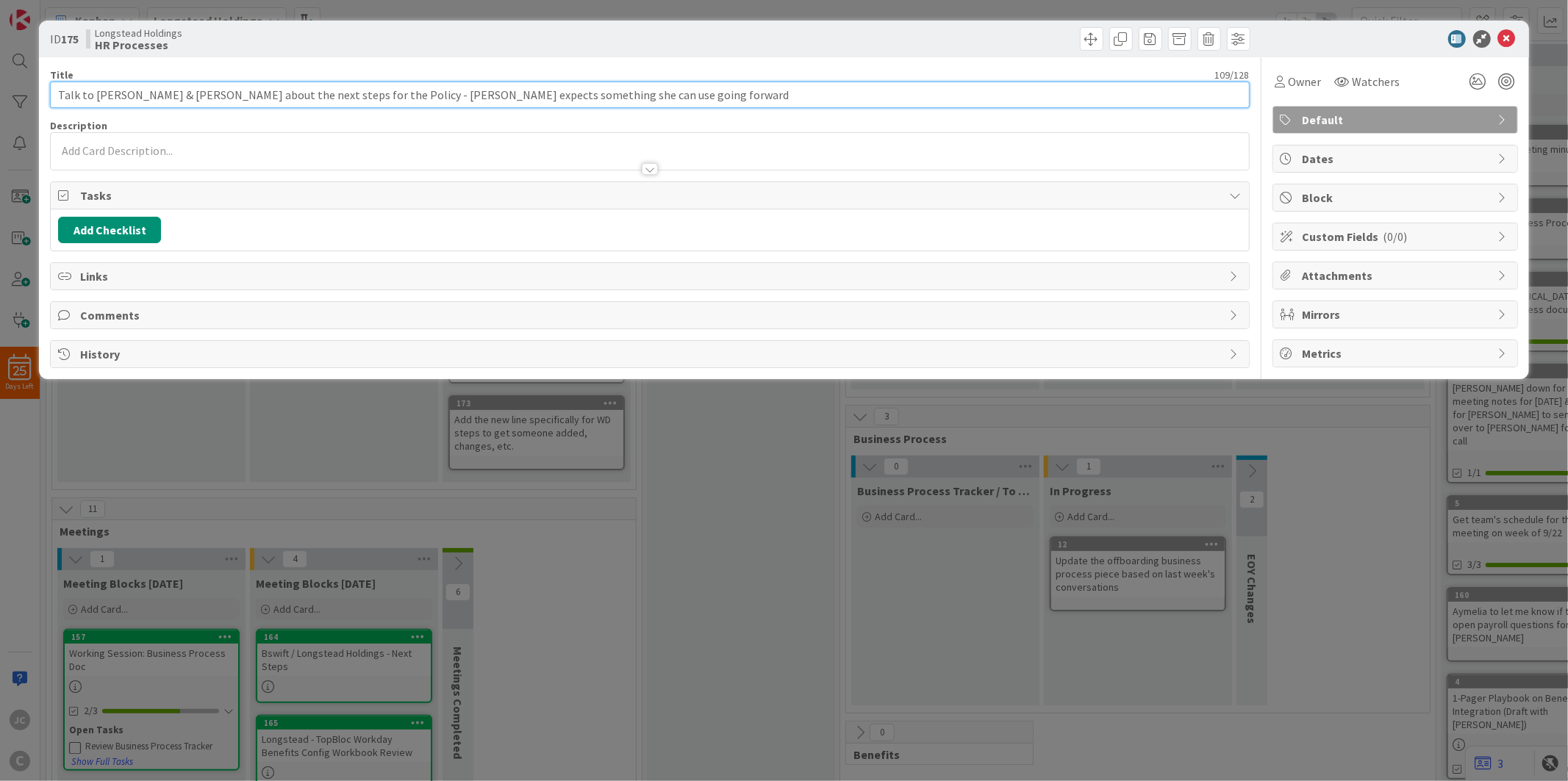
click at [323, 94] on input "Talk to [PERSON_NAME] & [PERSON_NAME] about the next steps for the Policy - [PE…" at bounding box center [649, 95] width 1199 height 26
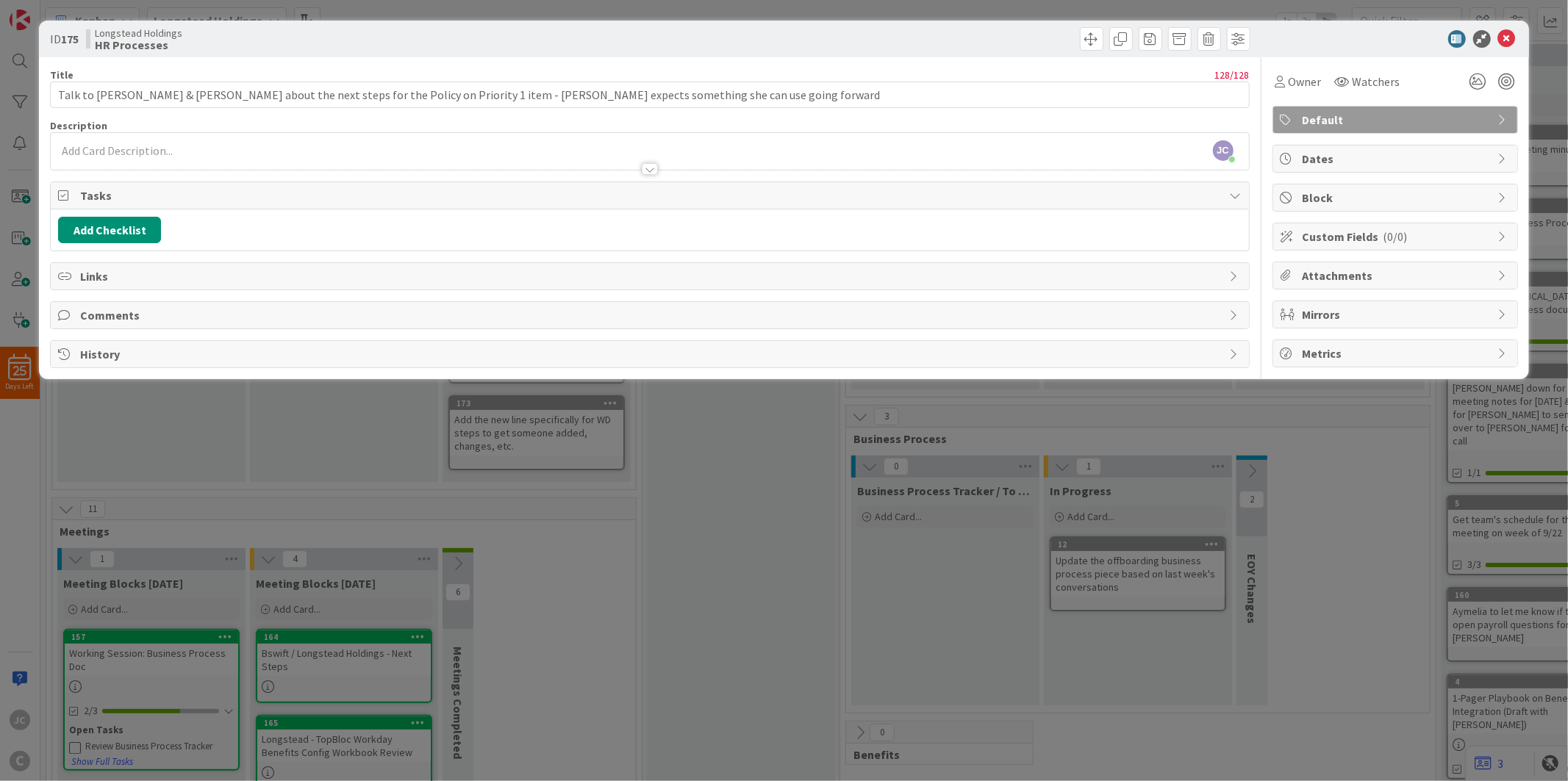
click at [641, 555] on div "ID 175 Longstead Holdings HR Processes Title 128 / 128 Talk to [PERSON_NAME] & …" at bounding box center [784, 390] width 1568 height 781
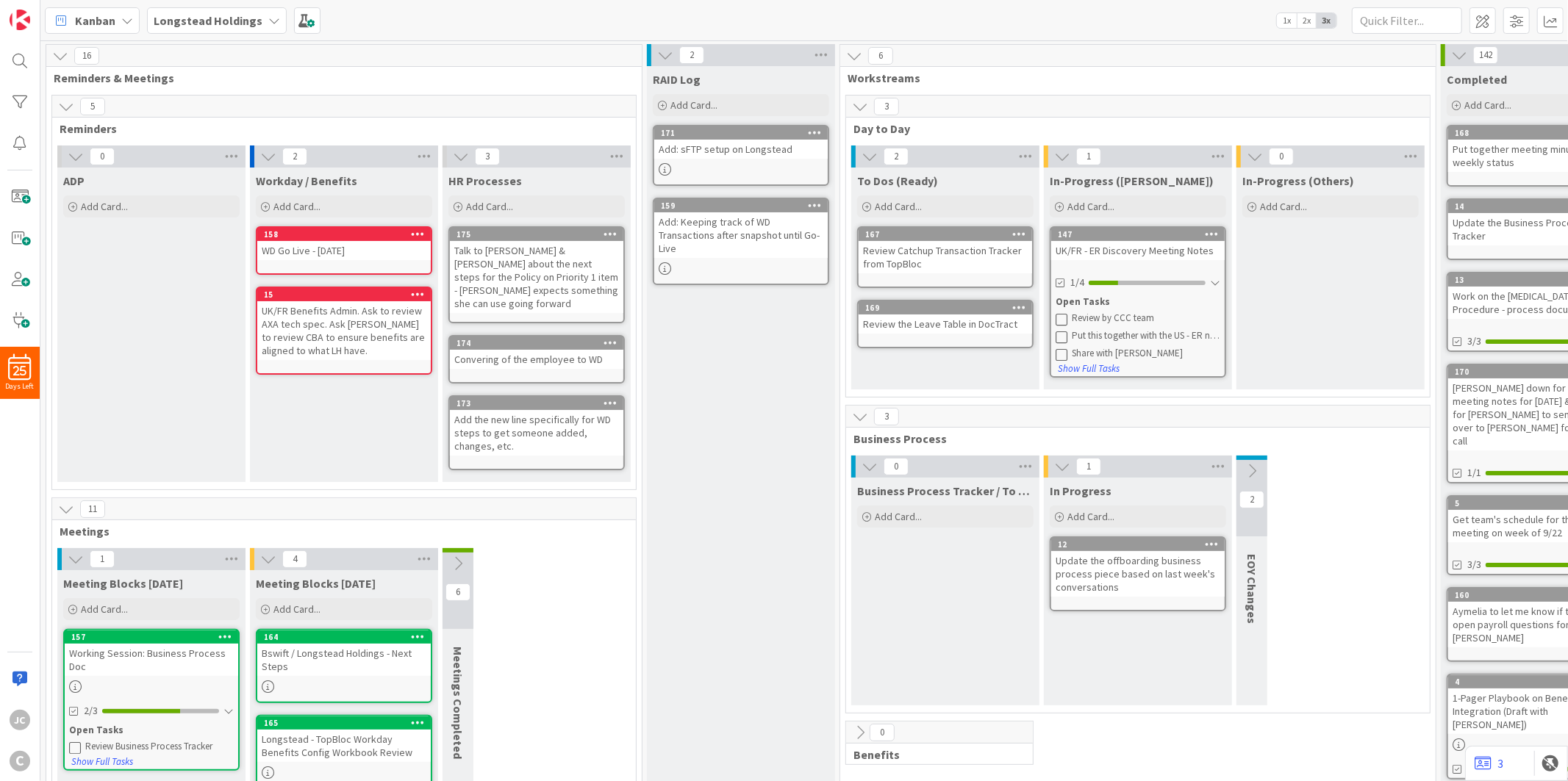
click at [612, 338] on icon at bounding box center [610, 342] width 14 height 10
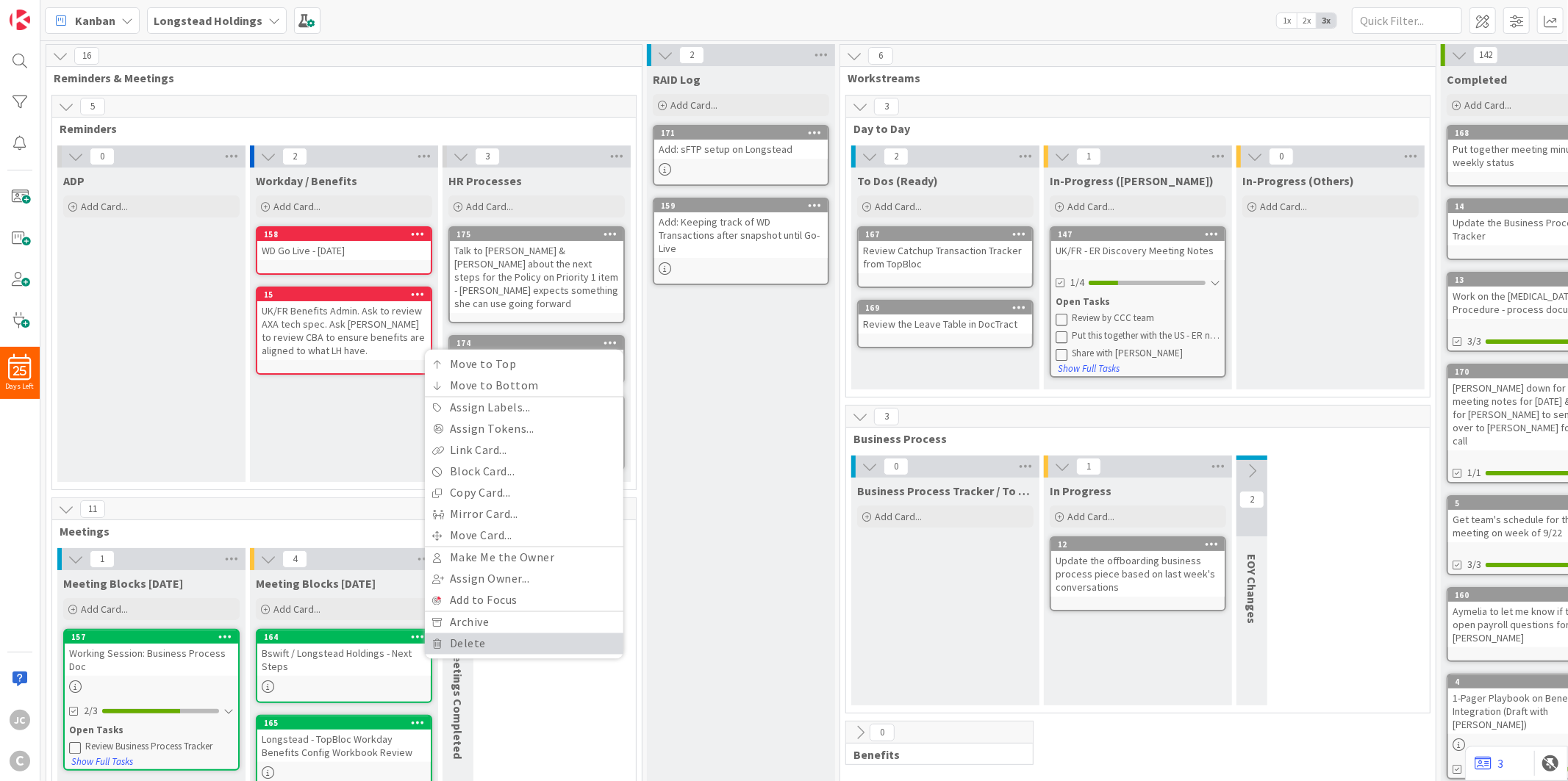
click at [546, 633] on link "Delete" at bounding box center [525, 644] width 199 height 21
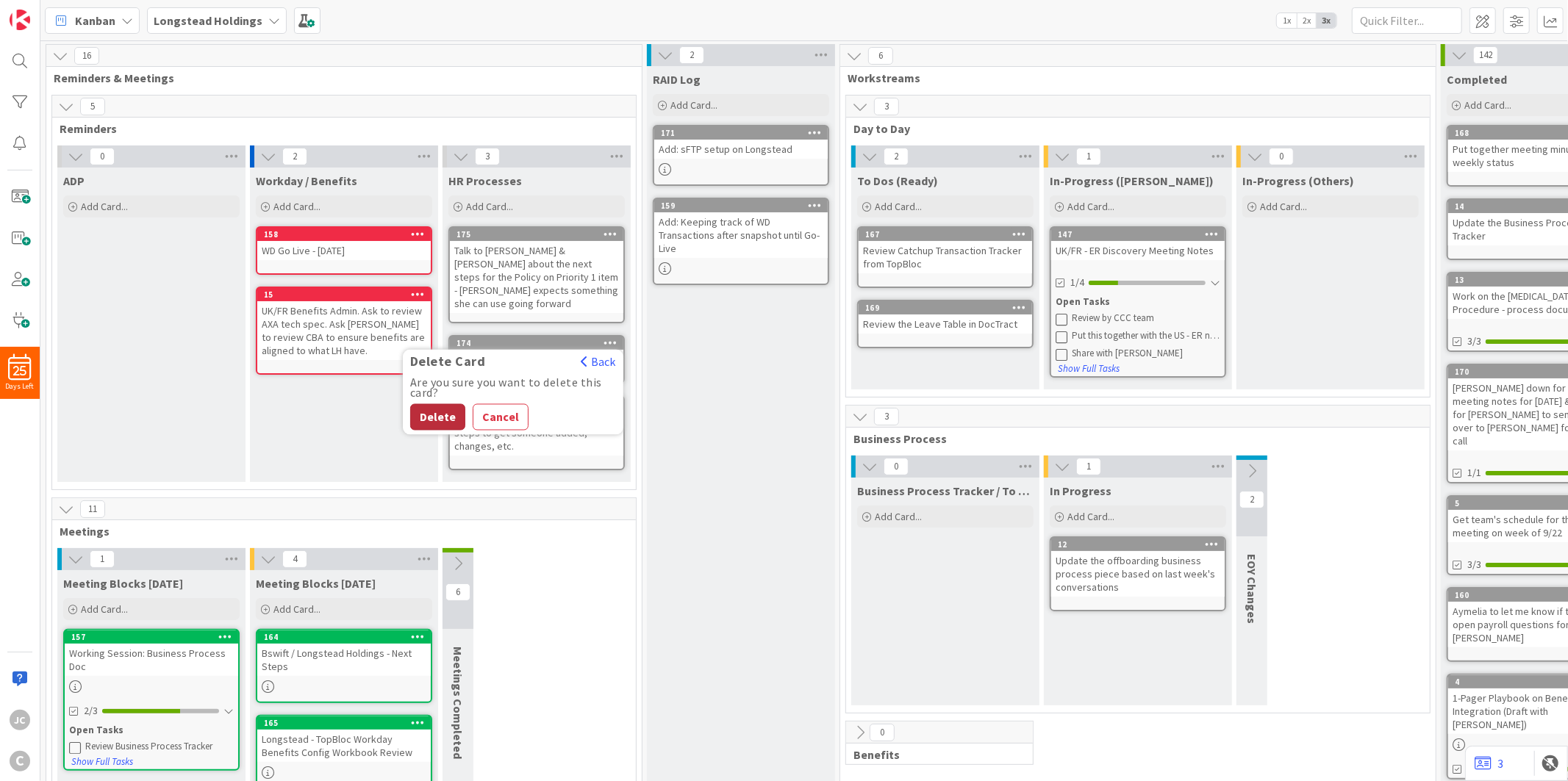
click at [441, 404] on button "Delete" at bounding box center [437, 417] width 55 height 26
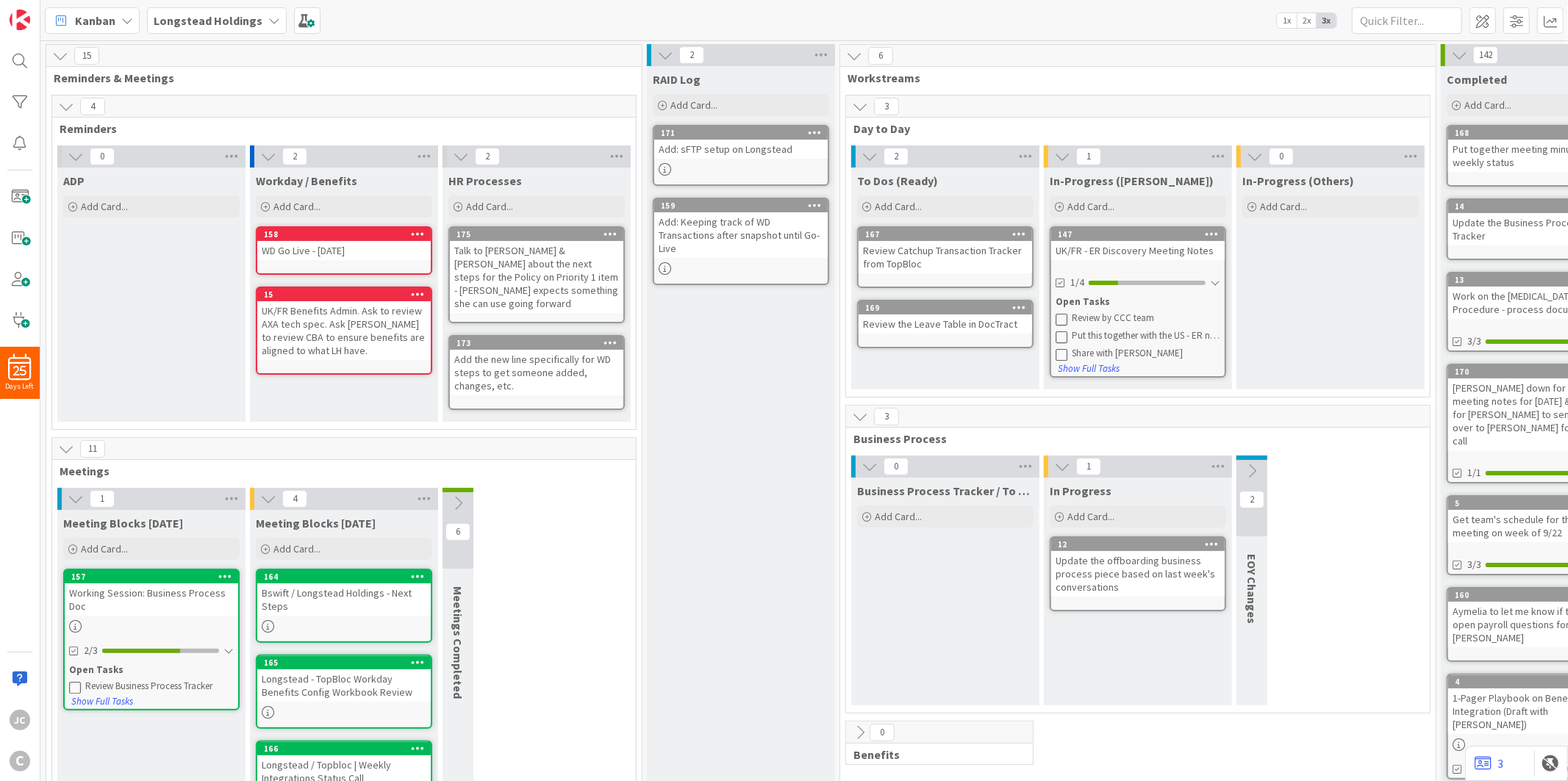
click at [536, 358] on div "Add the new line specifically for WD steps to get someone added, changes, etc." at bounding box center [536, 372] width 173 height 45
click at [538, 373] on div "Add the new line specifically for WD steps to get someone added, changes, etc." at bounding box center [536, 372] width 173 height 45
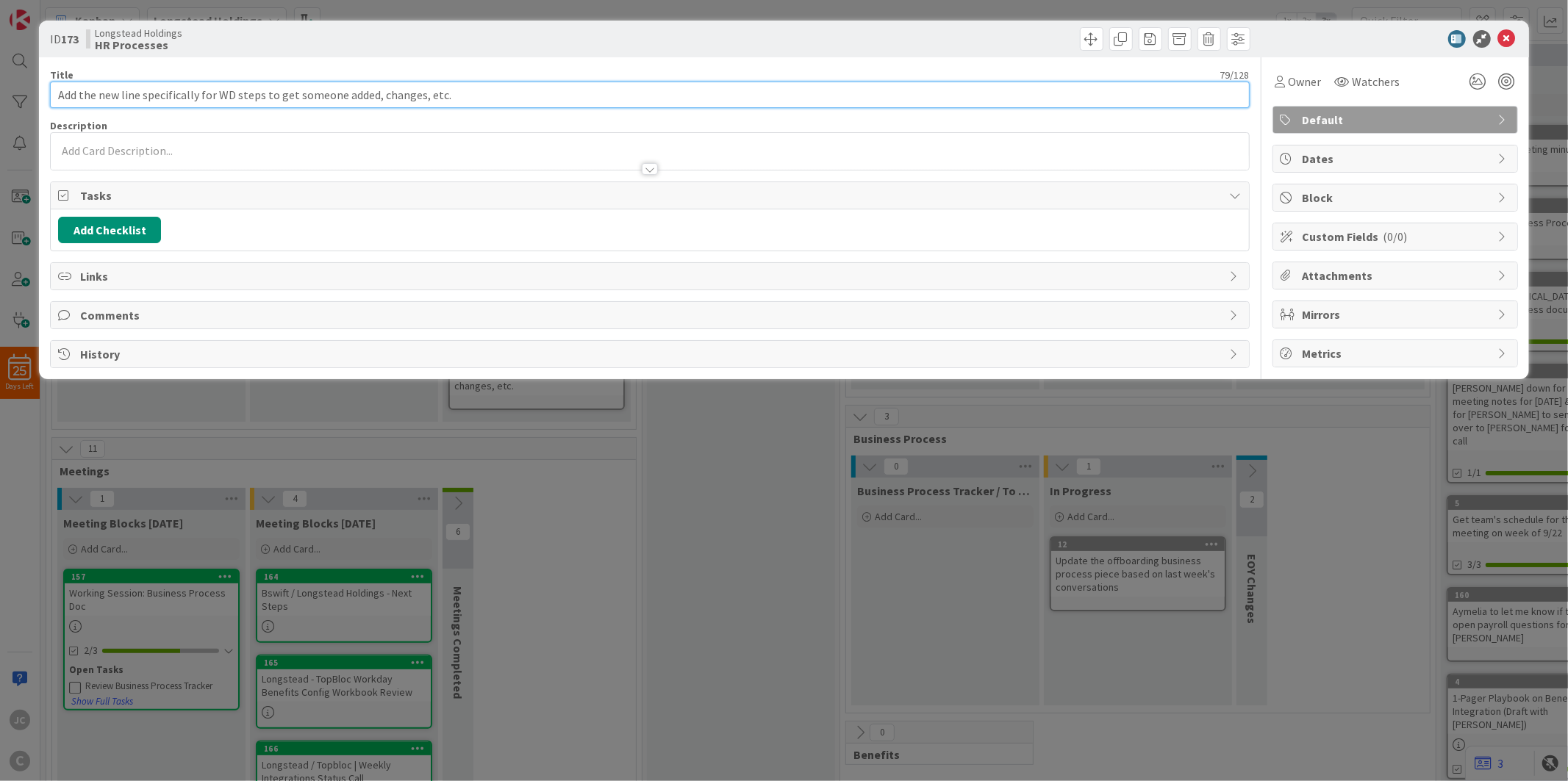
click at [57, 93] on input "Add the new line specifically for WD steps to get someone added, changes, etc." at bounding box center [649, 95] width 1199 height 26
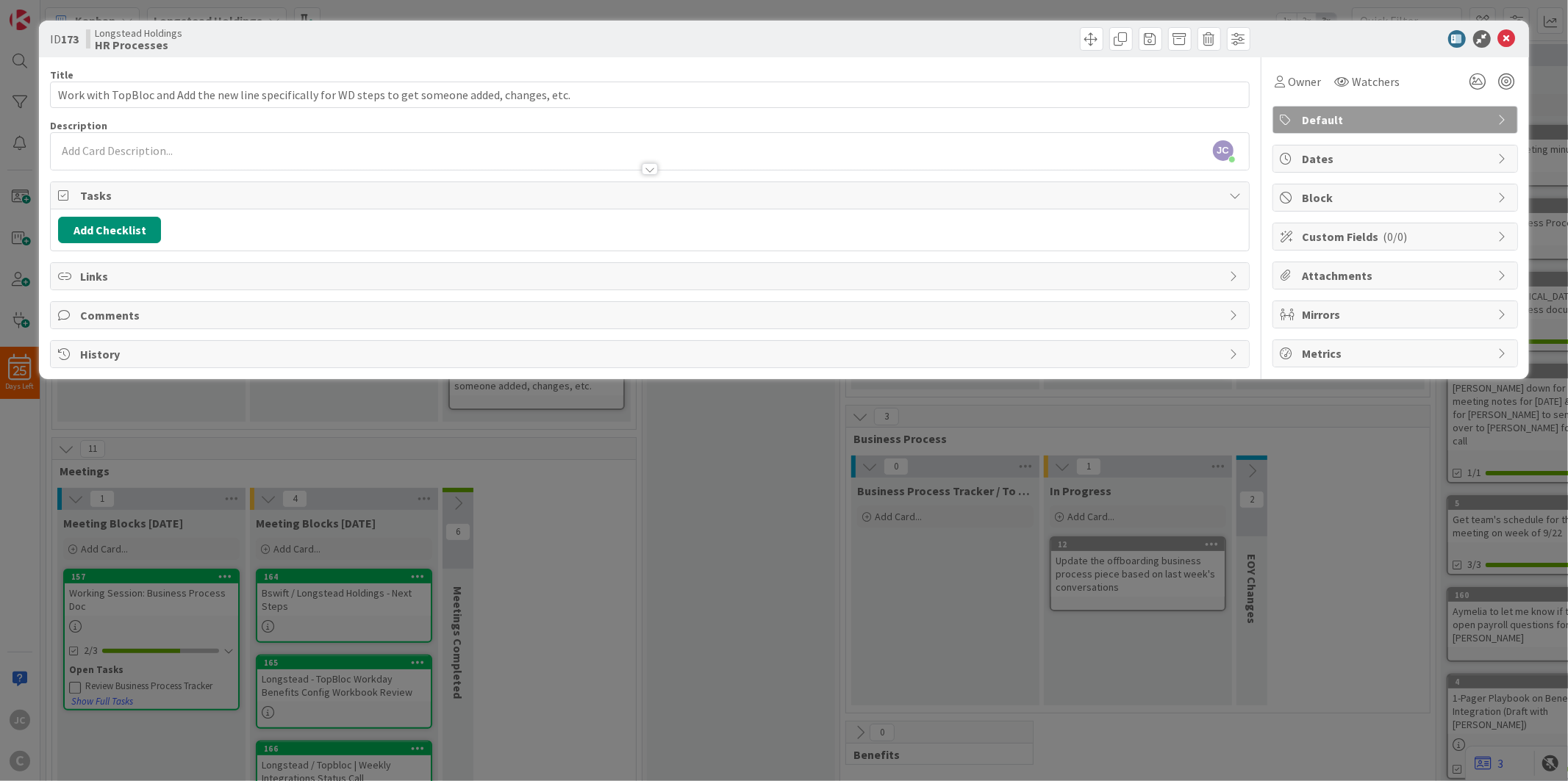
click at [501, 671] on div "ID 173 Longstead Holdings HR Processes Title 101 / 128 Work with TopBloc and Ad…" at bounding box center [784, 390] width 1568 height 781
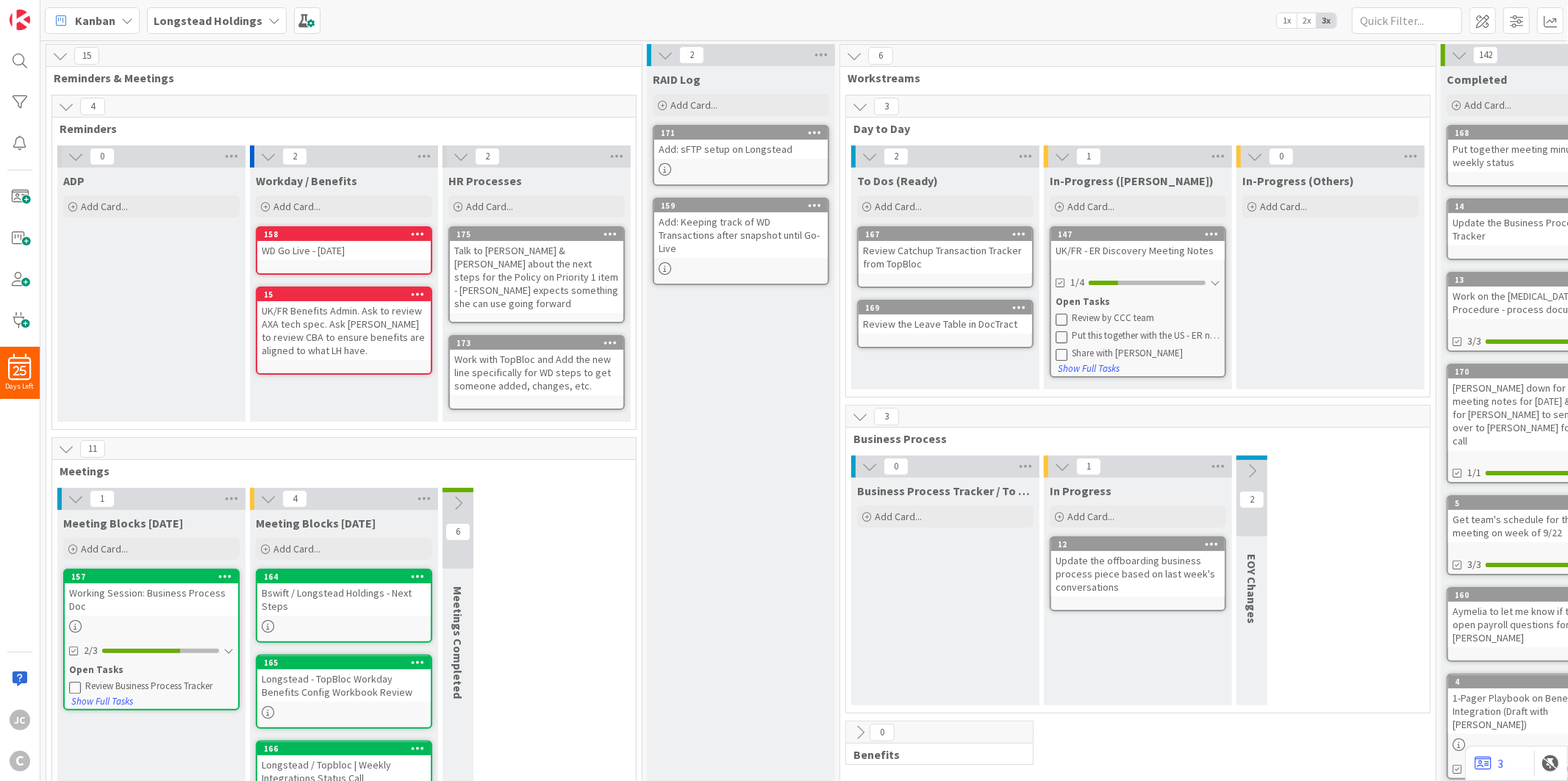
click at [856, 412] on icon at bounding box center [860, 416] width 16 height 16
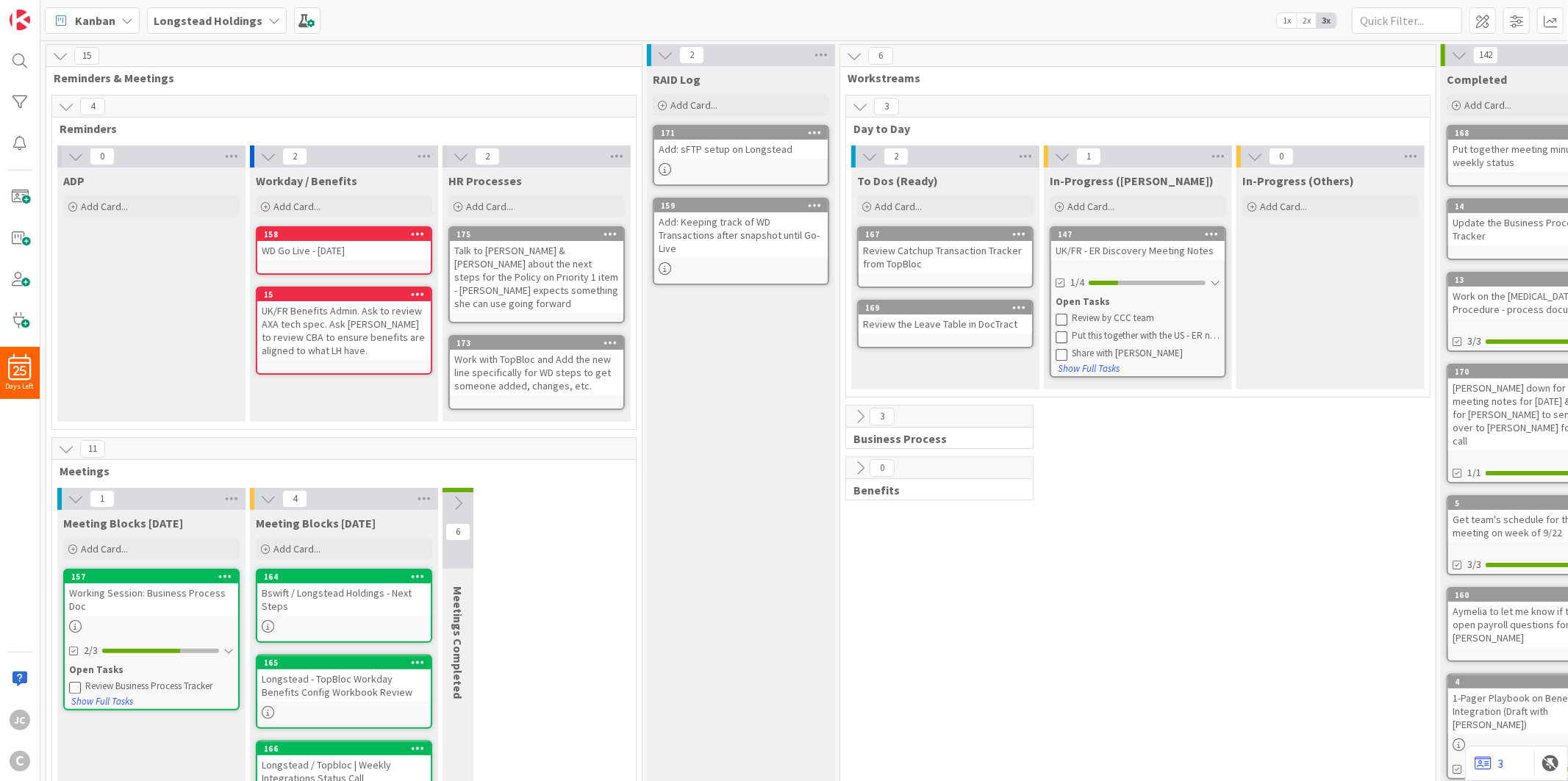
click at [856, 412] on icon at bounding box center [860, 416] width 16 height 16
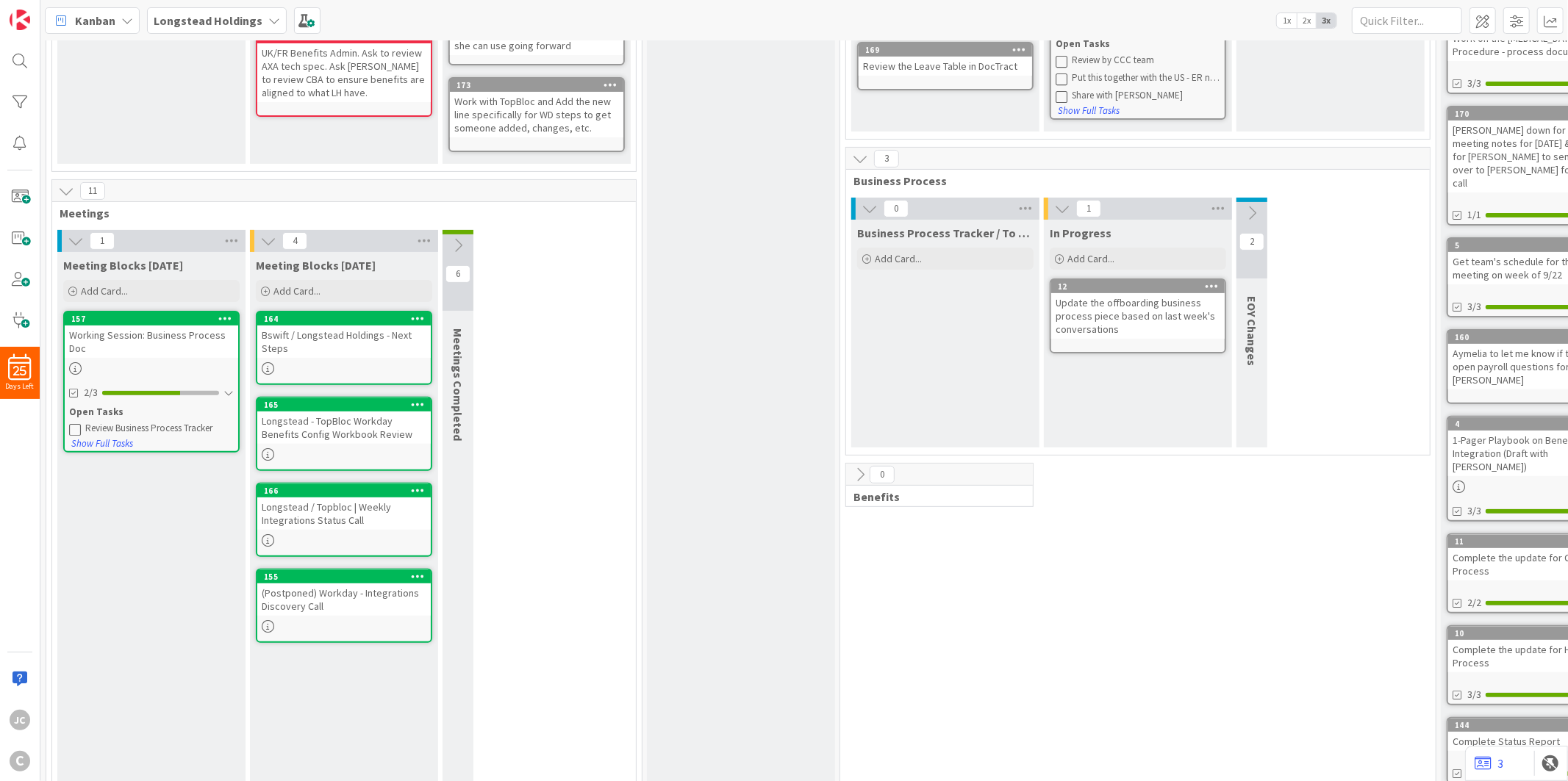
scroll to position [261, 0]
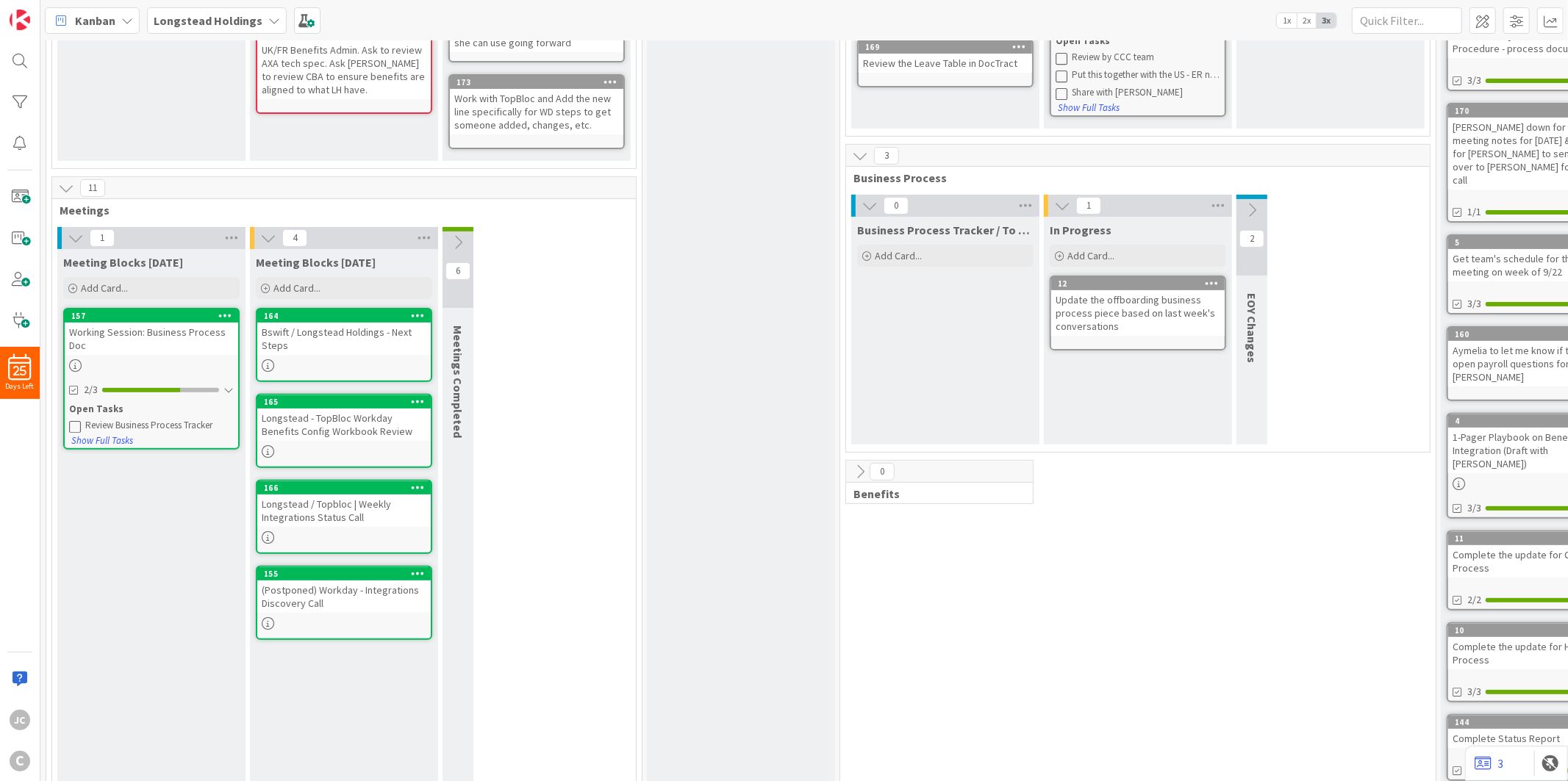
click at [854, 471] on icon at bounding box center [860, 472] width 16 height 16
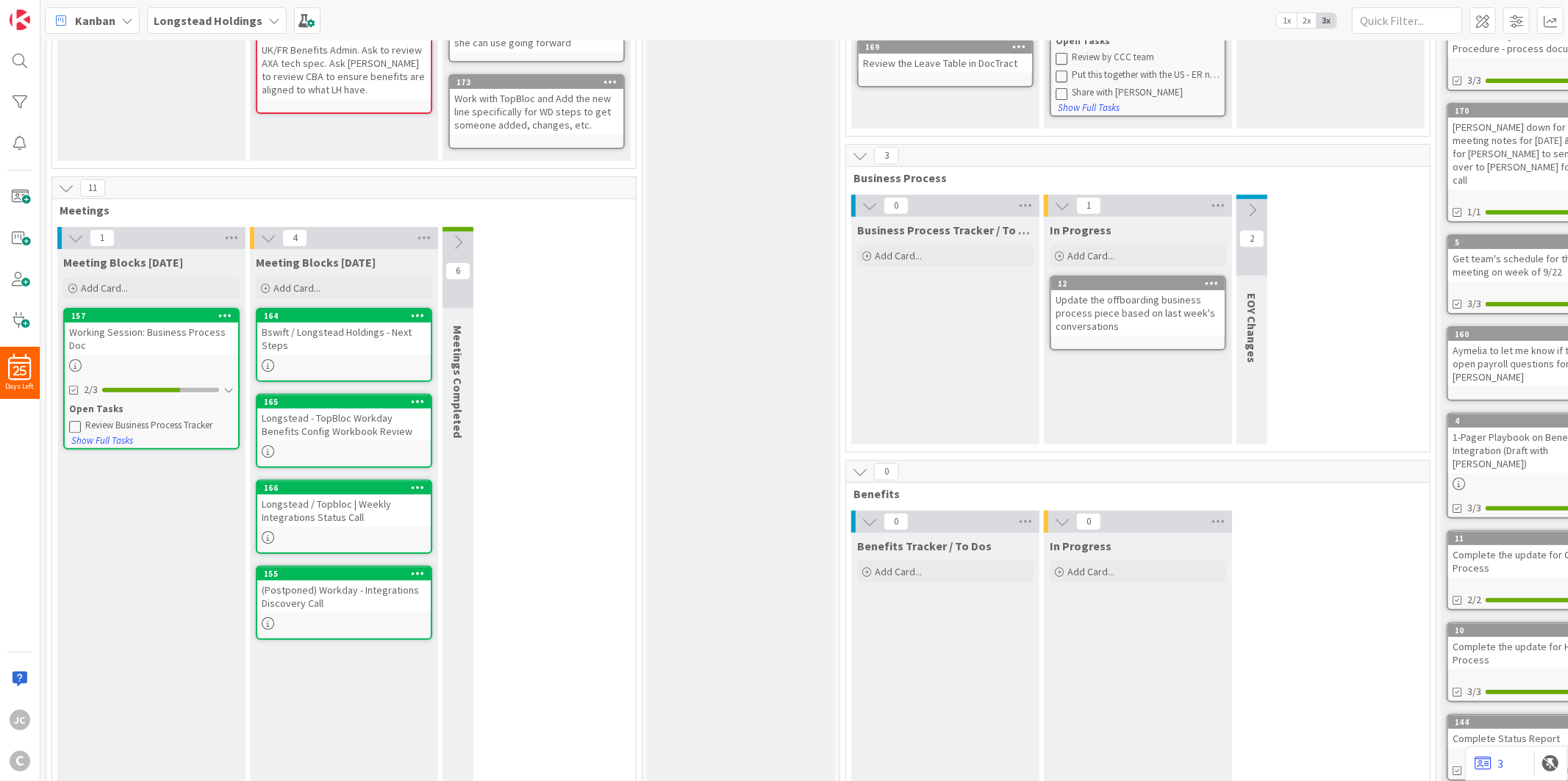
click at [863, 470] on icon at bounding box center [860, 472] width 16 height 16
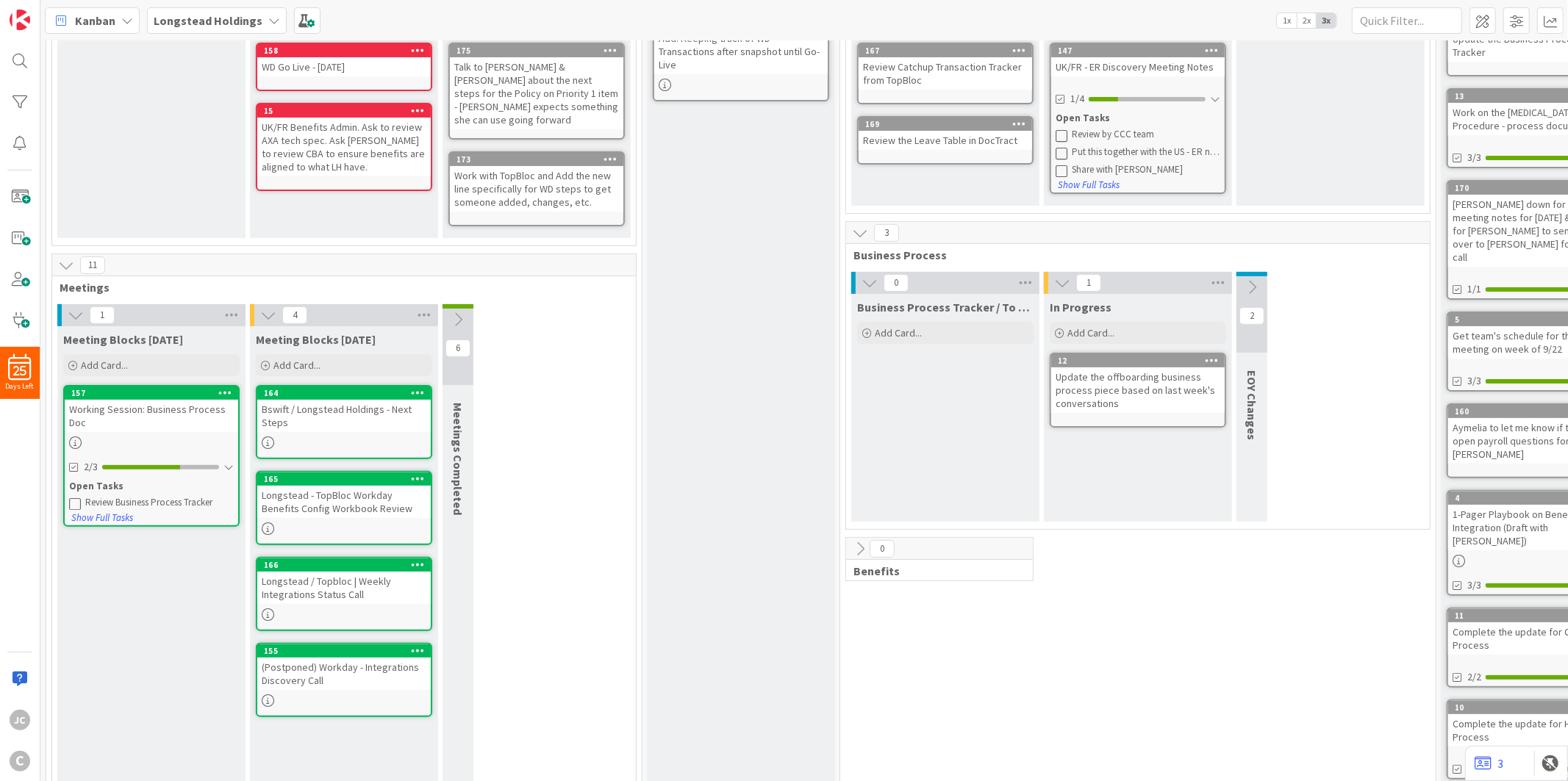
scroll to position [0, 0]
